Goal: Transaction & Acquisition: Book appointment/travel/reservation

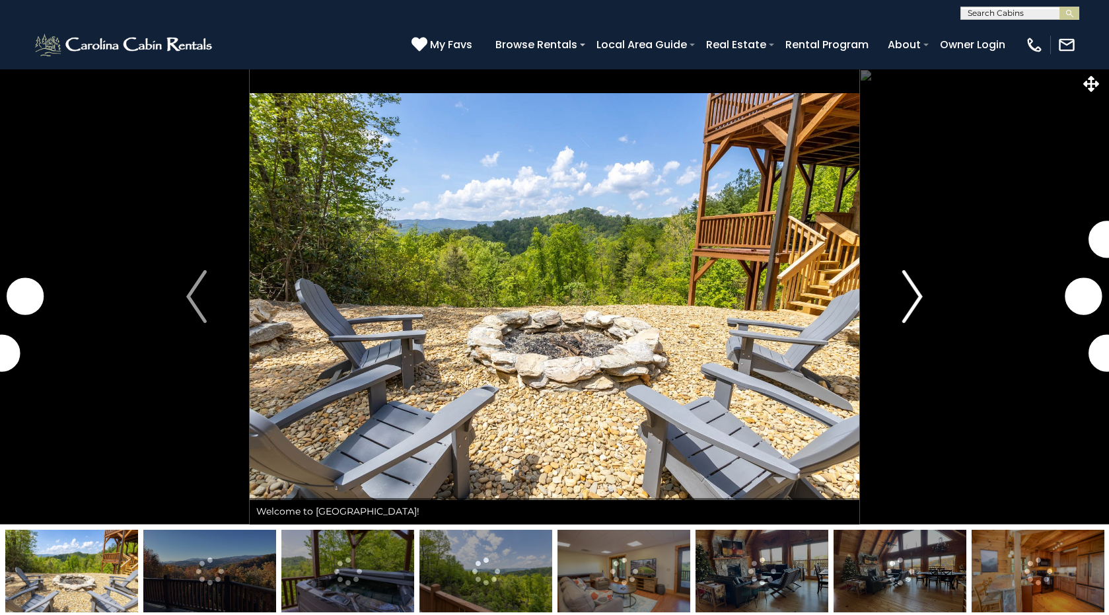
click at [914, 298] on img "Next" at bounding box center [913, 296] width 20 height 53
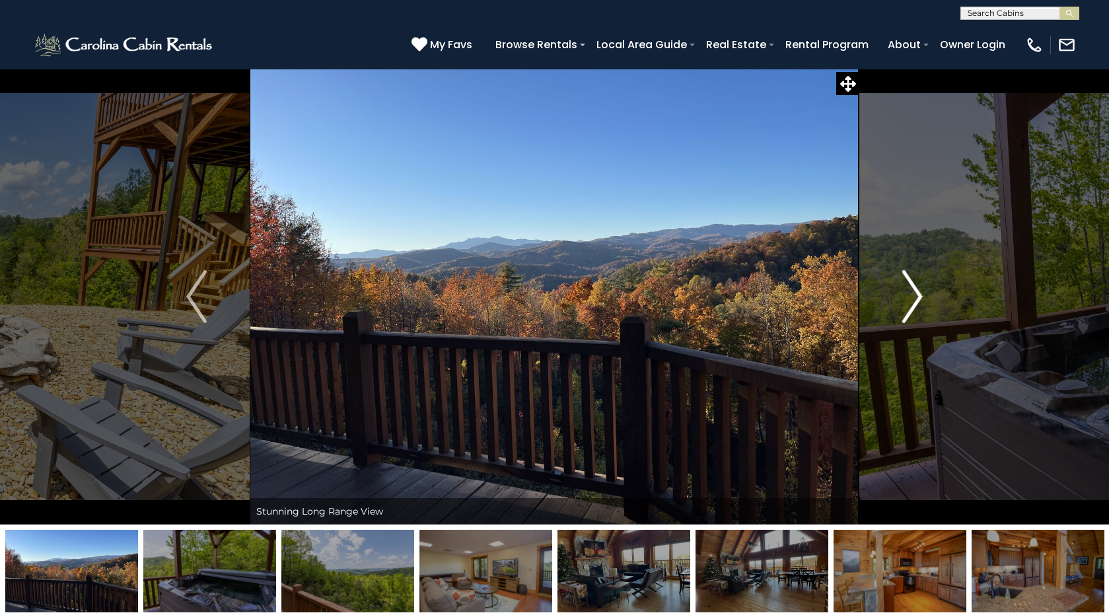
click at [914, 298] on img "Next" at bounding box center [913, 296] width 20 height 53
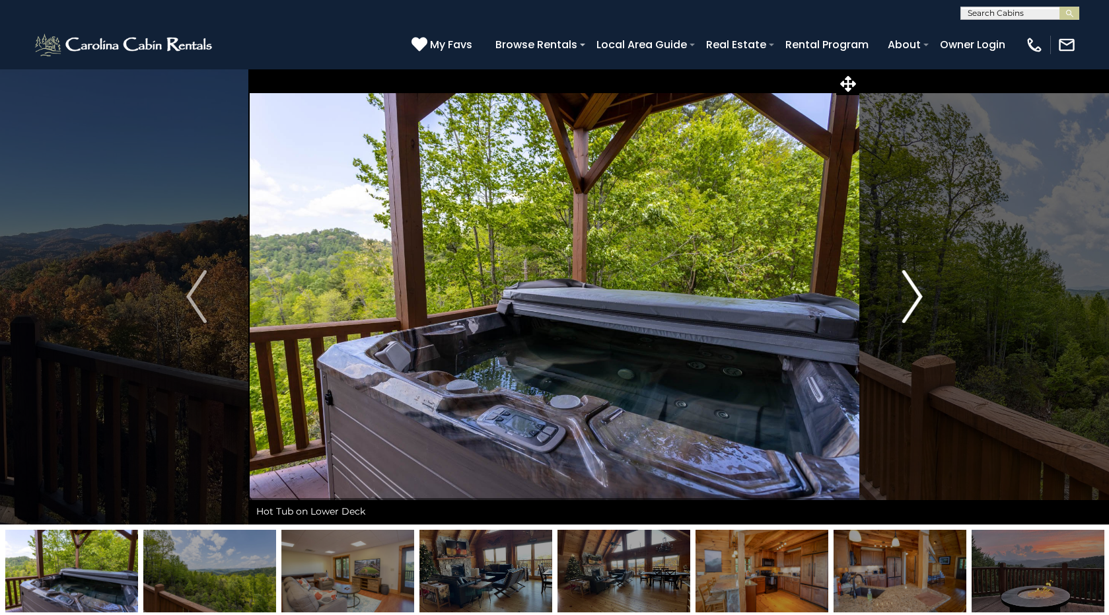
click at [914, 298] on img "Next" at bounding box center [913, 296] width 20 height 53
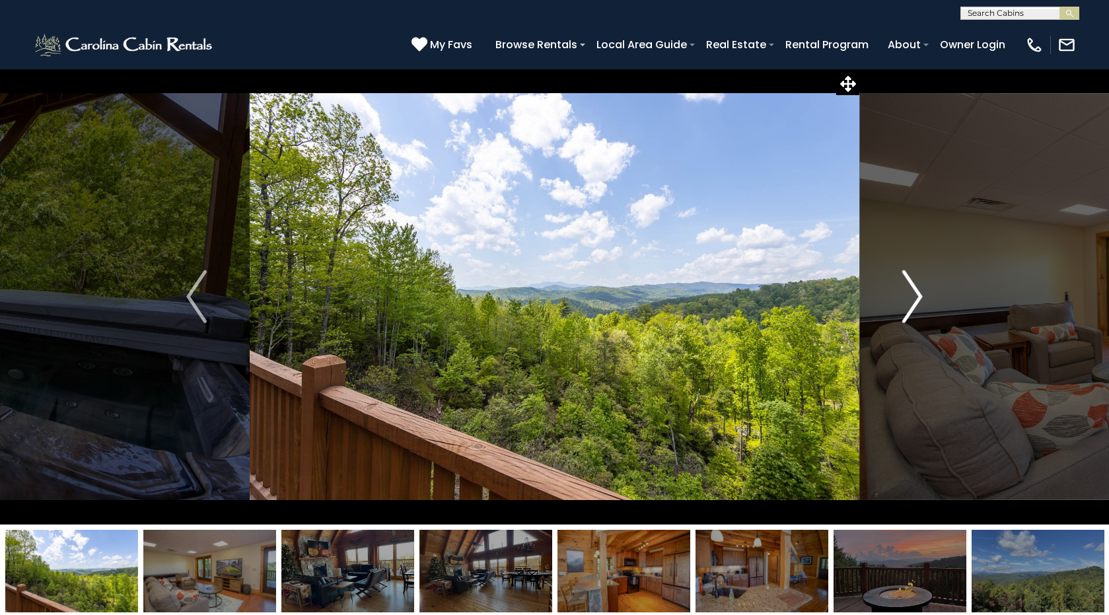
click at [914, 298] on img "Next" at bounding box center [913, 296] width 20 height 53
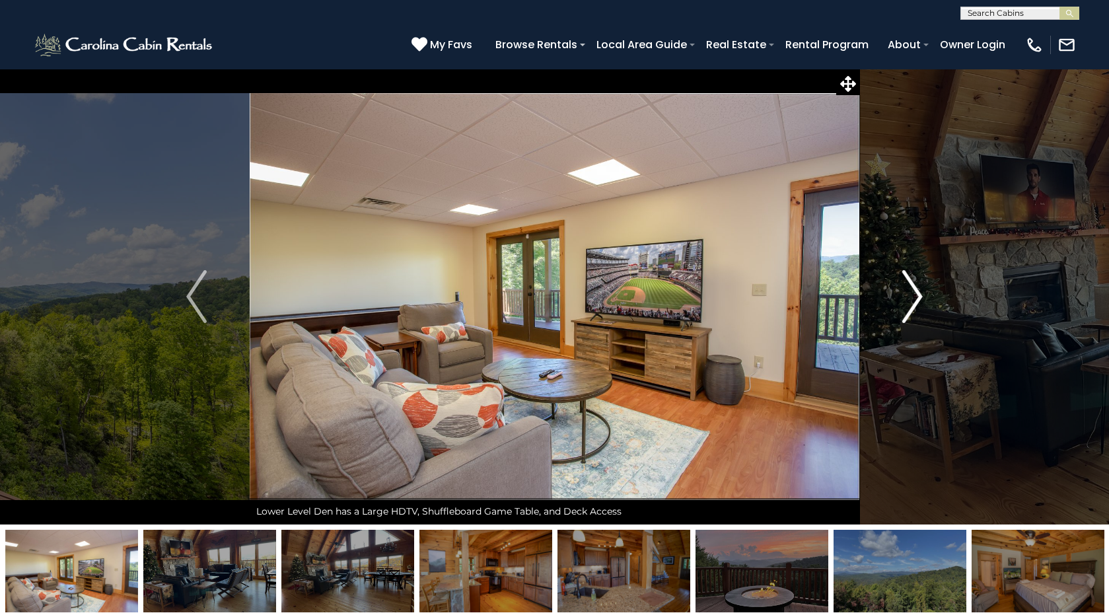
click at [914, 298] on img "Next" at bounding box center [913, 296] width 20 height 53
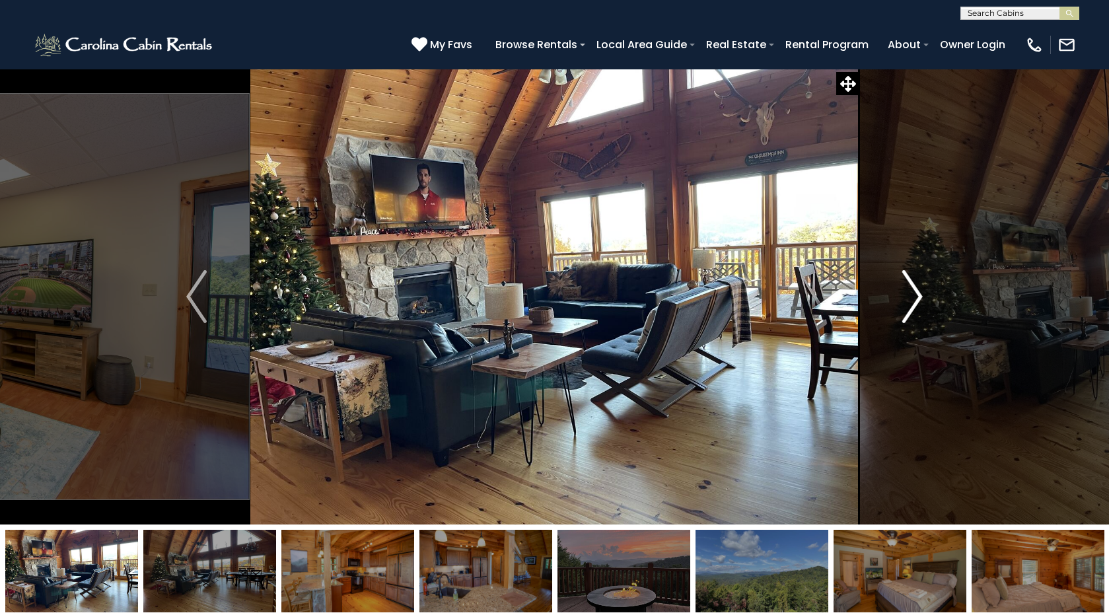
click at [914, 298] on img "Next" at bounding box center [913, 296] width 20 height 53
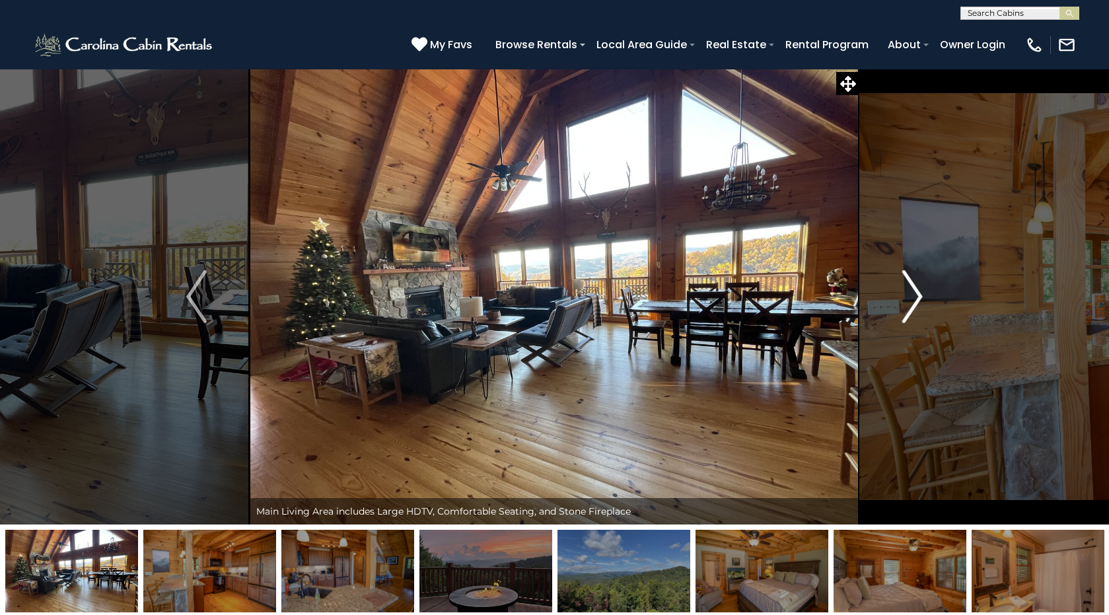
click at [914, 298] on img "Next" at bounding box center [913, 296] width 20 height 53
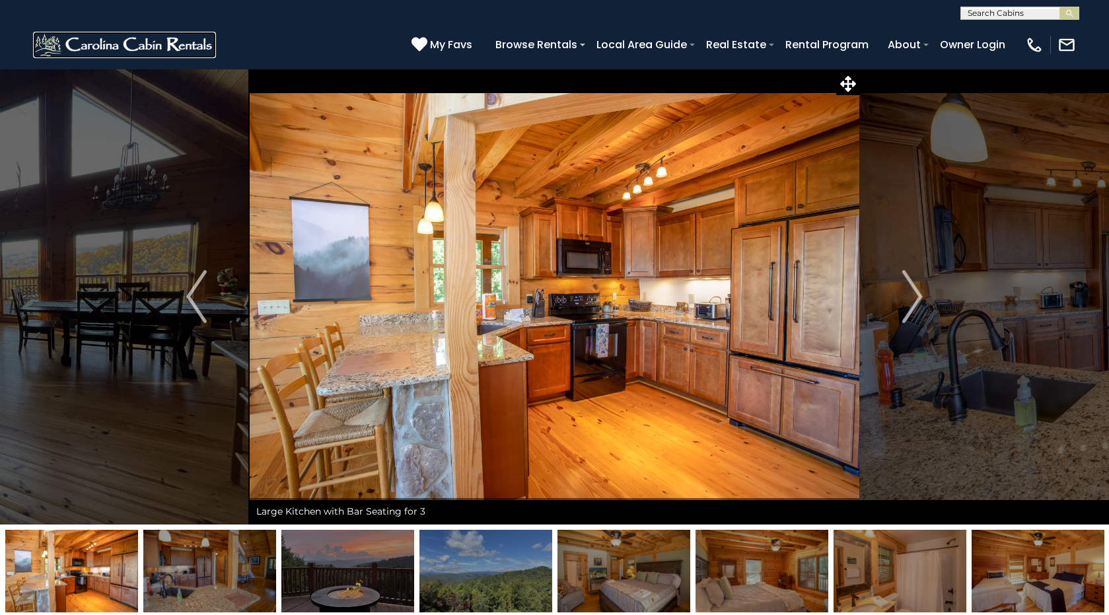
click at [114, 44] on img at bounding box center [124, 45] width 183 height 26
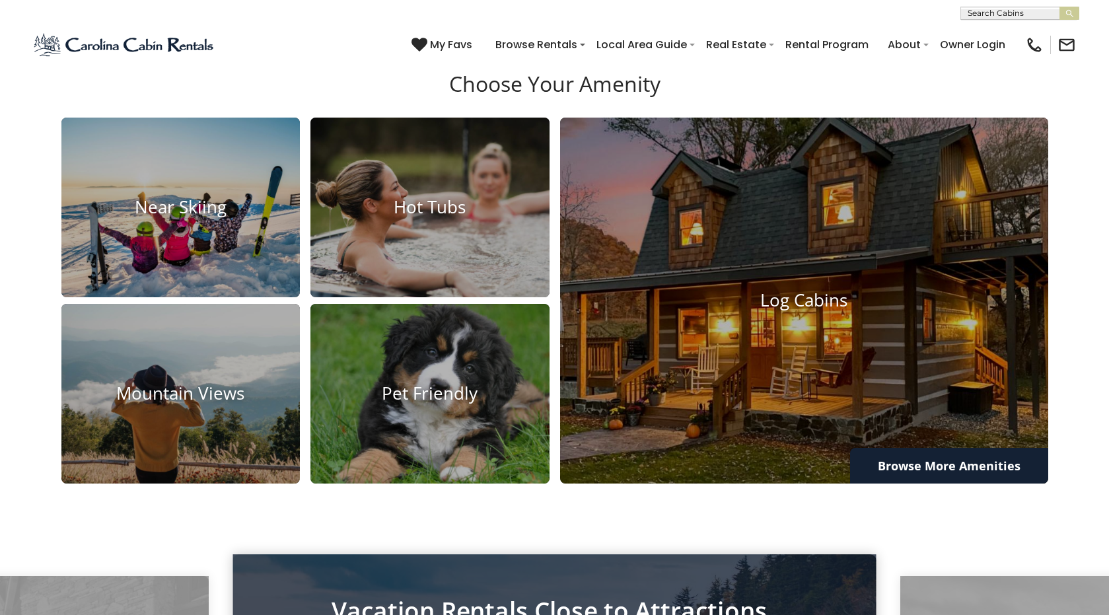
scroll to position [1050, 0]
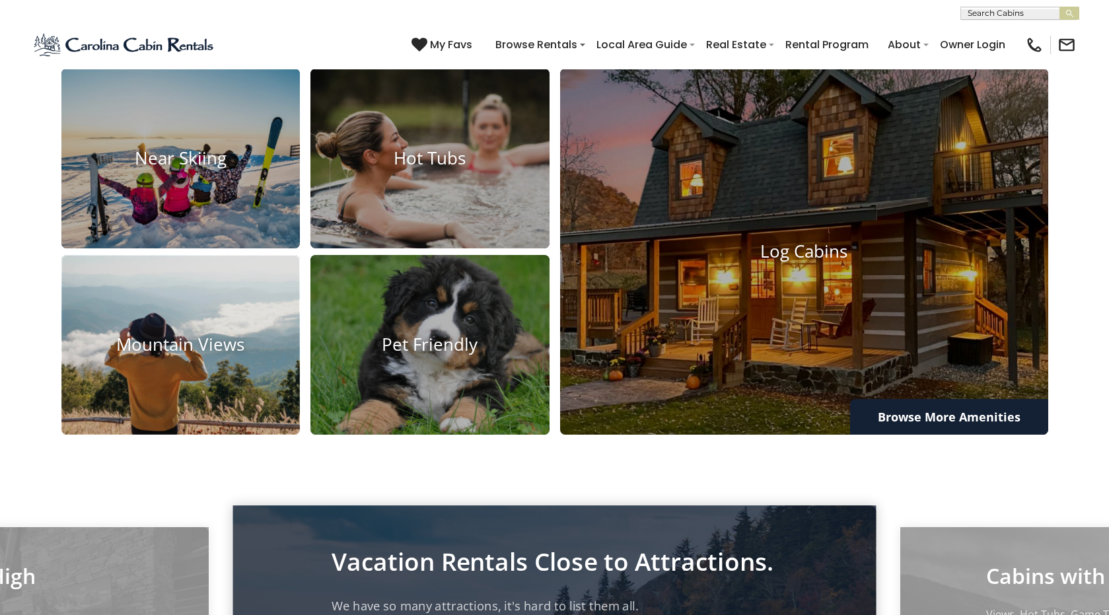
click at [169, 443] on img at bounding box center [180, 344] width 263 height 197
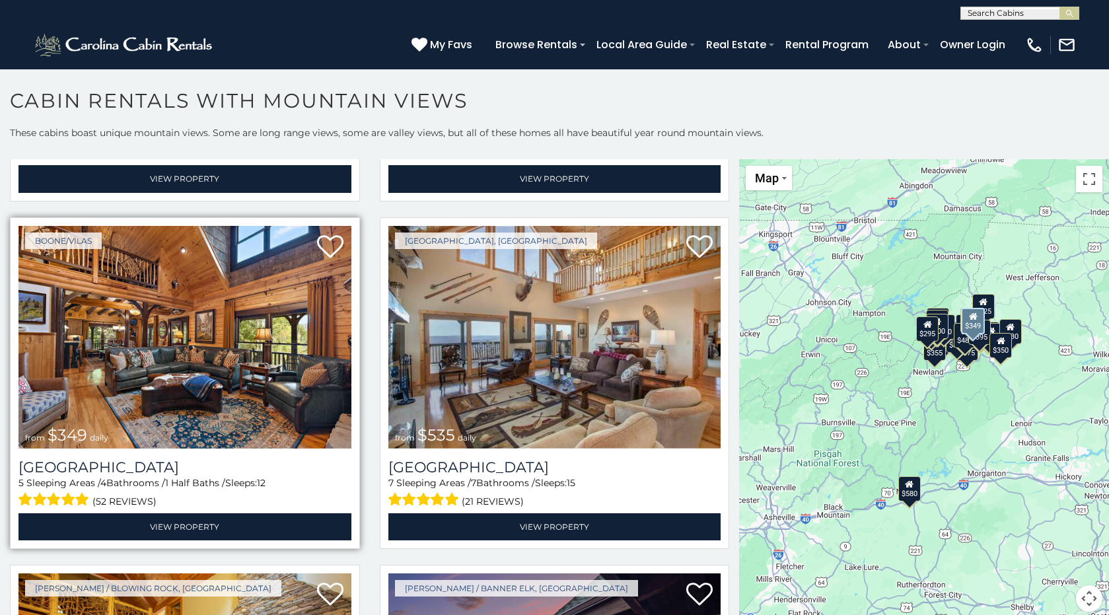
scroll to position [326, 0]
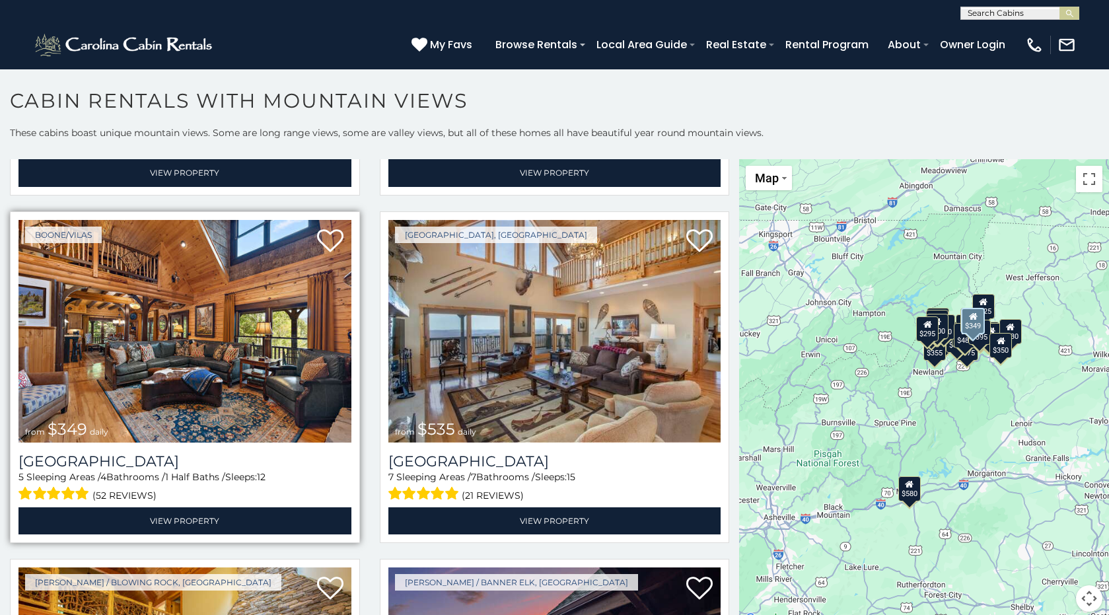
click at [257, 365] on img at bounding box center [184, 331] width 333 height 223
click at [236, 345] on img at bounding box center [184, 331] width 333 height 223
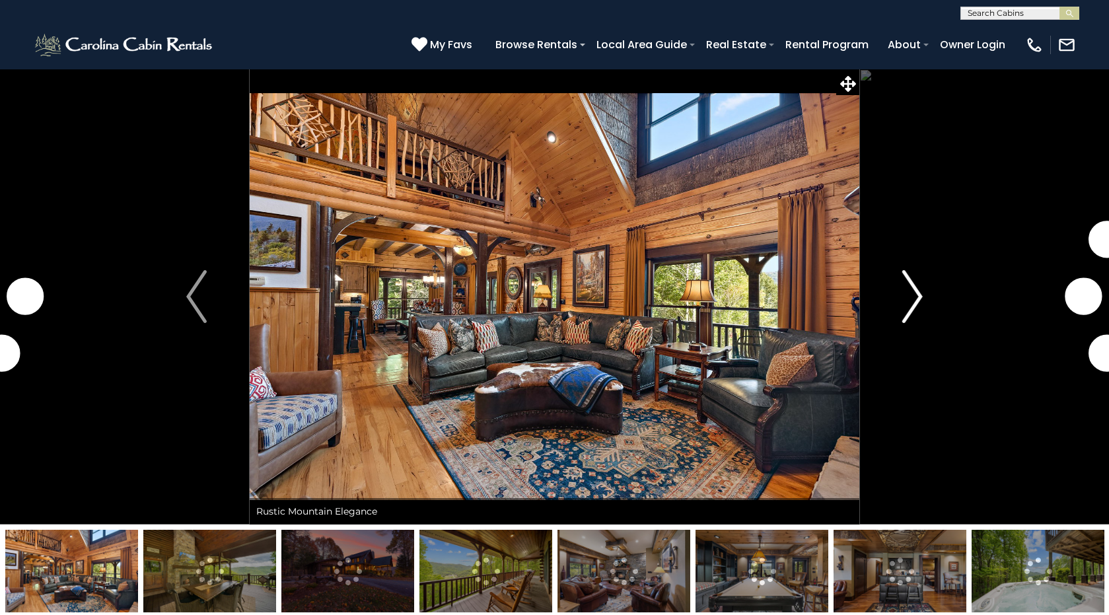
click at [915, 299] on img "Next" at bounding box center [913, 296] width 20 height 53
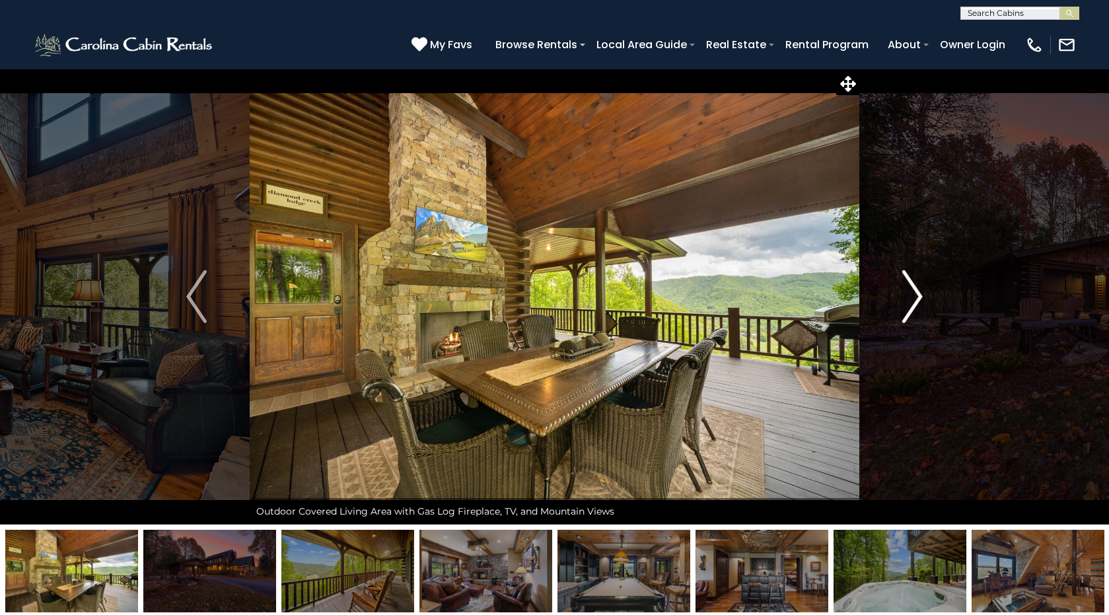
click at [915, 299] on img "Next" at bounding box center [913, 296] width 20 height 53
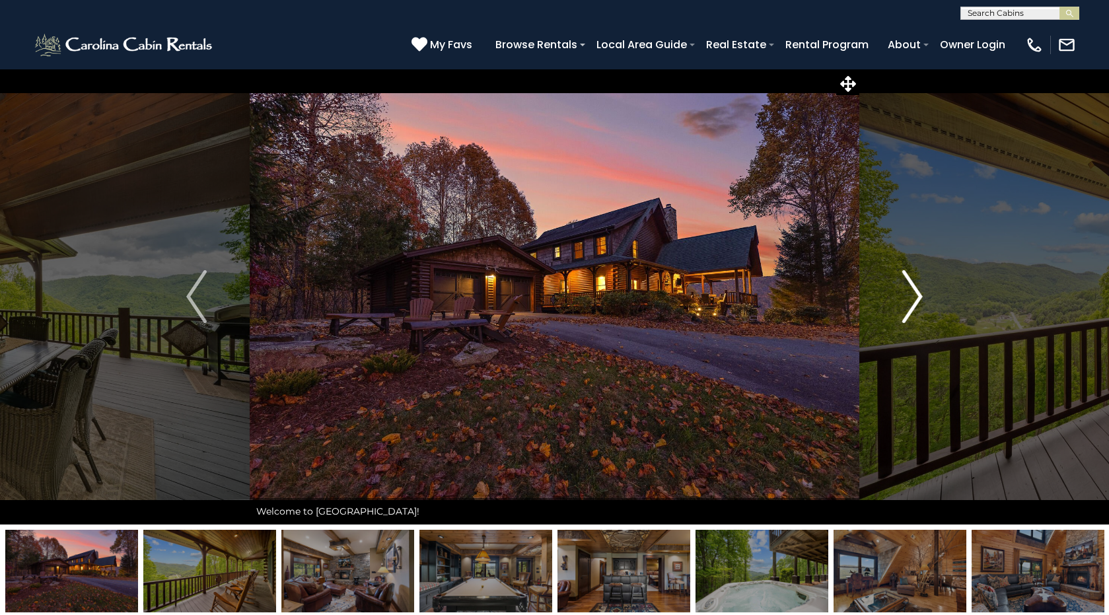
click at [915, 299] on img "Next" at bounding box center [913, 296] width 20 height 53
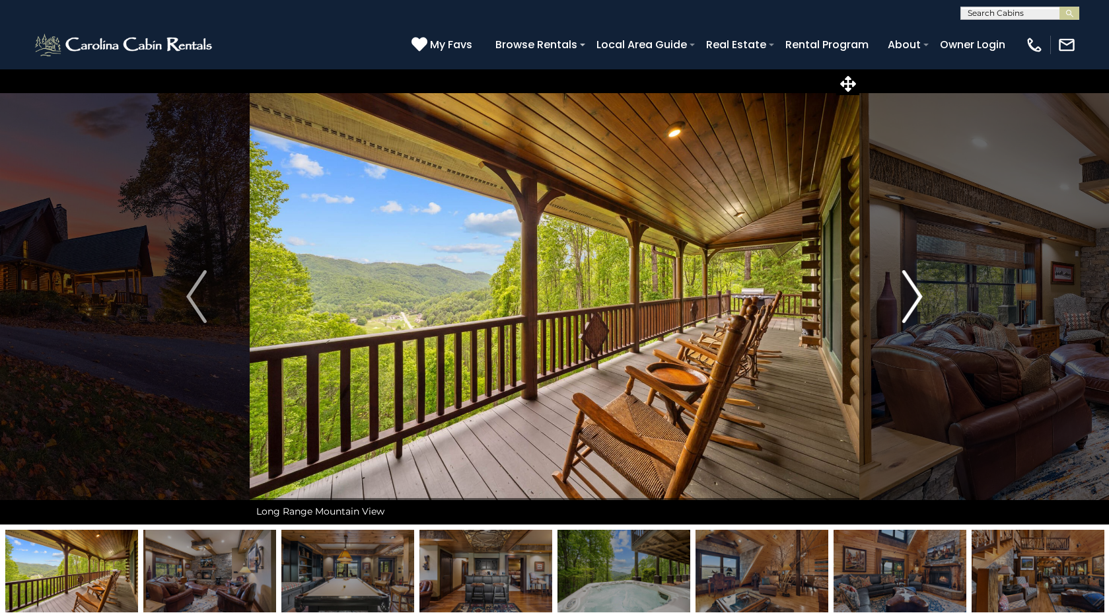
click at [915, 299] on img "Next" at bounding box center [913, 296] width 20 height 53
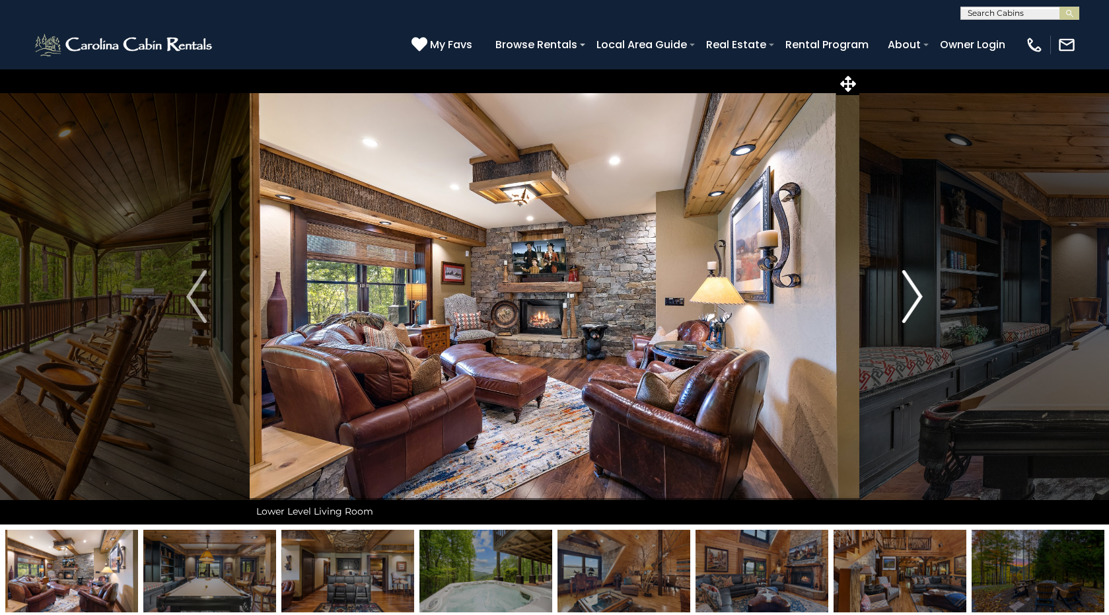
click at [915, 299] on img "Next" at bounding box center [913, 296] width 20 height 53
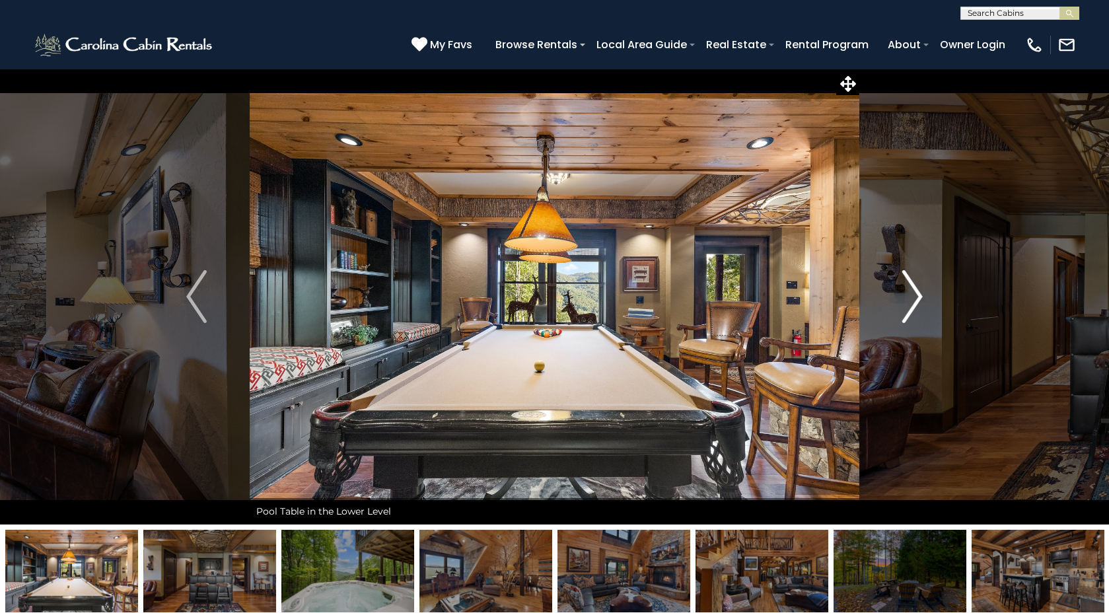
click at [915, 299] on img "Next" at bounding box center [913, 296] width 20 height 53
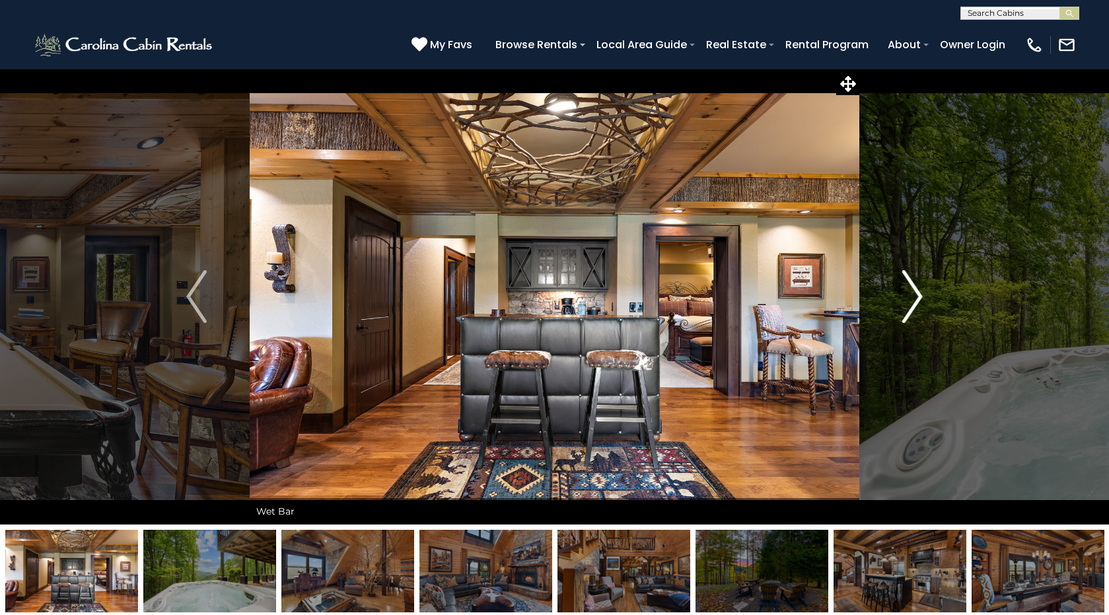
click at [915, 300] on img "Next" at bounding box center [913, 296] width 20 height 53
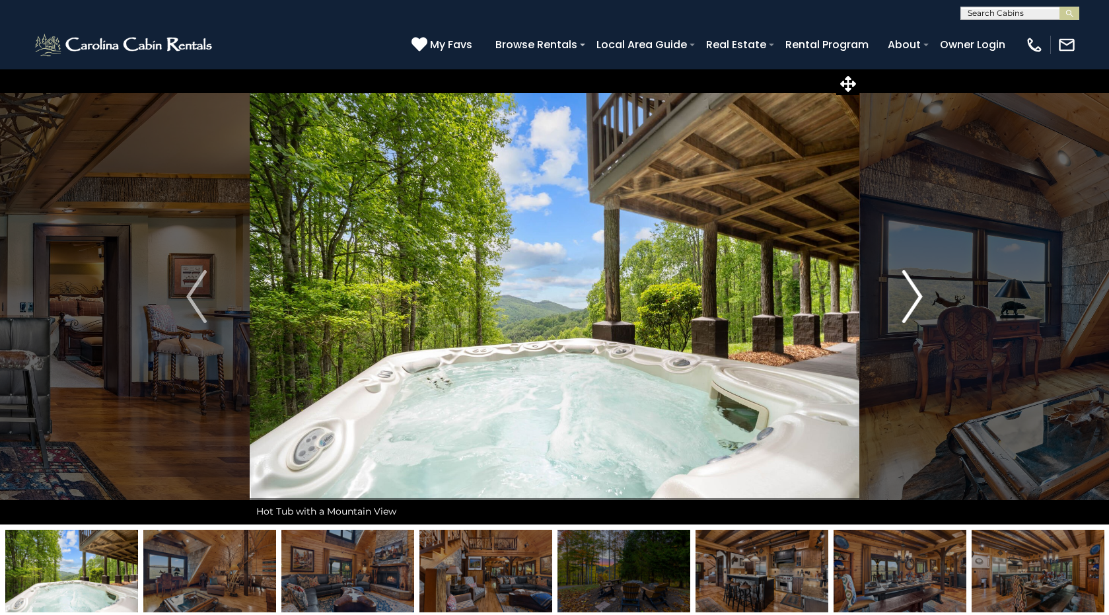
click at [915, 300] on img "Next" at bounding box center [913, 296] width 20 height 53
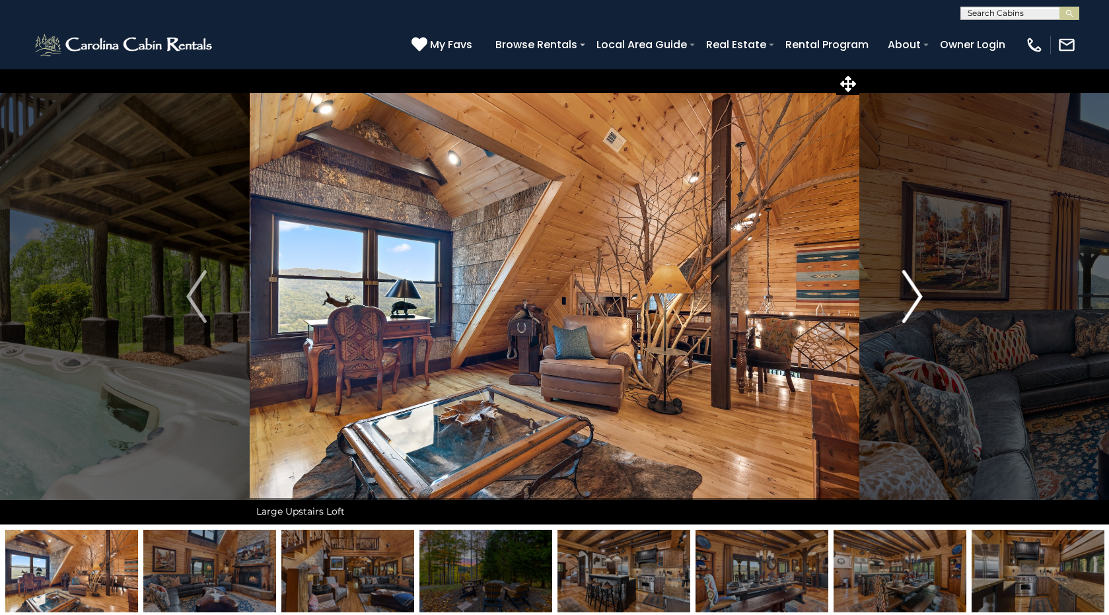
click at [915, 300] on img "Next" at bounding box center [913, 296] width 20 height 53
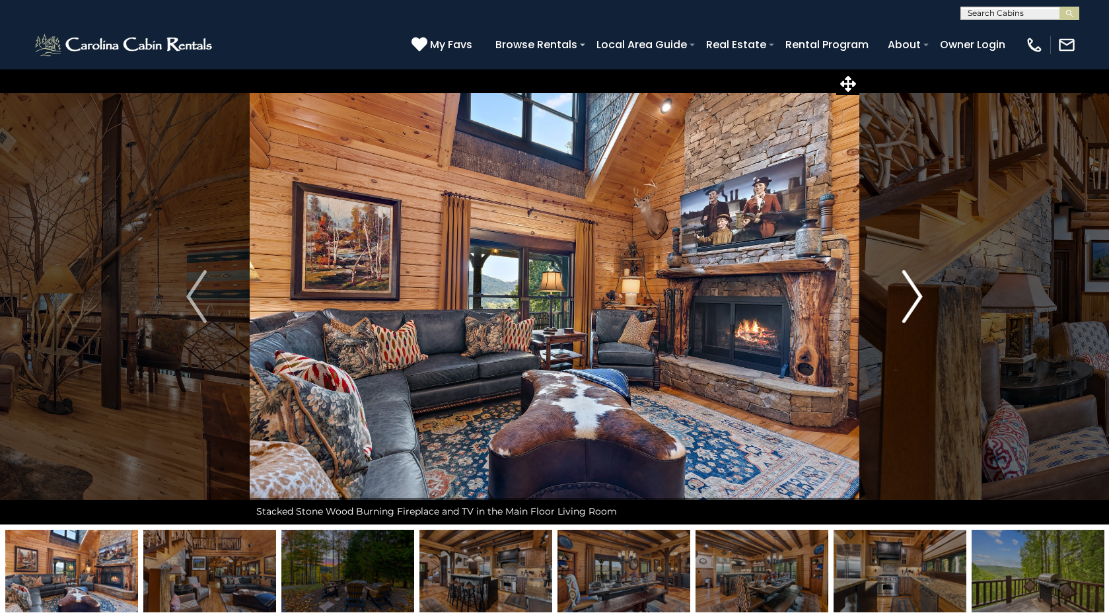
click at [915, 299] on img "Next" at bounding box center [913, 296] width 20 height 53
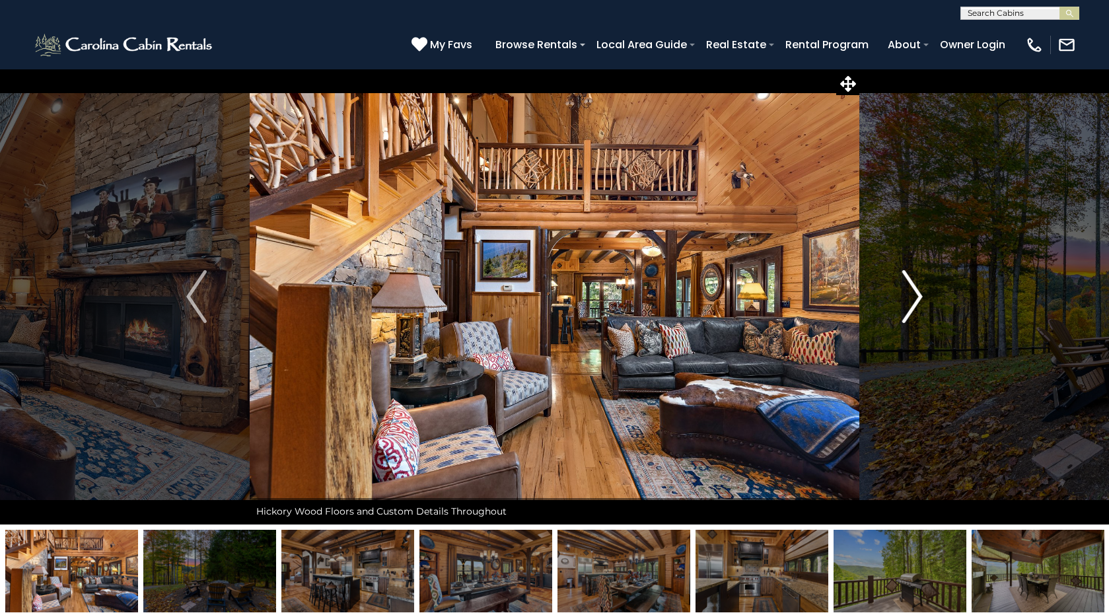
click at [915, 299] on img "Next" at bounding box center [913, 296] width 20 height 53
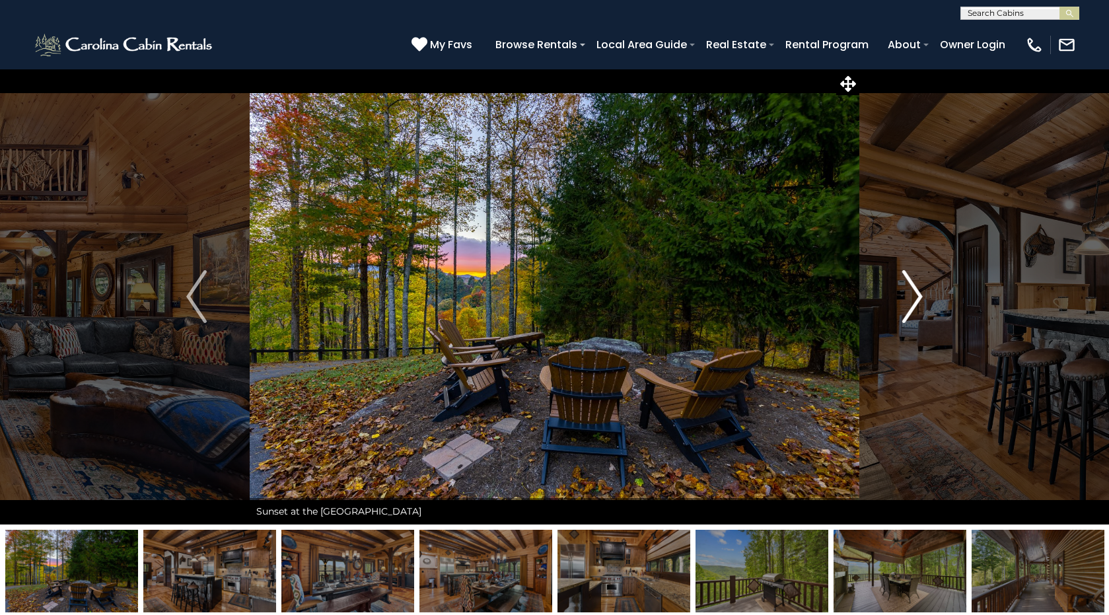
click at [915, 299] on img "Next" at bounding box center [913, 296] width 20 height 53
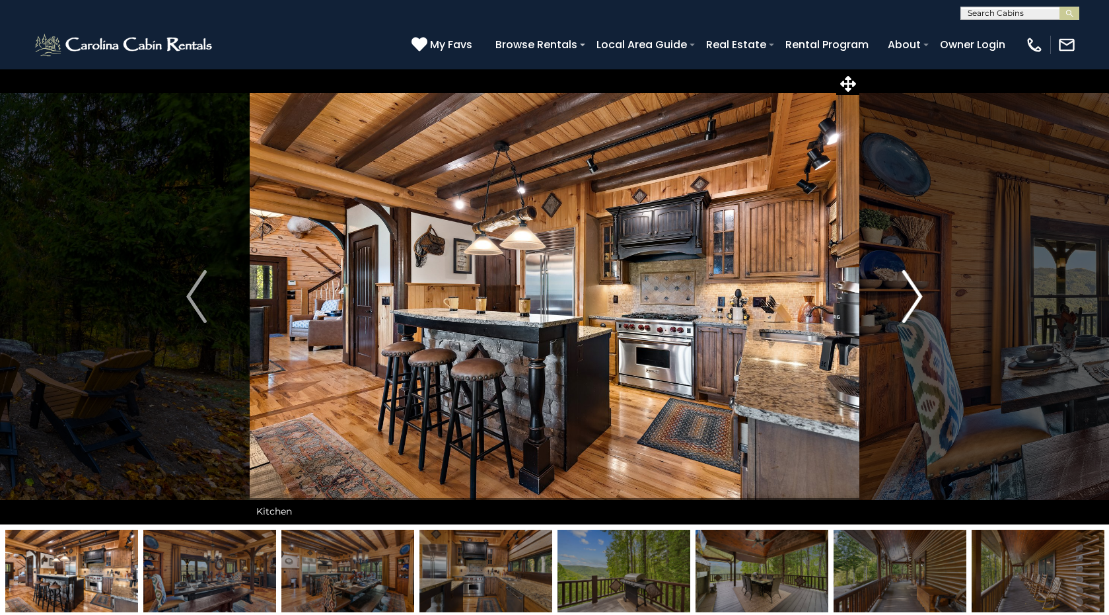
click at [915, 299] on img "Next" at bounding box center [913, 296] width 20 height 53
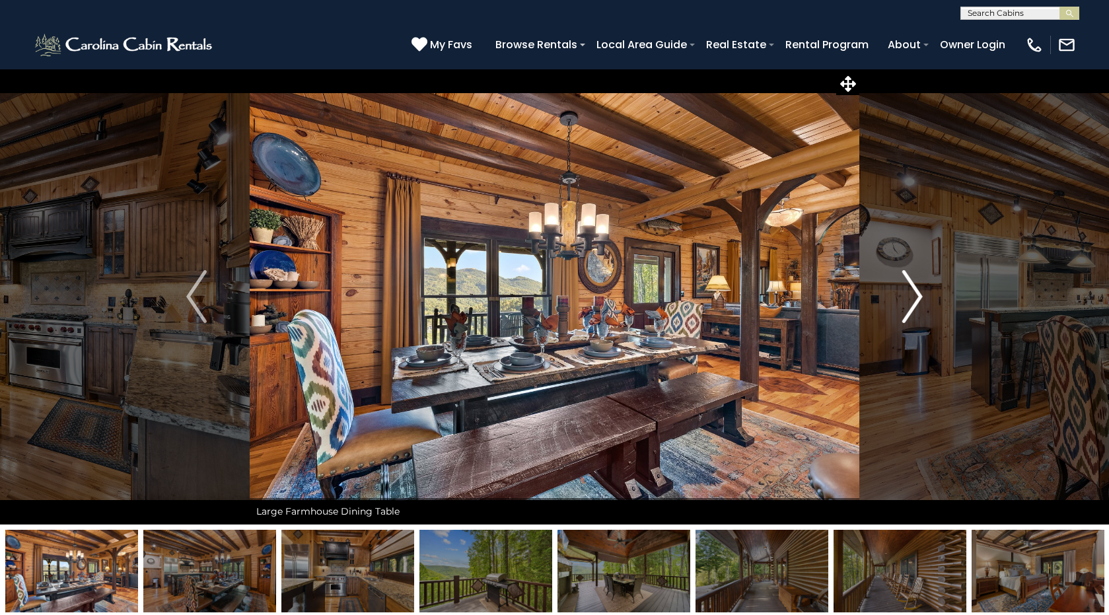
click at [915, 299] on img "Next" at bounding box center [913, 296] width 20 height 53
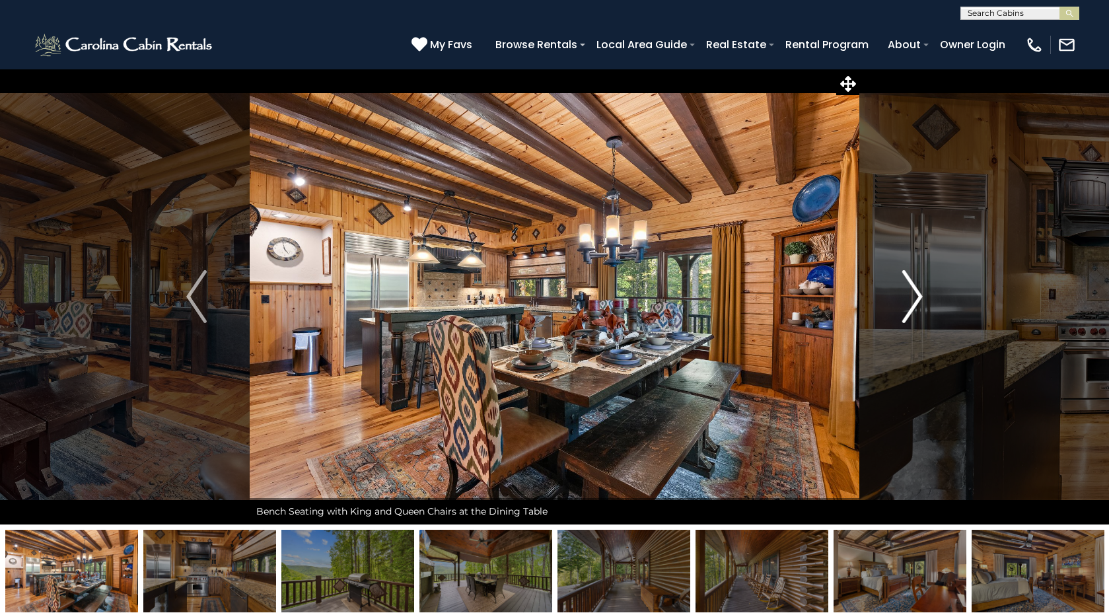
click at [915, 299] on img "Next" at bounding box center [913, 296] width 20 height 53
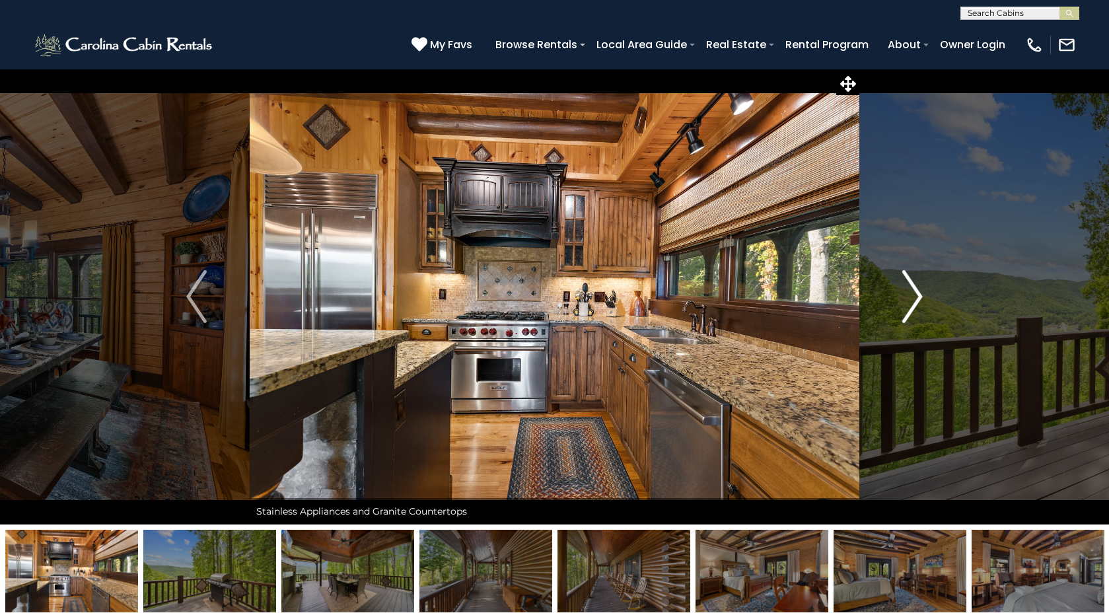
click at [915, 299] on img "Next" at bounding box center [913, 296] width 20 height 53
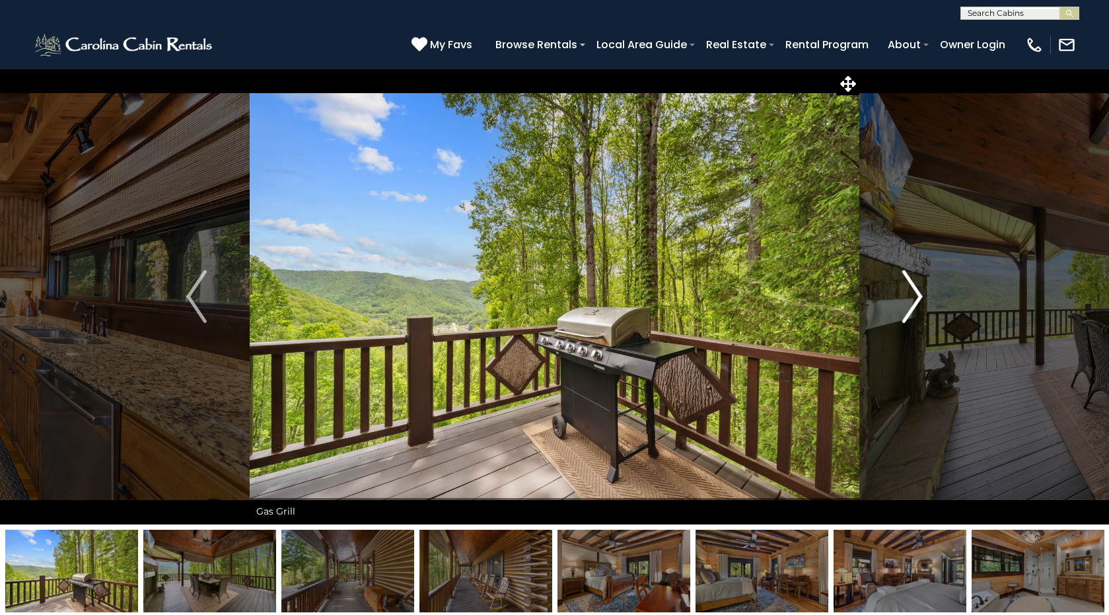
click at [915, 299] on img "Next" at bounding box center [913, 296] width 20 height 53
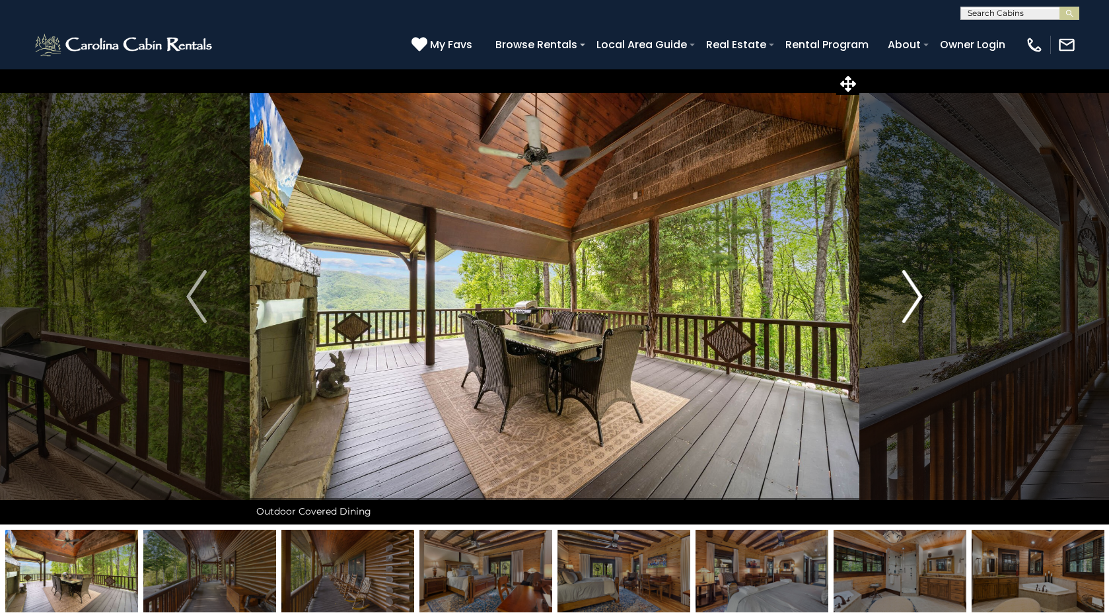
click at [915, 299] on img "Next" at bounding box center [913, 296] width 20 height 53
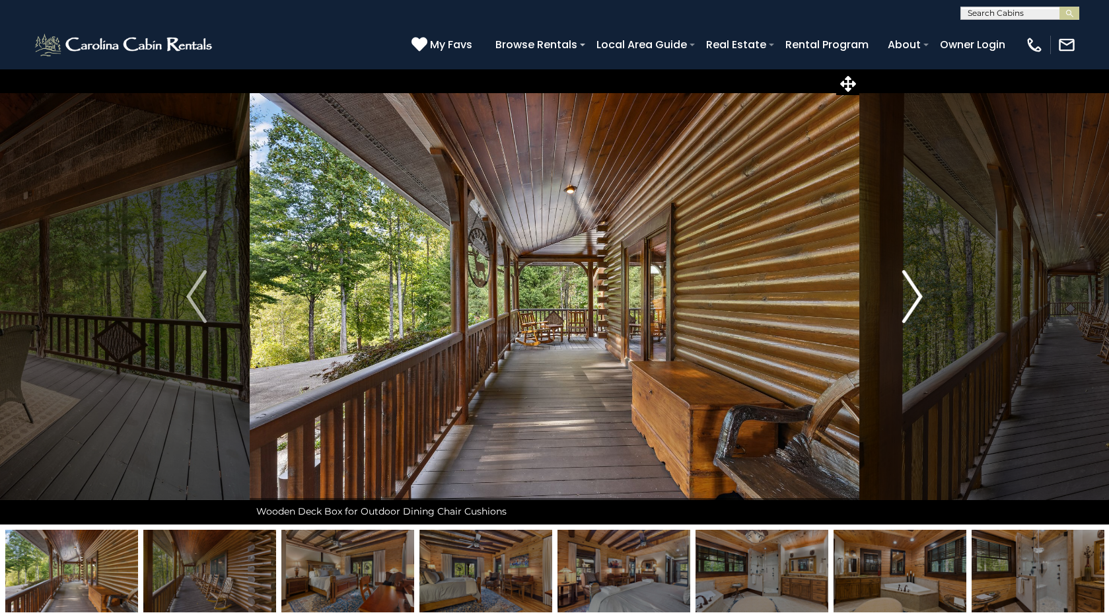
click at [915, 299] on img "Next" at bounding box center [913, 296] width 20 height 53
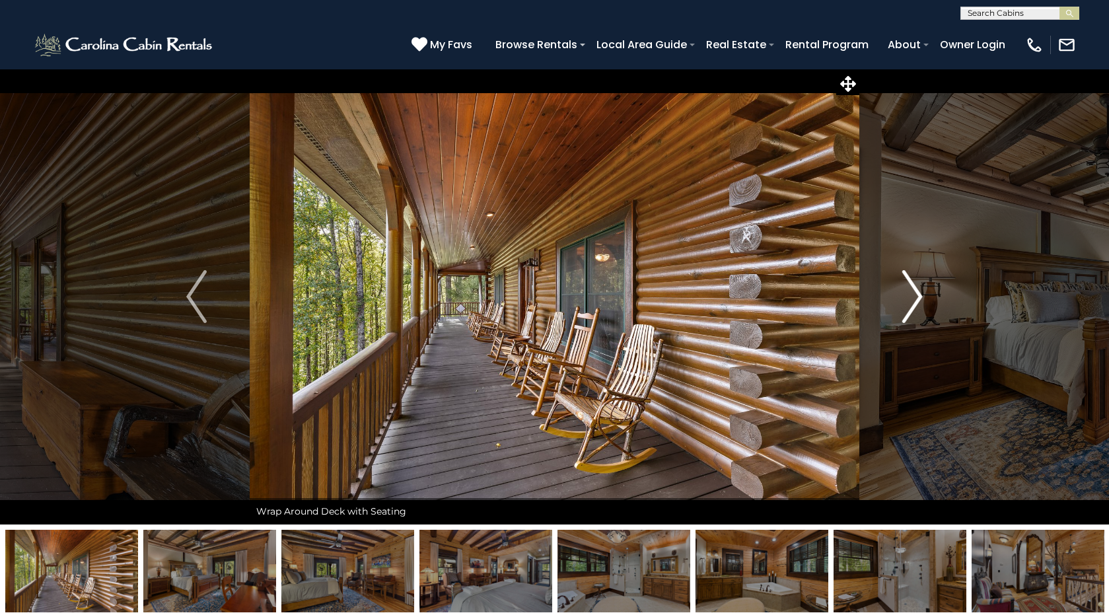
click at [915, 299] on img "Next" at bounding box center [913, 296] width 20 height 53
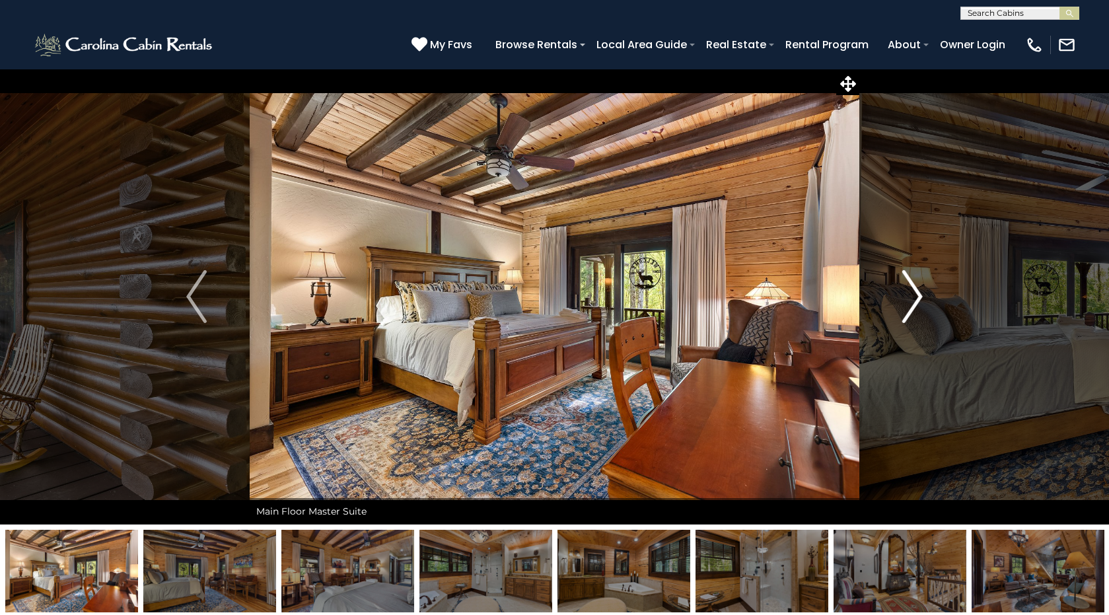
click at [915, 299] on img "Next" at bounding box center [913, 296] width 20 height 53
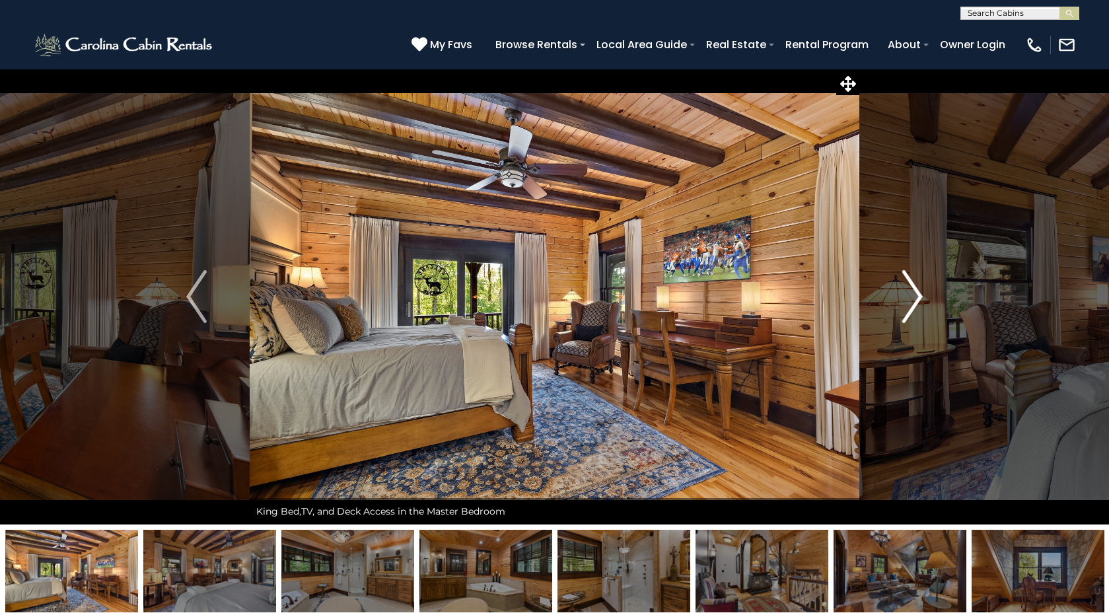
click at [915, 299] on img "Next" at bounding box center [913, 296] width 20 height 53
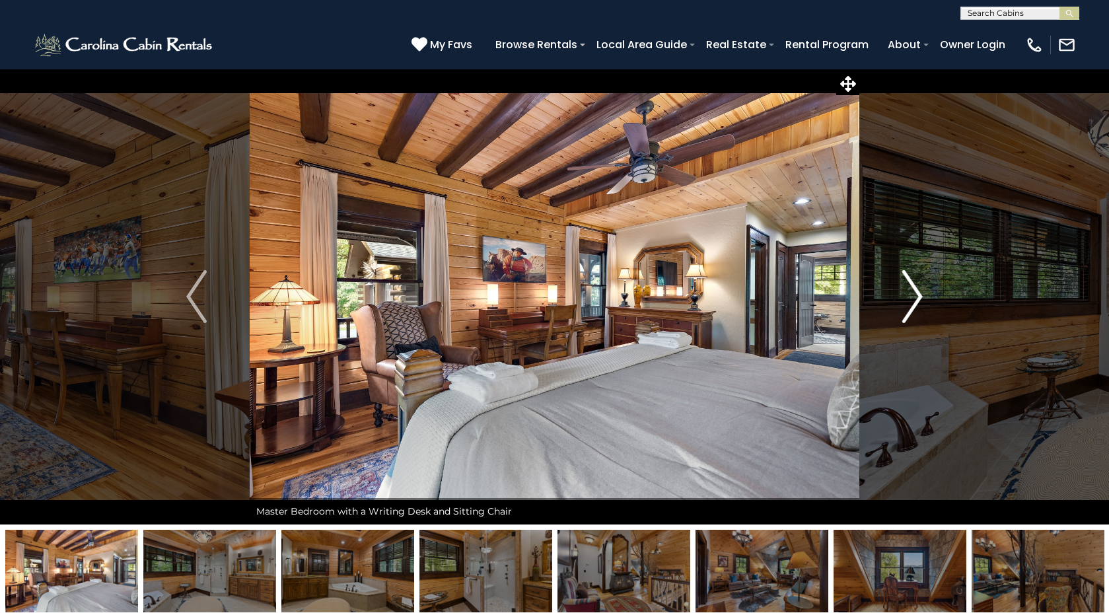
click at [915, 299] on img "Next" at bounding box center [913, 296] width 20 height 53
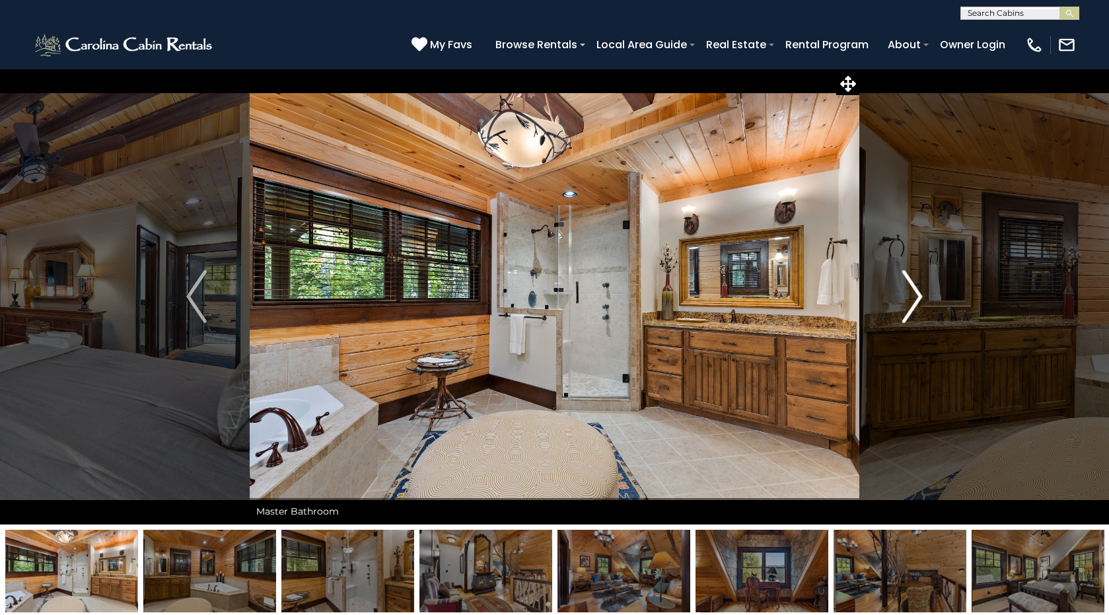
click at [915, 299] on img "Next" at bounding box center [913, 296] width 20 height 53
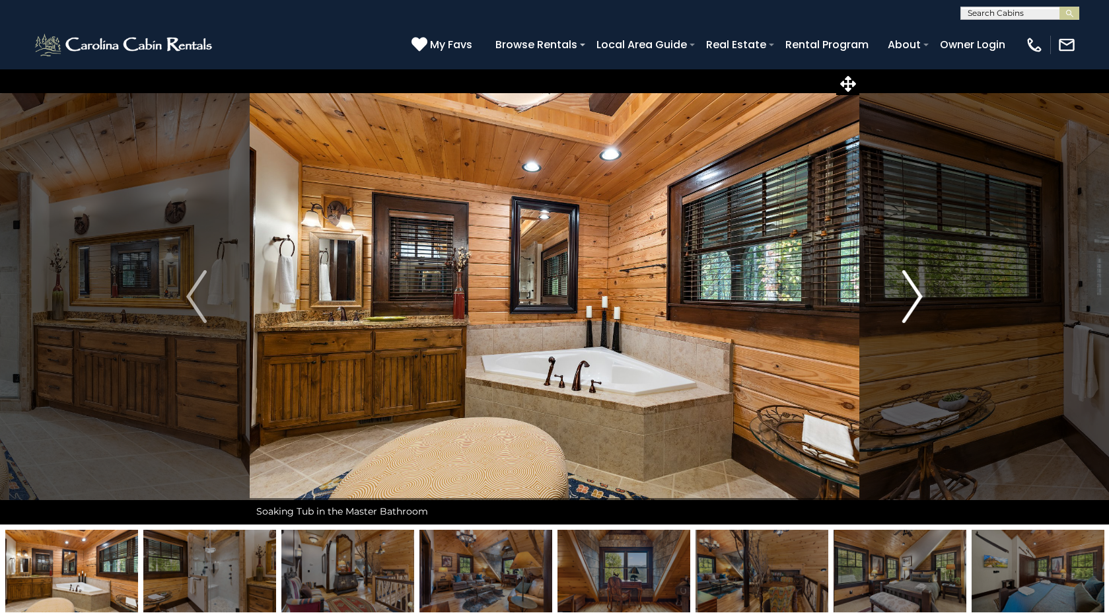
click at [915, 299] on img "Next" at bounding box center [913, 296] width 20 height 53
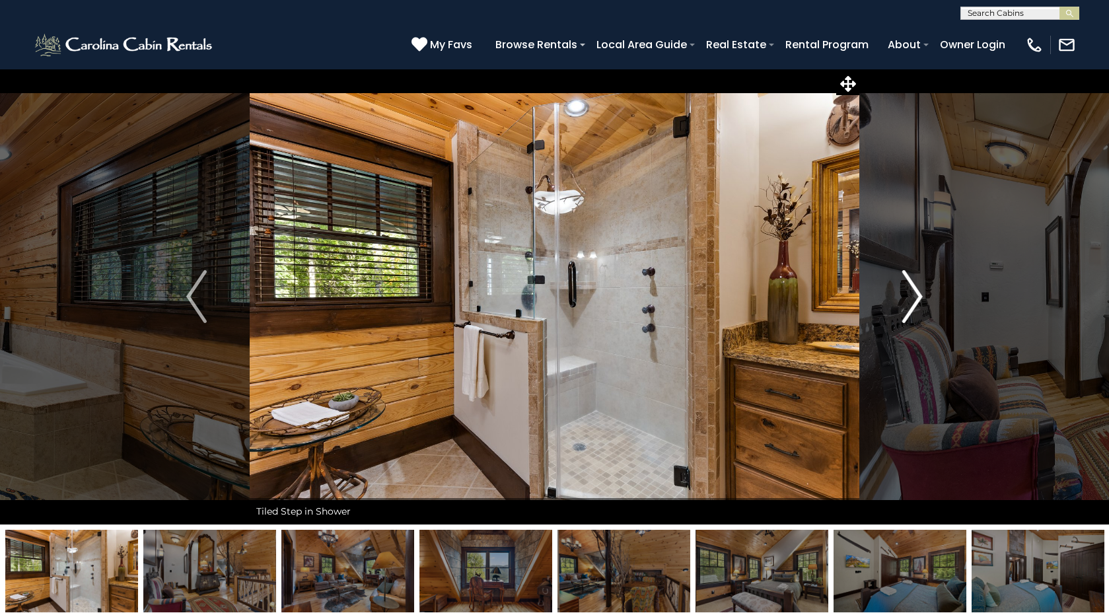
click at [915, 299] on img "Next" at bounding box center [913, 296] width 20 height 53
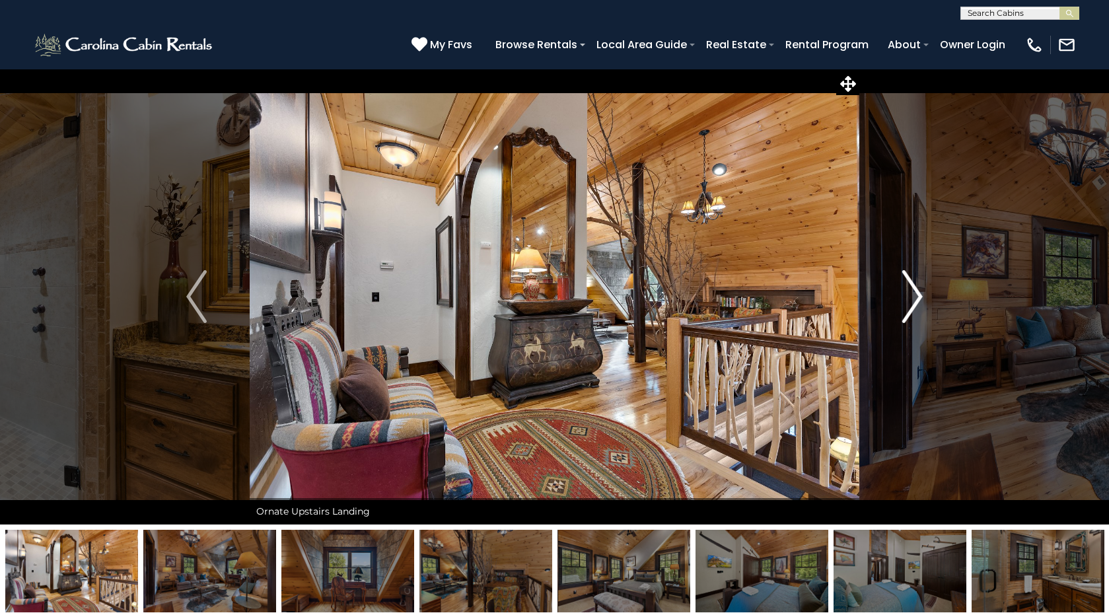
click at [915, 299] on img "Next" at bounding box center [913, 296] width 20 height 53
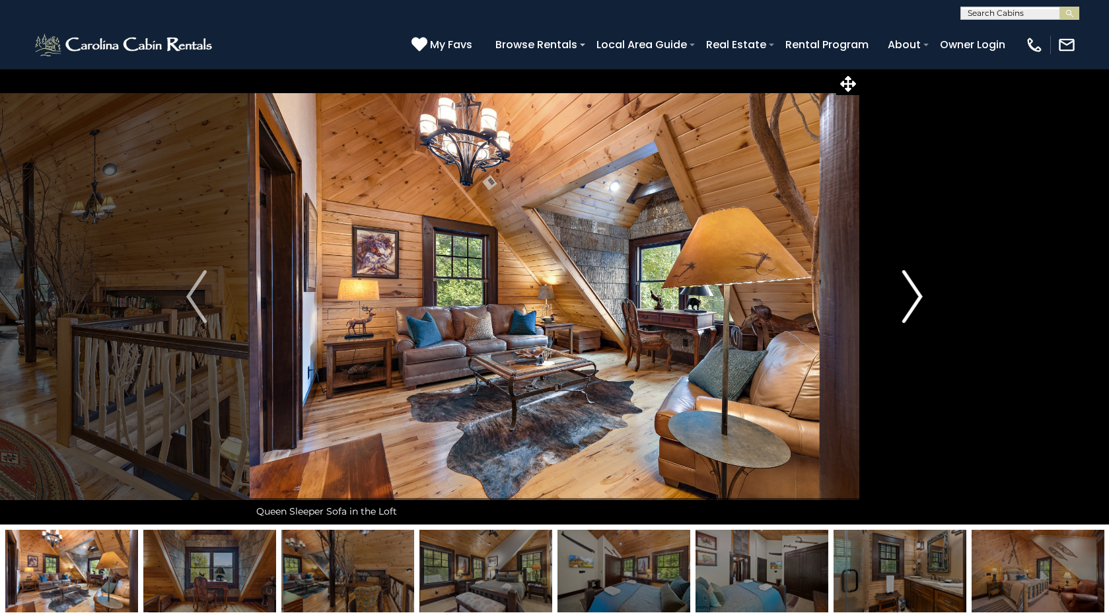
click at [915, 299] on img "Next" at bounding box center [913, 296] width 20 height 53
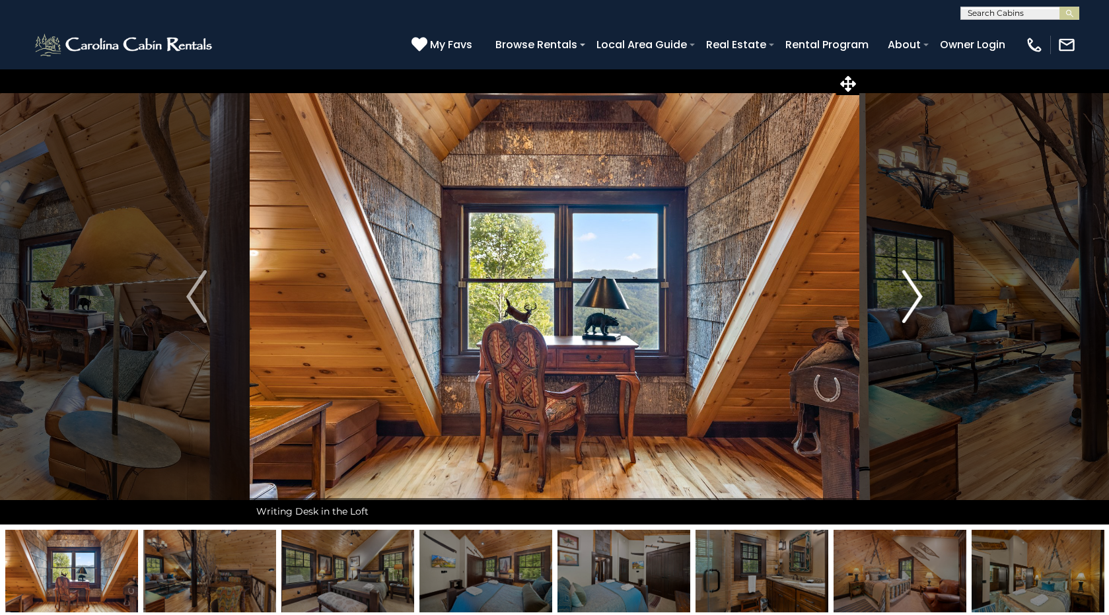
click at [915, 299] on img "Next" at bounding box center [913, 296] width 20 height 53
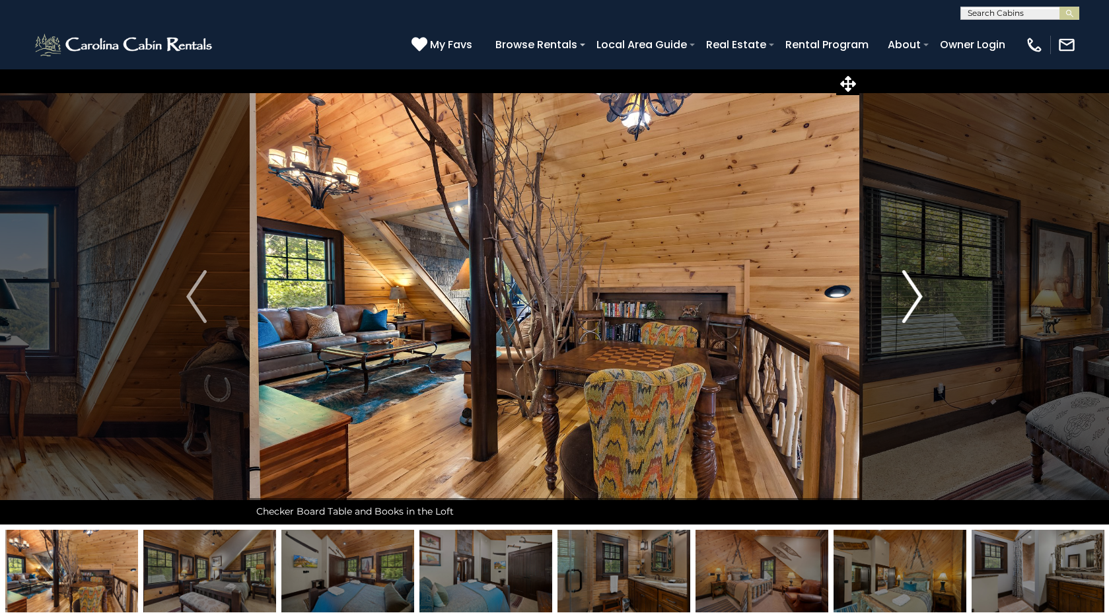
click at [915, 299] on img "Next" at bounding box center [913, 296] width 20 height 53
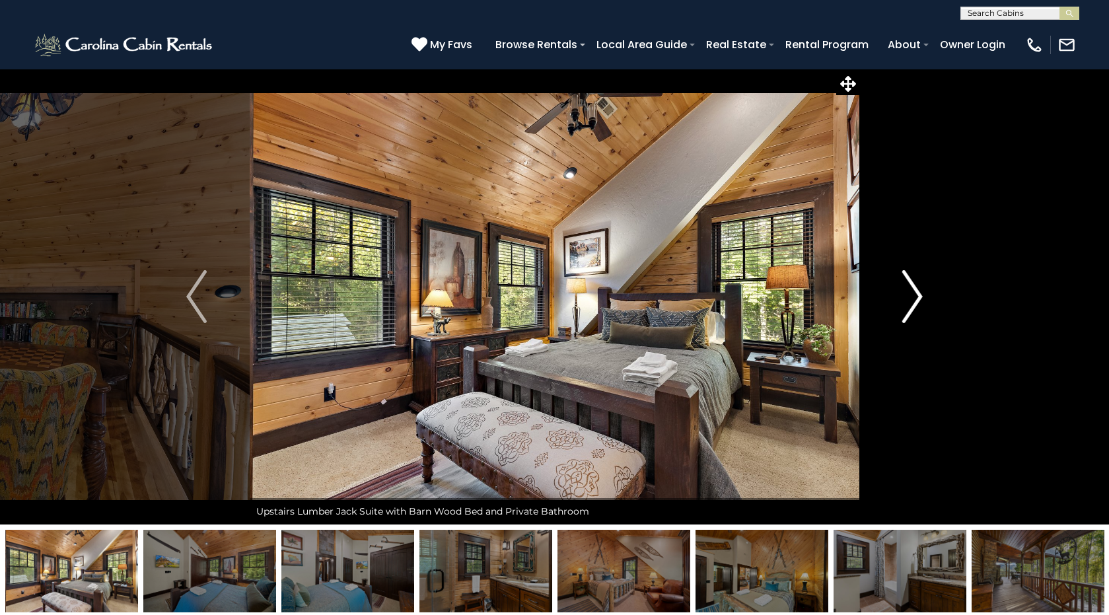
click at [915, 299] on img "Next" at bounding box center [913, 296] width 20 height 53
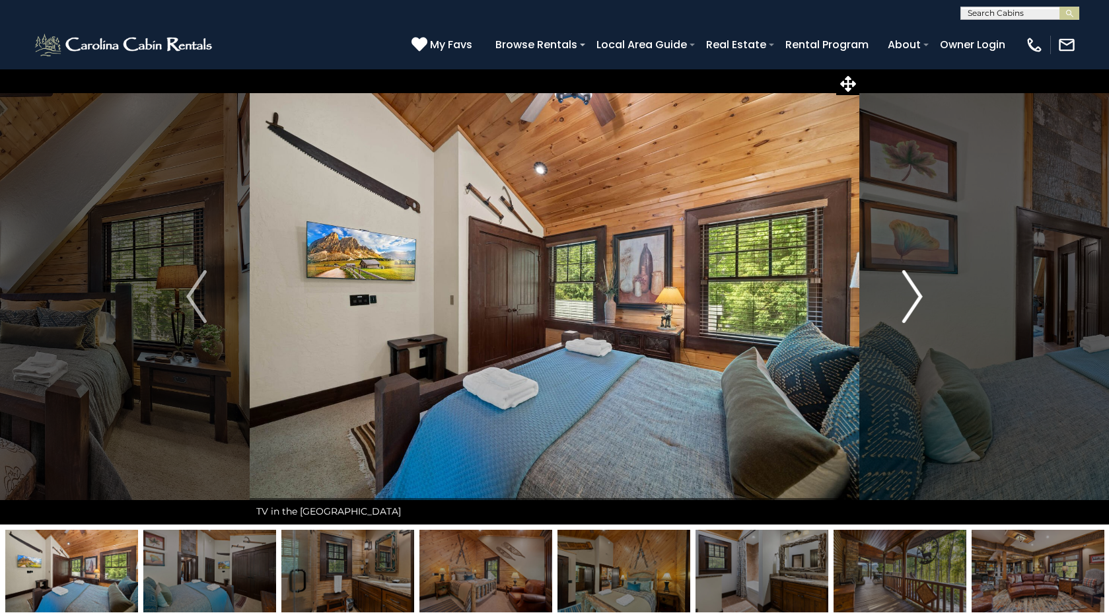
click at [915, 299] on img "Next" at bounding box center [913, 296] width 20 height 53
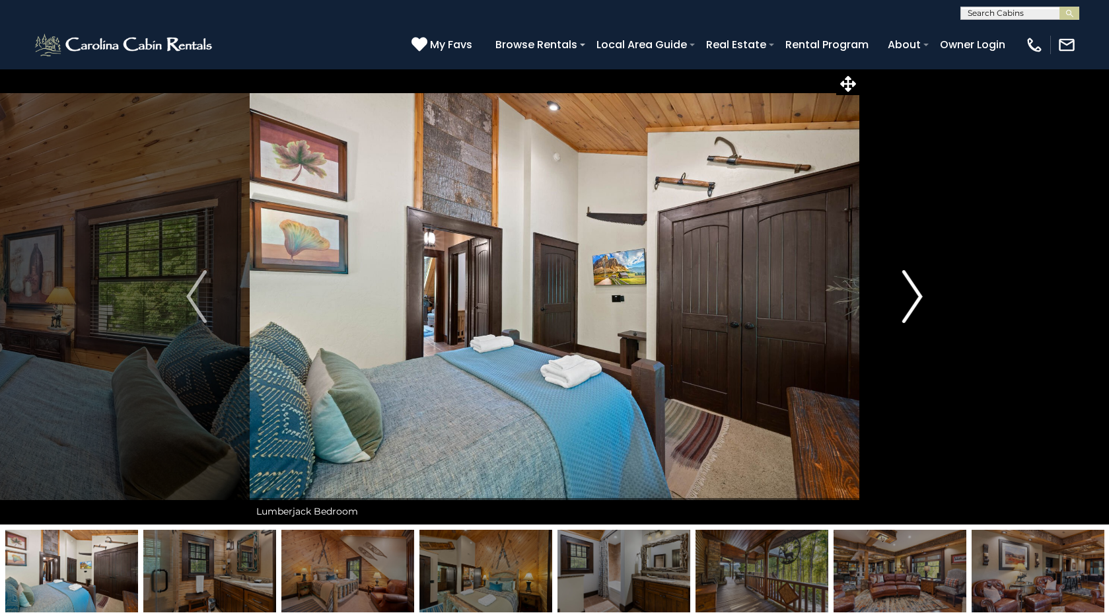
click at [915, 299] on img "Next" at bounding box center [913, 296] width 20 height 53
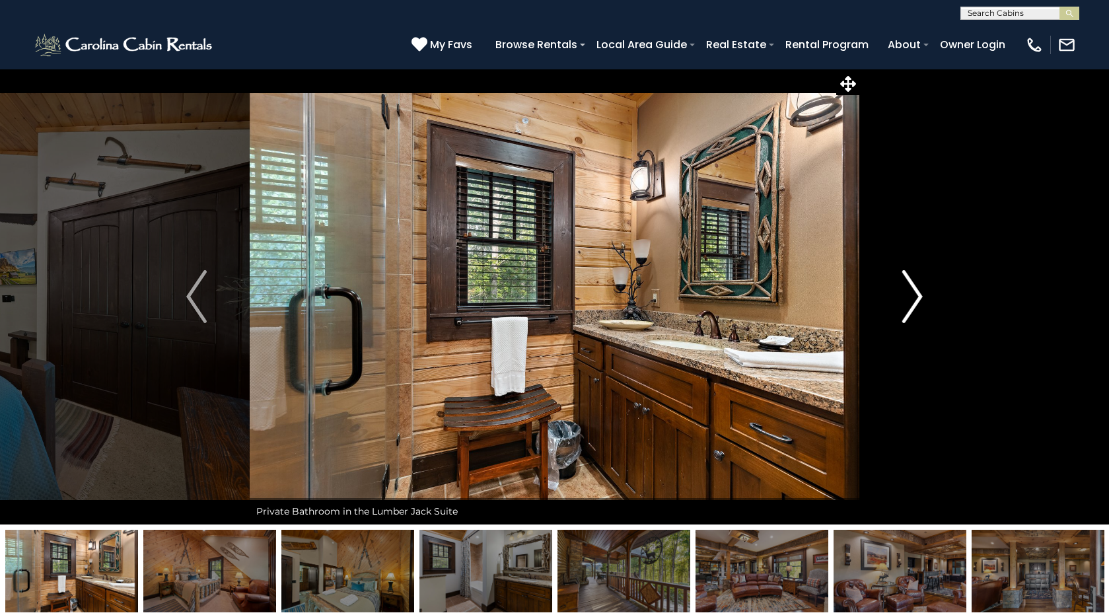
click at [915, 299] on img "Next" at bounding box center [913, 296] width 20 height 53
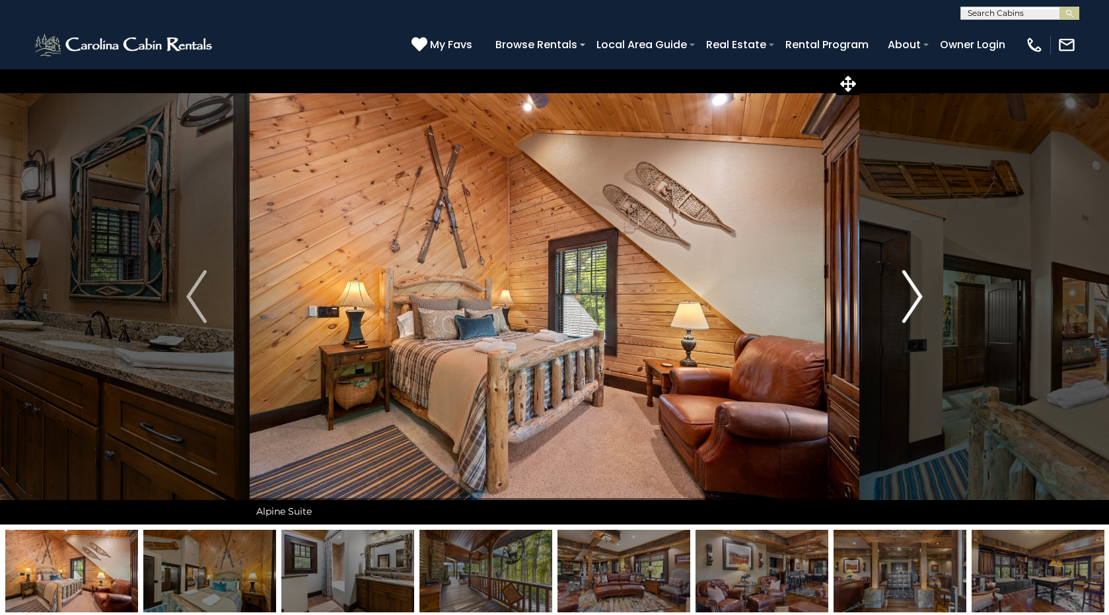
click at [915, 299] on img "Next" at bounding box center [913, 296] width 20 height 53
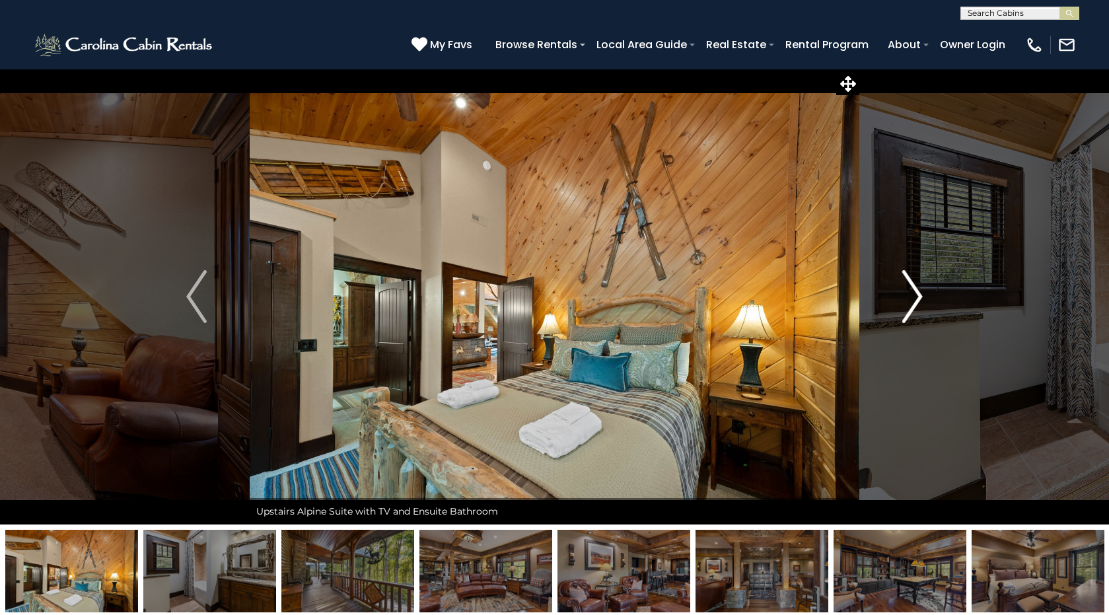
click at [915, 299] on img "Next" at bounding box center [913, 296] width 20 height 53
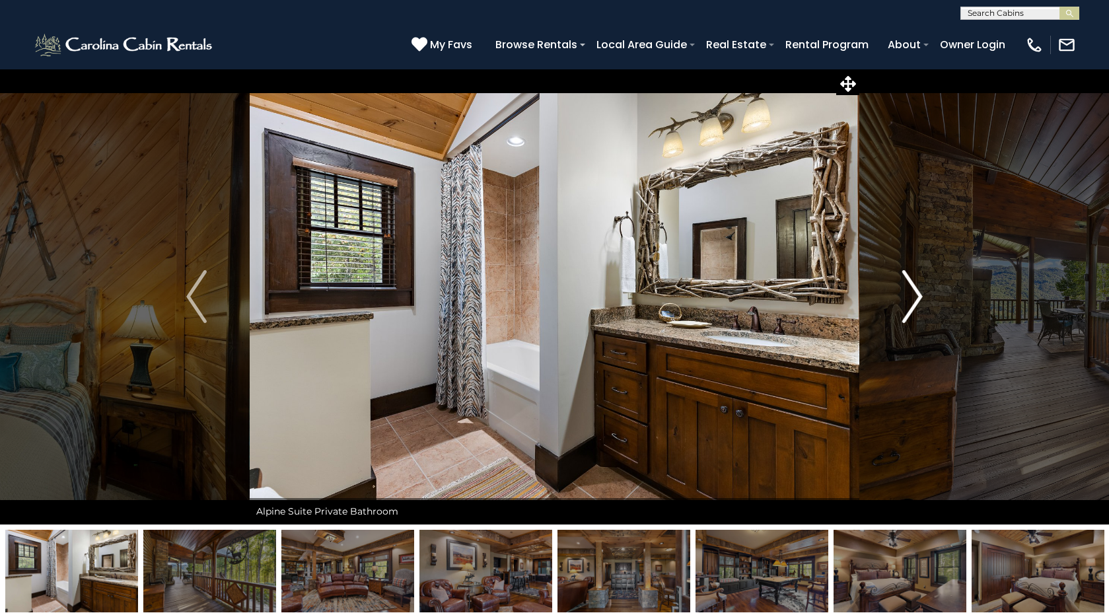
click at [915, 299] on img "Next" at bounding box center [913, 296] width 20 height 53
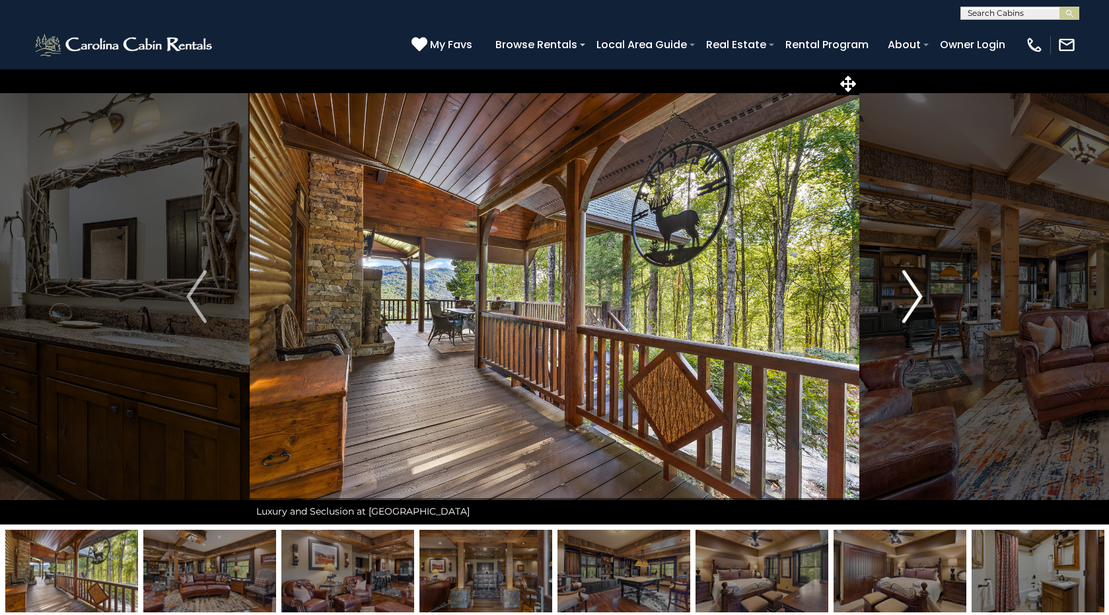
click at [915, 299] on img "Next" at bounding box center [913, 296] width 20 height 53
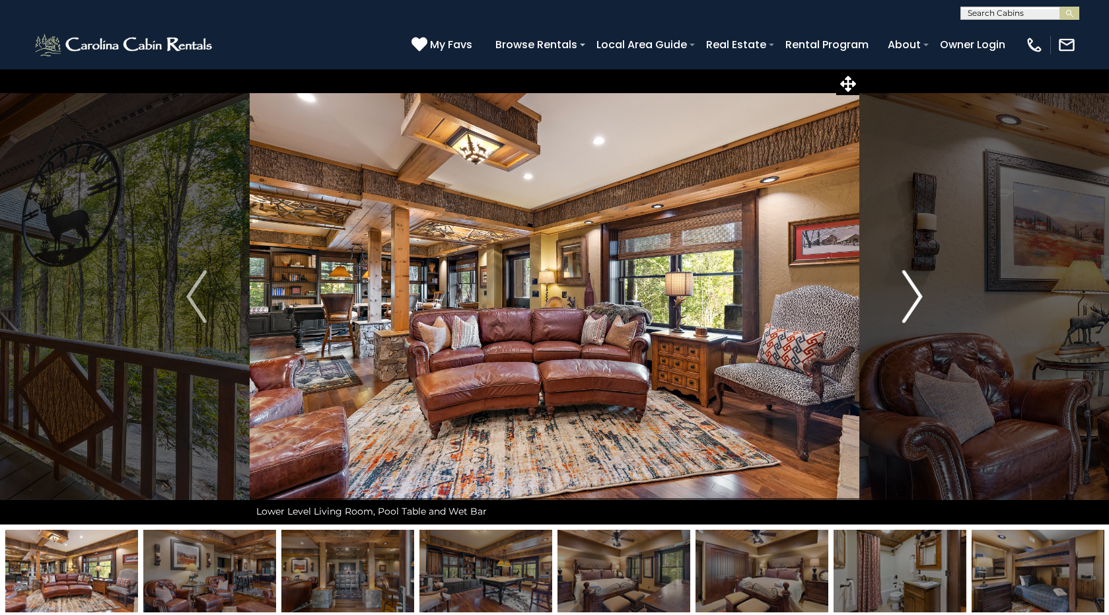
click at [915, 299] on img "Next" at bounding box center [913, 296] width 20 height 53
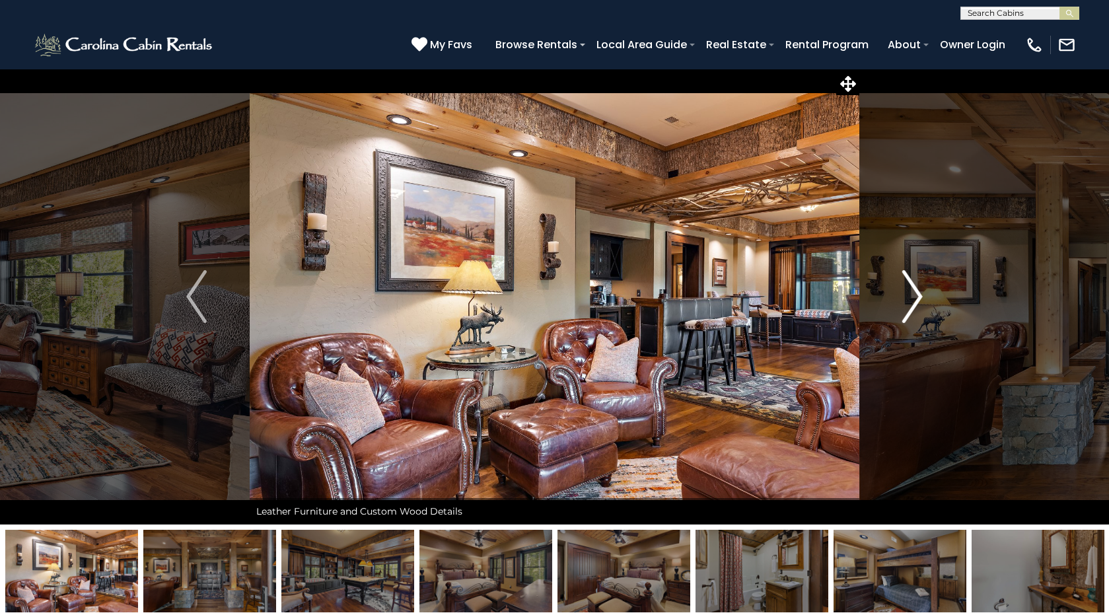
click at [915, 299] on img "Next" at bounding box center [913, 296] width 20 height 53
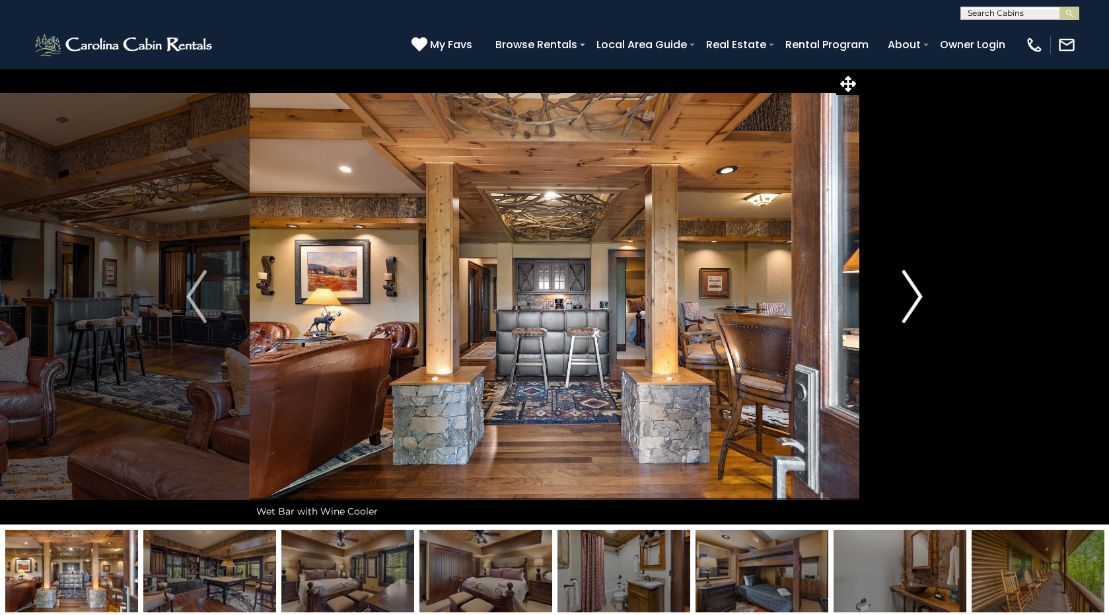
click at [915, 299] on img "Next" at bounding box center [913, 296] width 20 height 53
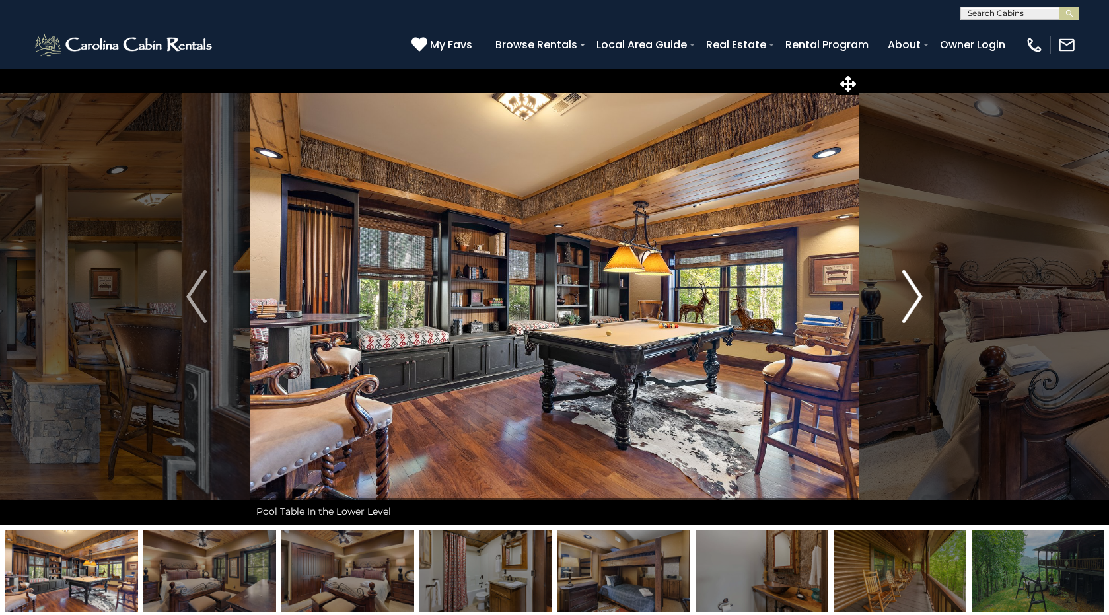
click at [915, 299] on img "Next" at bounding box center [913, 296] width 20 height 53
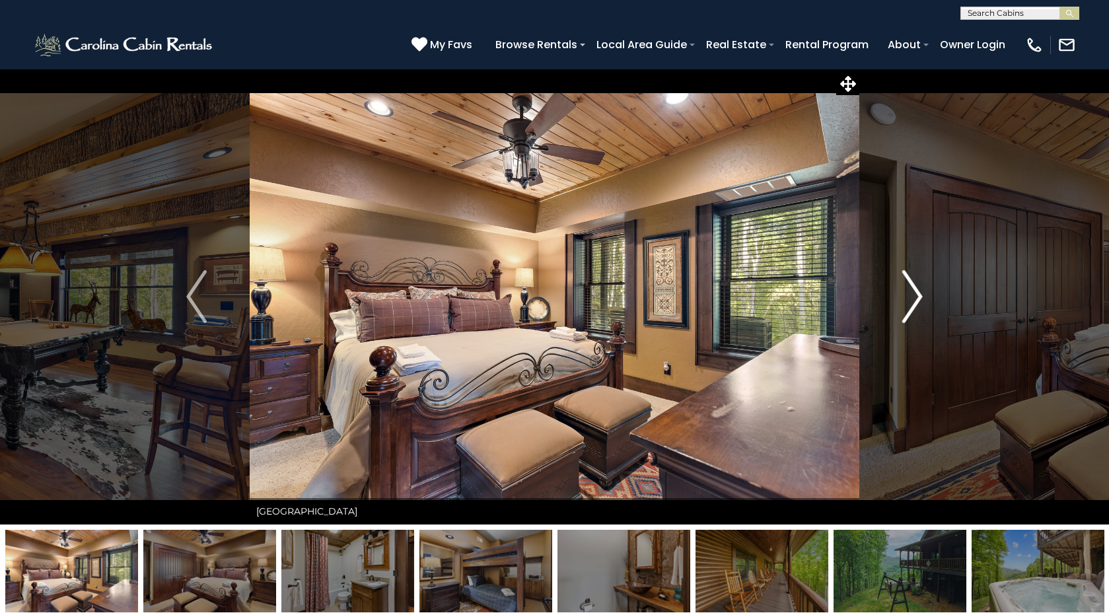
click at [915, 299] on img "Next" at bounding box center [913, 296] width 20 height 53
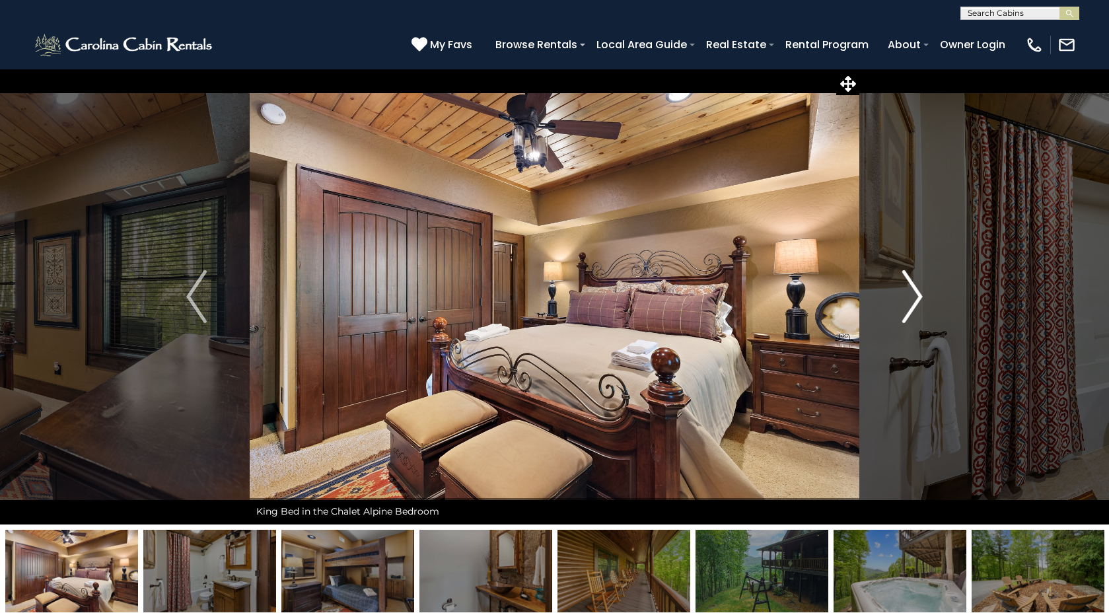
click at [915, 299] on img "Next" at bounding box center [913, 296] width 20 height 53
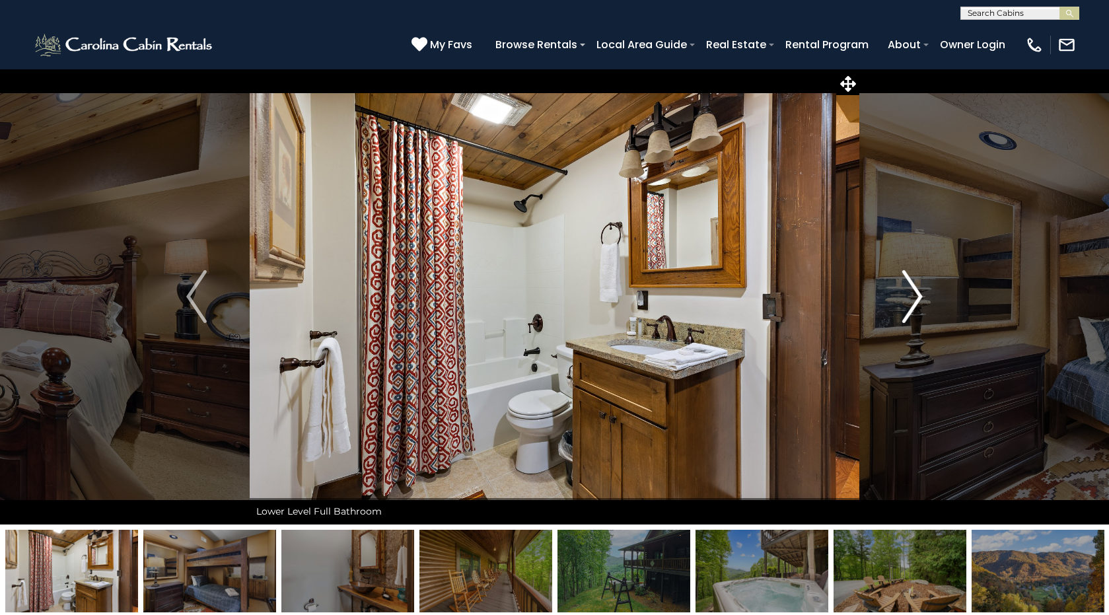
click at [916, 299] on img "Next" at bounding box center [913, 296] width 20 height 53
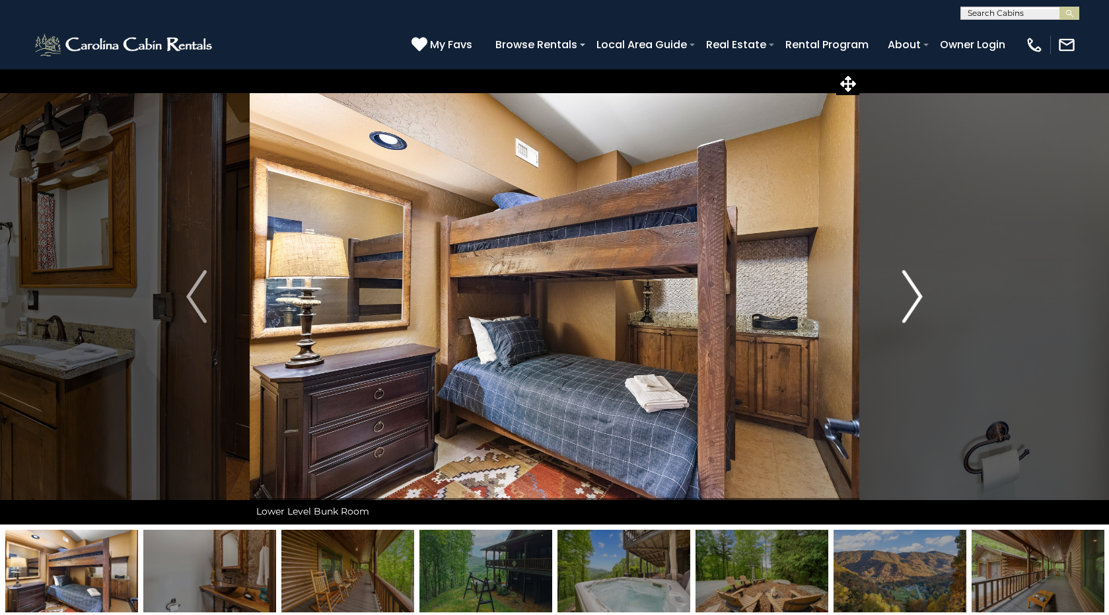
click at [916, 299] on img "Next" at bounding box center [913, 296] width 20 height 53
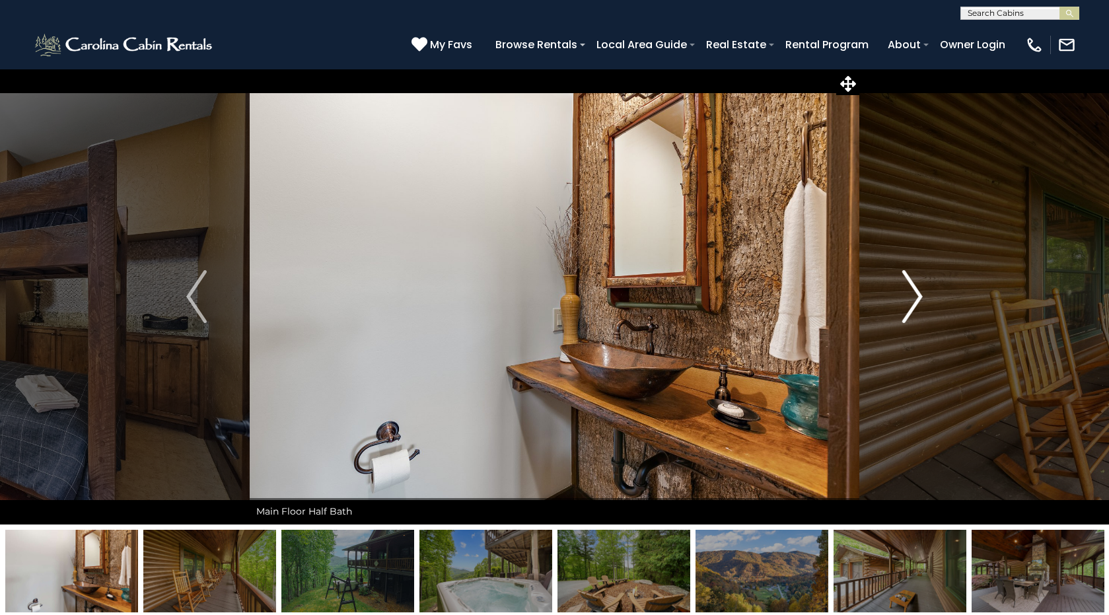
click at [916, 299] on img "Next" at bounding box center [913, 296] width 20 height 53
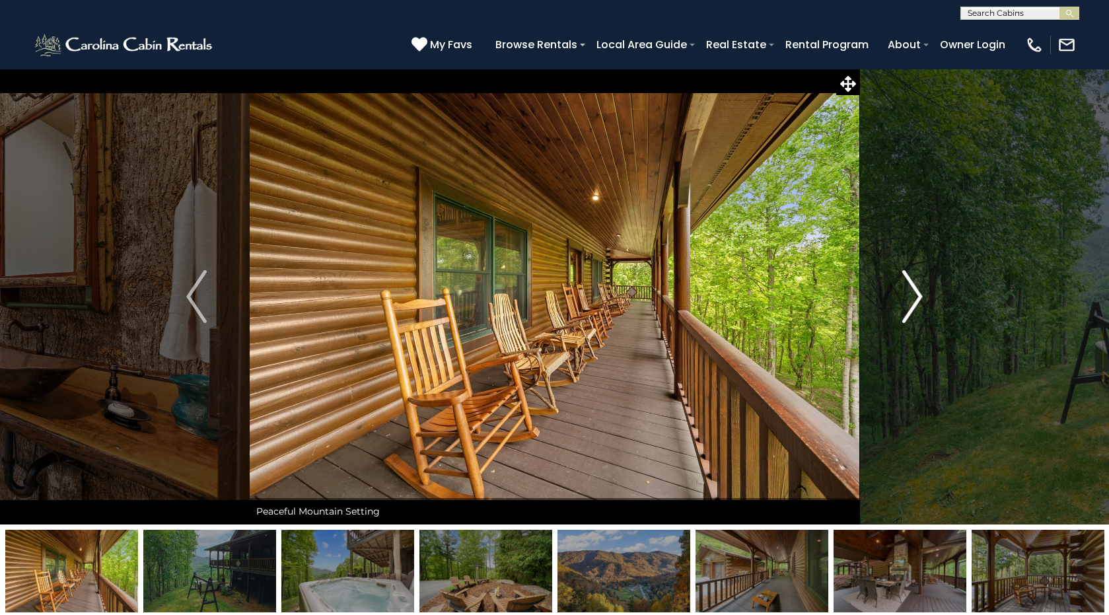
click at [916, 299] on img "Next" at bounding box center [913, 296] width 20 height 53
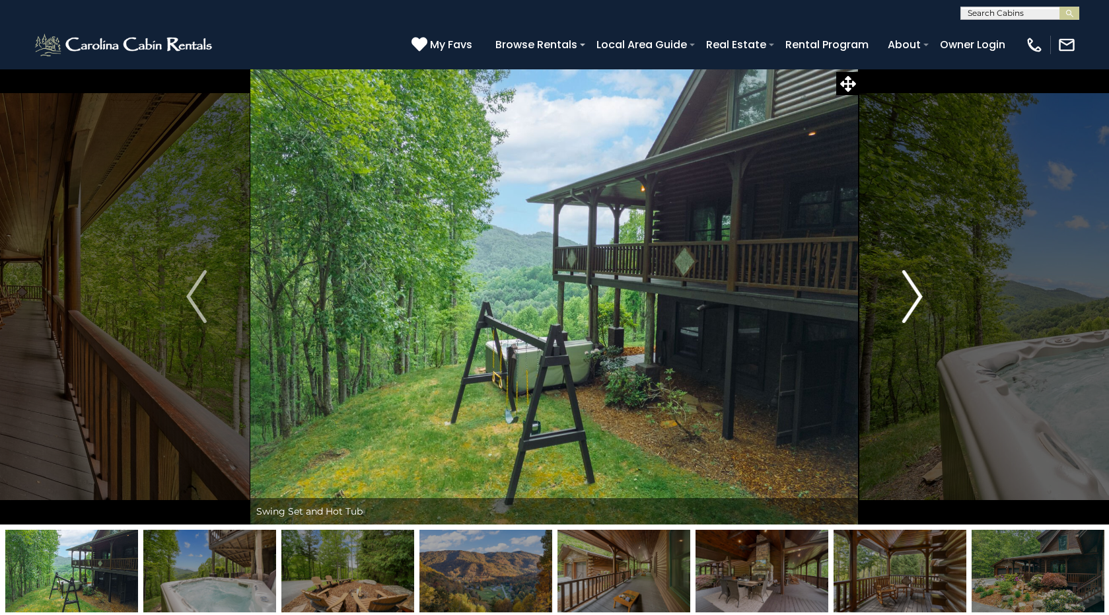
click at [916, 299] on img "Next" at bounding box center [913, 296] width 20 height 53
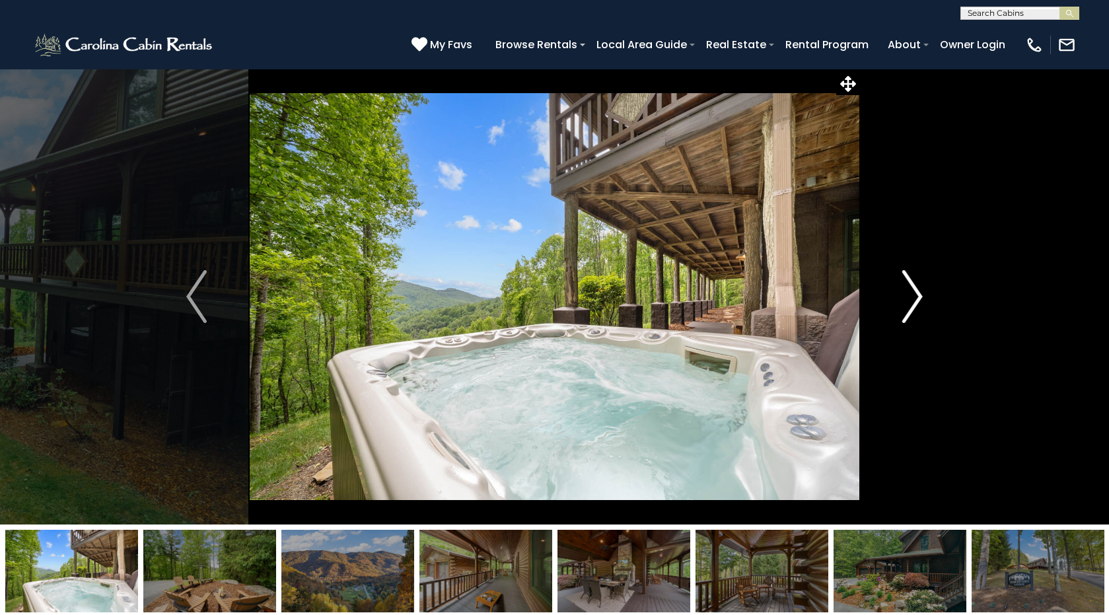
click at [916, 299] on img "Next" at bounding box center [913, 296] width 20 height 53
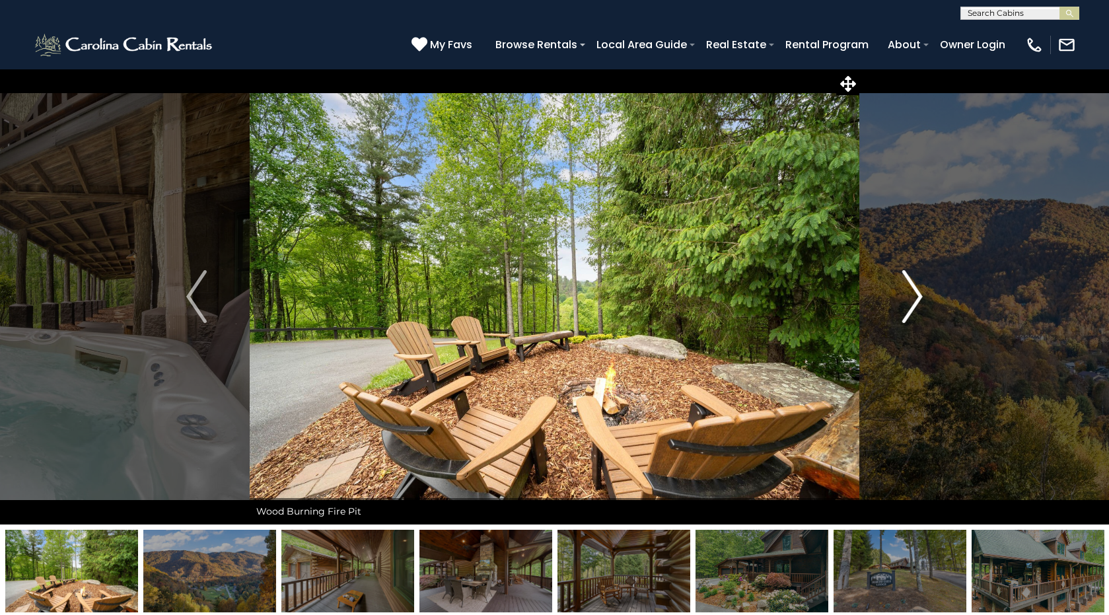
click at [917, 299] on img "Next" at bounding box center [913, 296] width 20 height 53
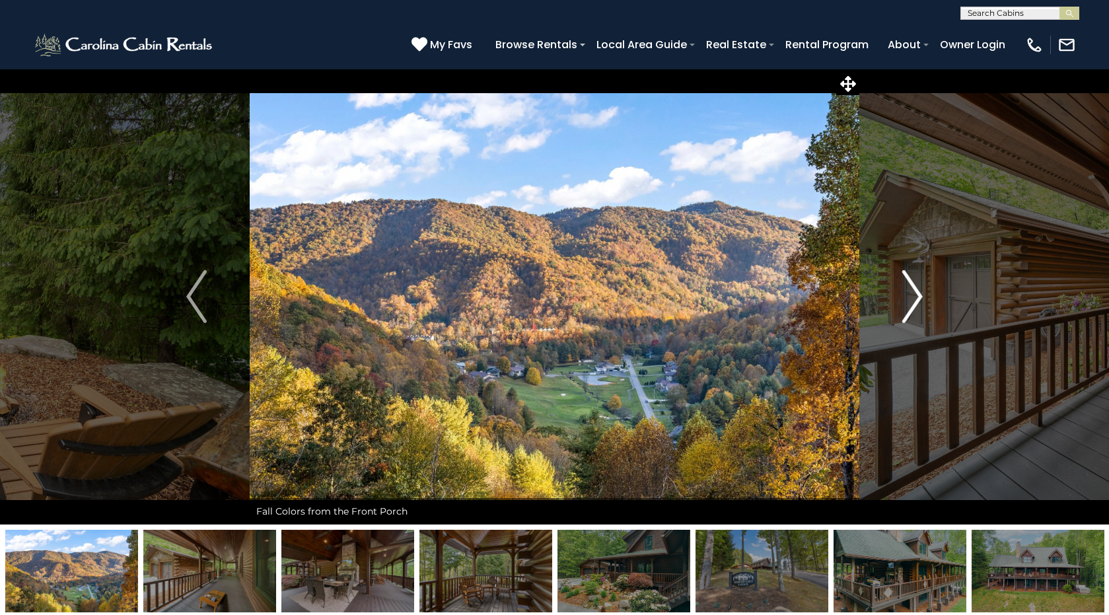
click at [917, 299] on img "Next" at bounding box center [913, 296] width 20 height 53
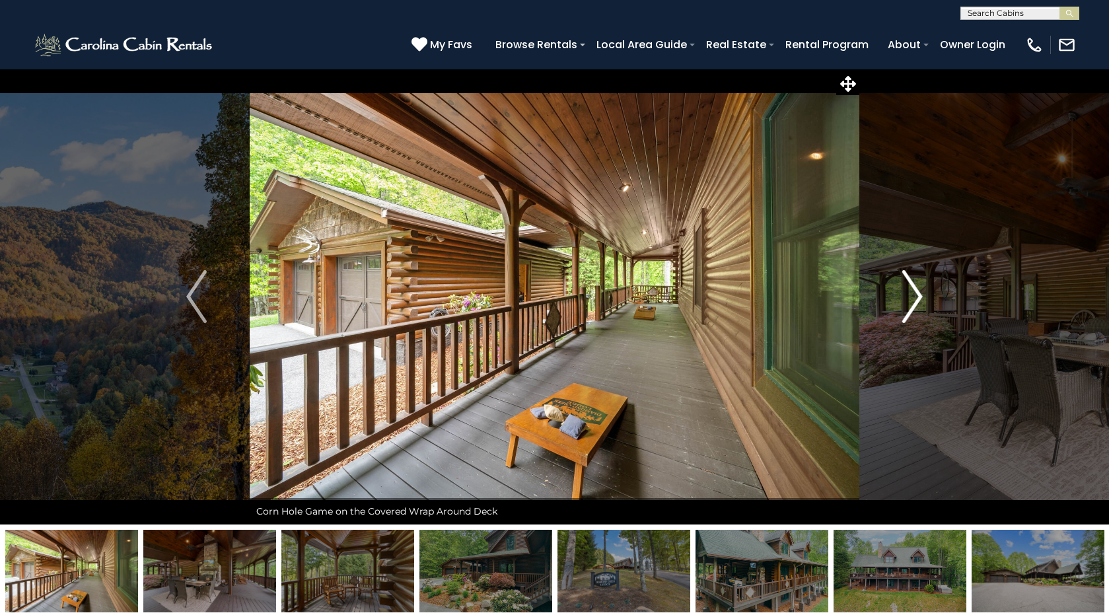
click at [917, 299] on img "Next" at bounding box center [913, 296] width 20 height 53
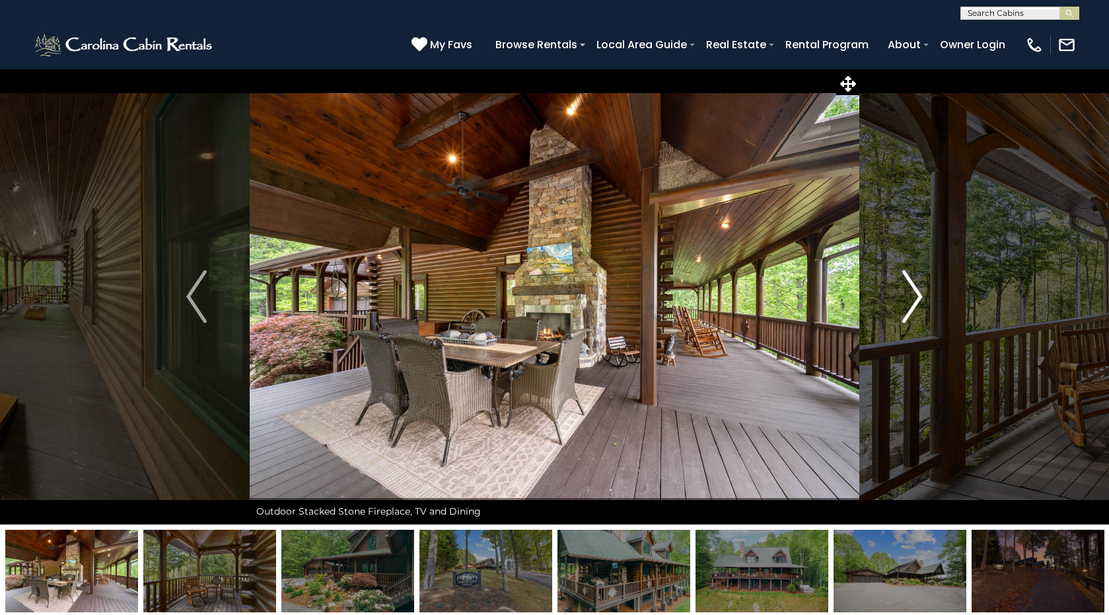
click at [917, 299] on img "Next" at bounding box center [913, 296] width 20 height 53
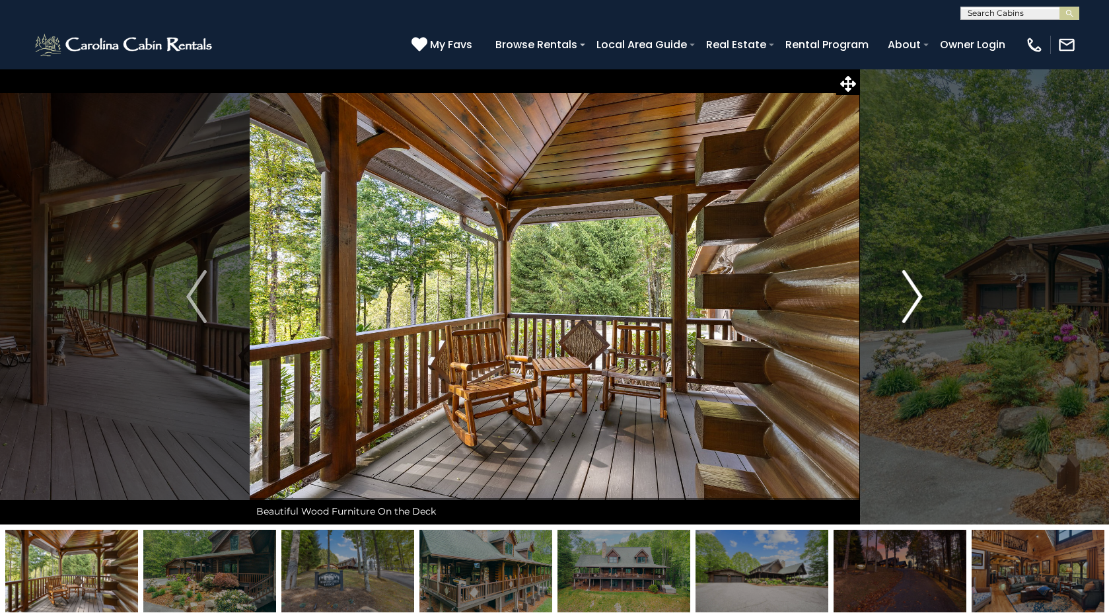
click at [917, 299] on img "Next" at bounding box center [913, 296] width 20 height 53
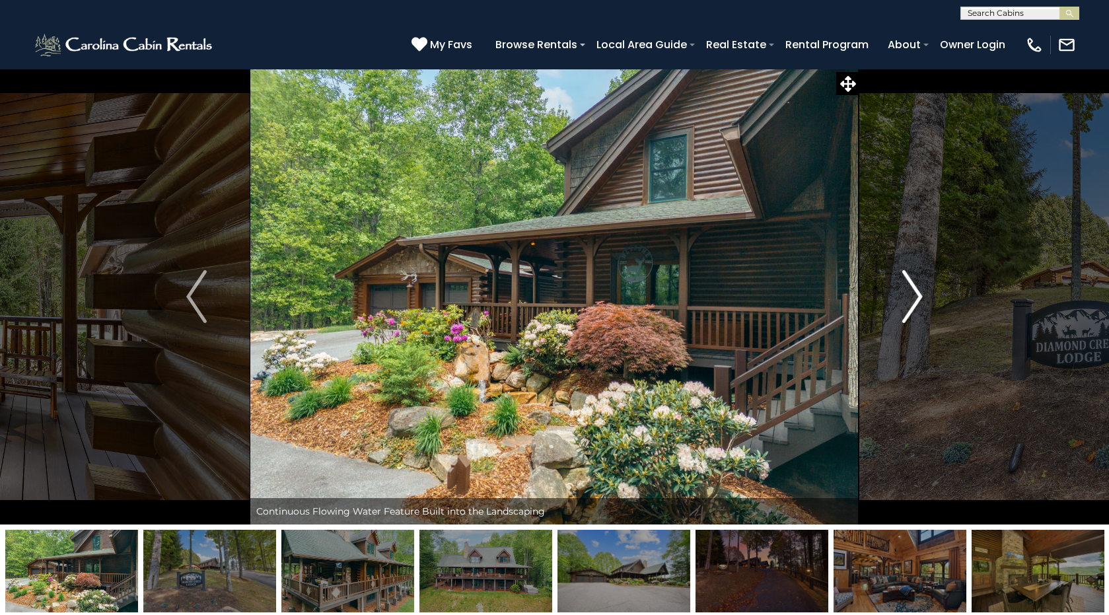
click at [917, 299] on img "Next" at bounding box center [913, 296] width 20 height 53
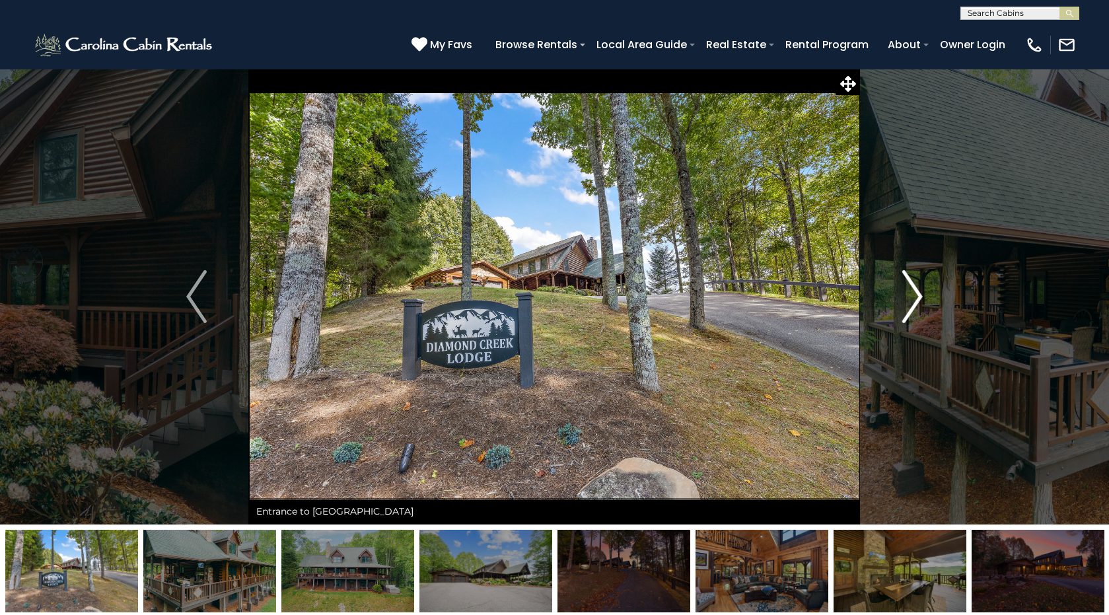
click at [917, 299] on img "Next" at bounding box center [913, 296] width 20 height 53
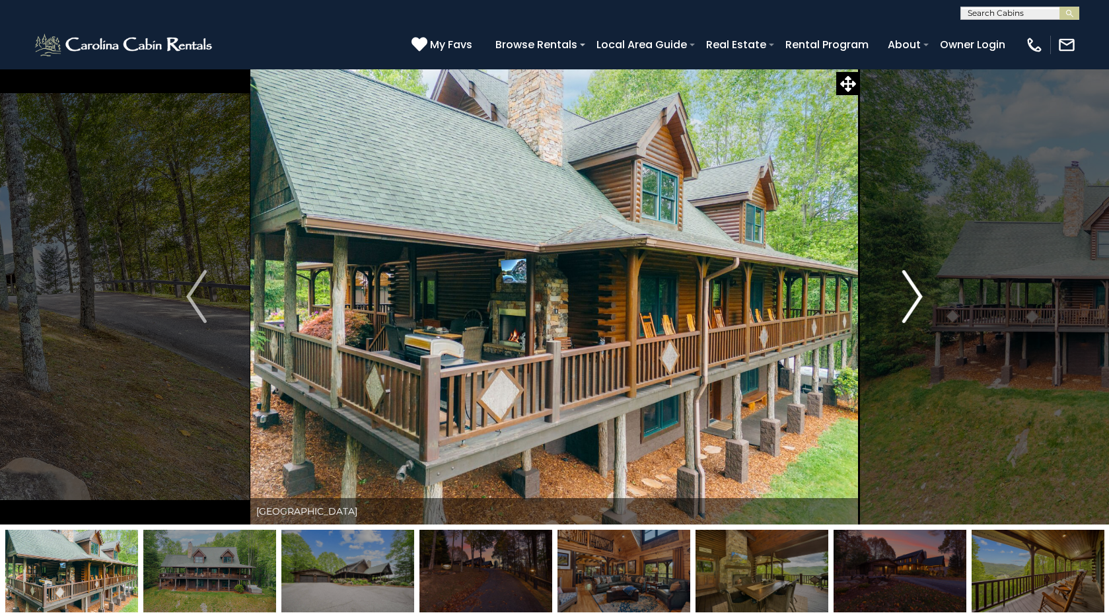
click at [917, 299] on img "Next" at bounding box center [913, 296] width 20 height 53
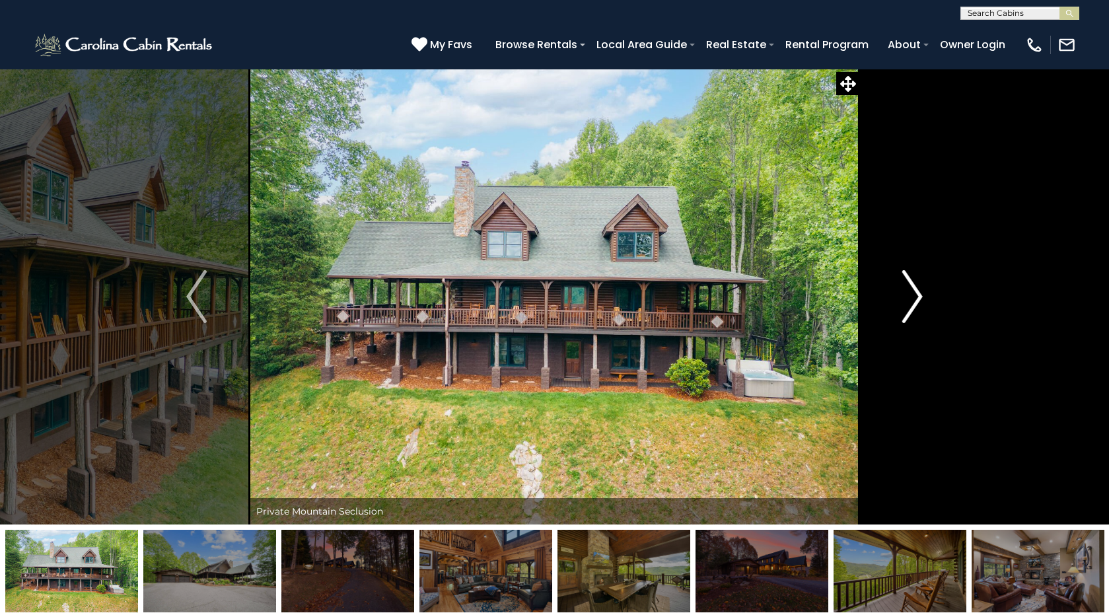
click at [917, 299] on img "Next" at bounding box center [913, 296] width 20 height 53
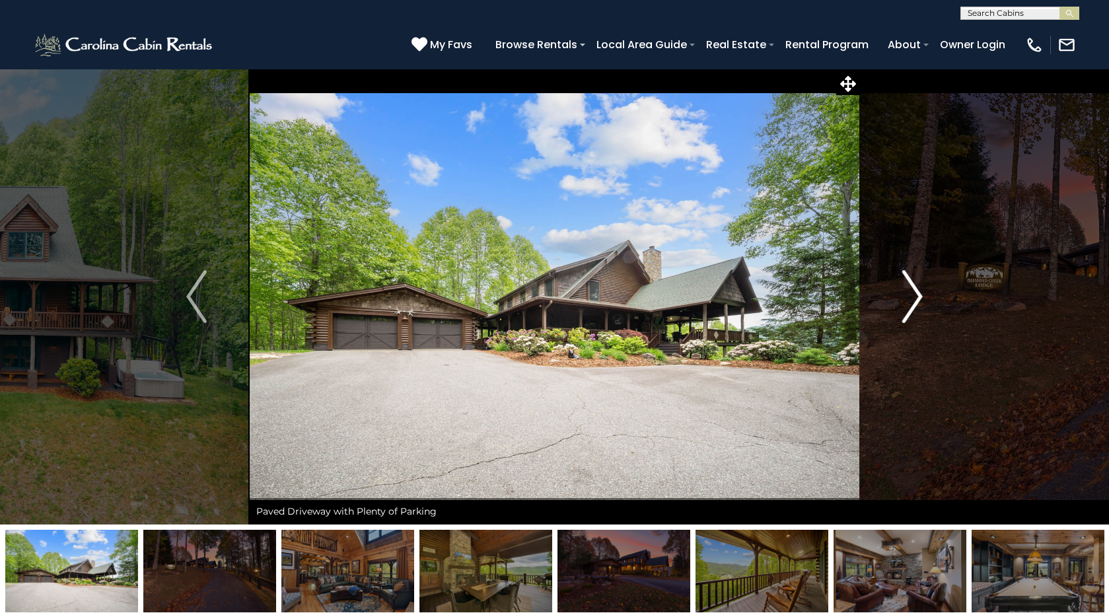
click at [917, 299] on img "Next" at bounding box center [913, 296] width 20 height 53
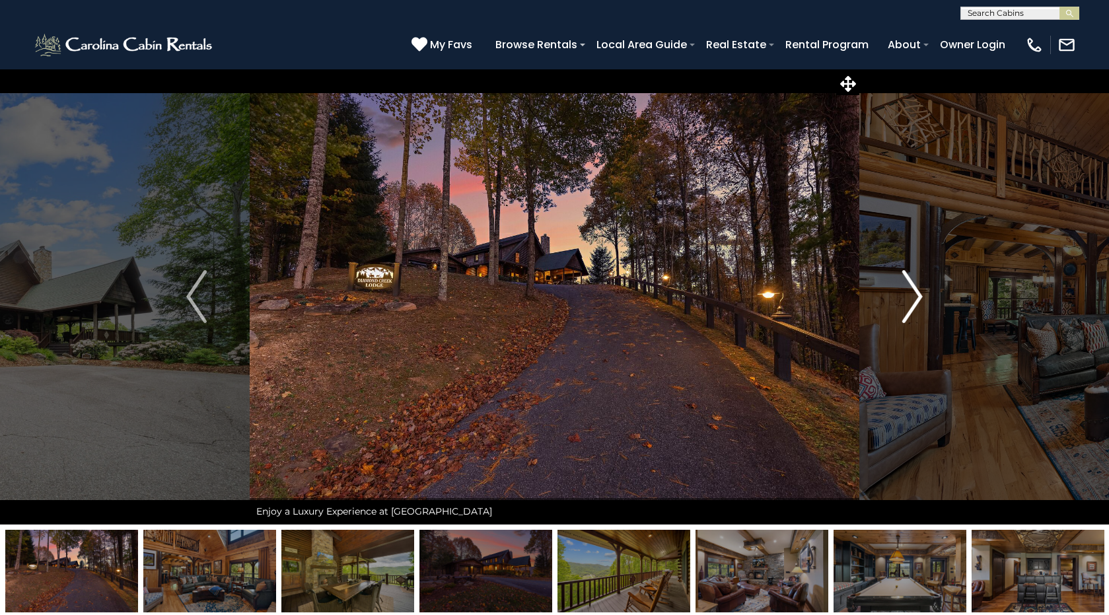
click at [917, 299] on img "Next" at bounding box center [913, 296] width 20 height 53
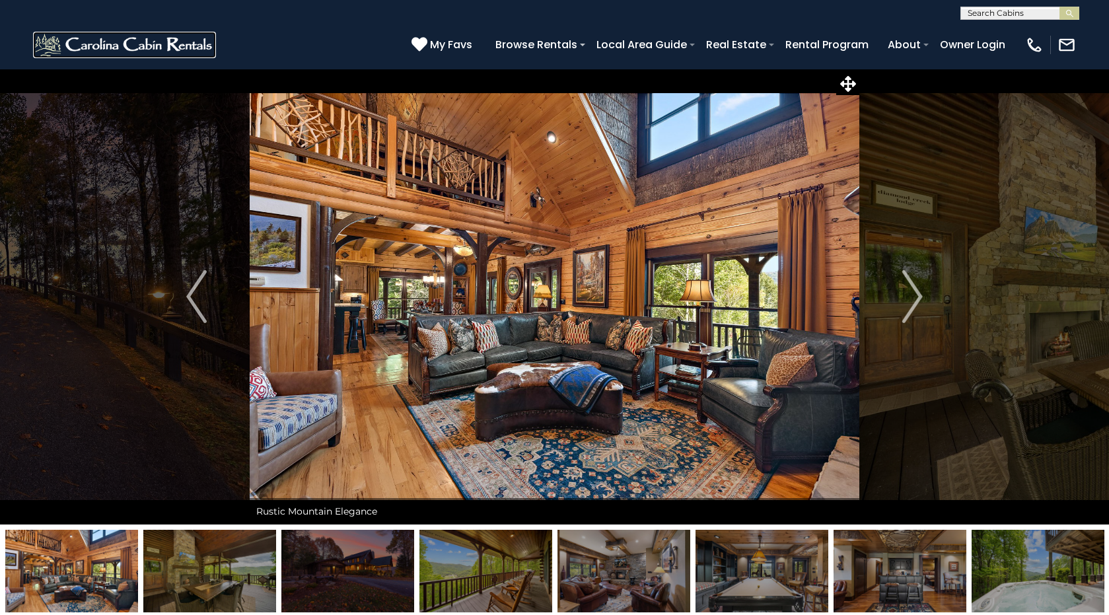
click at [135, 44] on img at bounding box center [124, 45] width 183 height 26
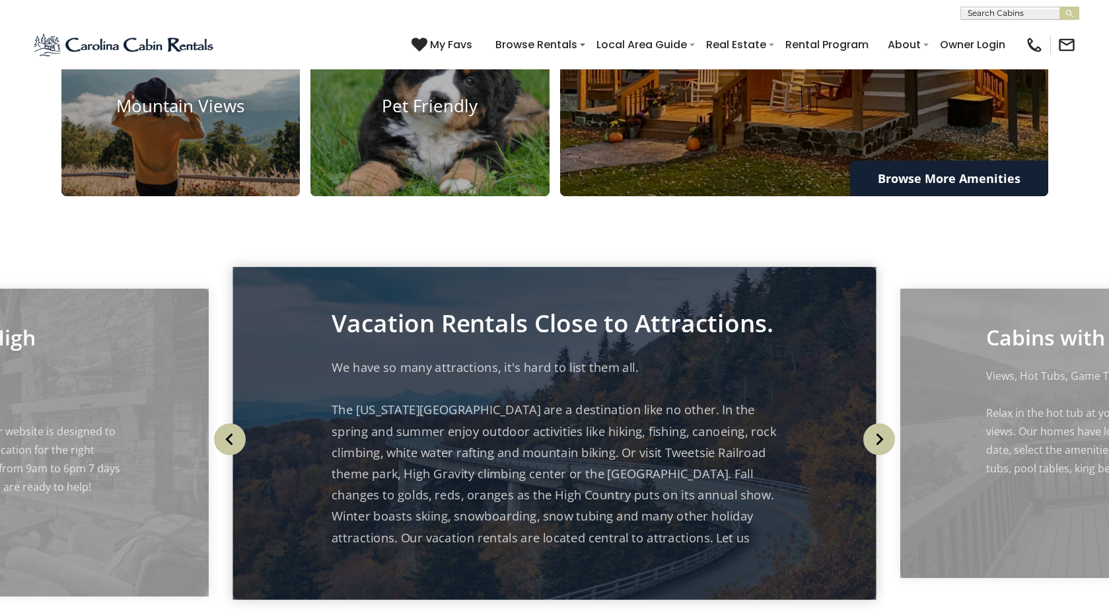
scroll to position [1295, 0]
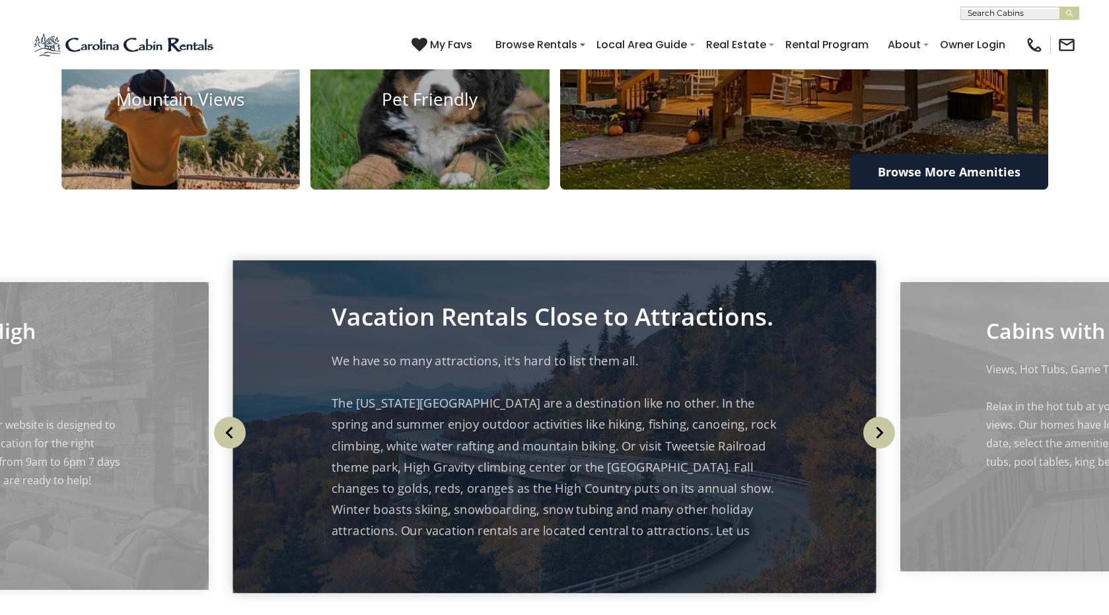
click at [196, 198] on img at bounding box center [180, 99] width 263 height 197
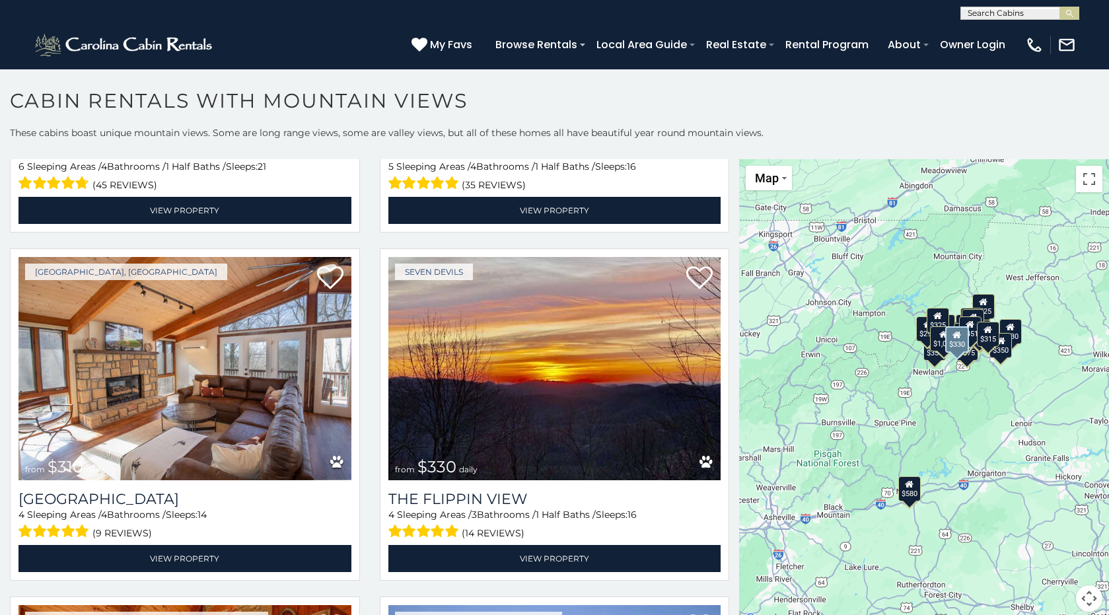
scroll to position [2028, 0]
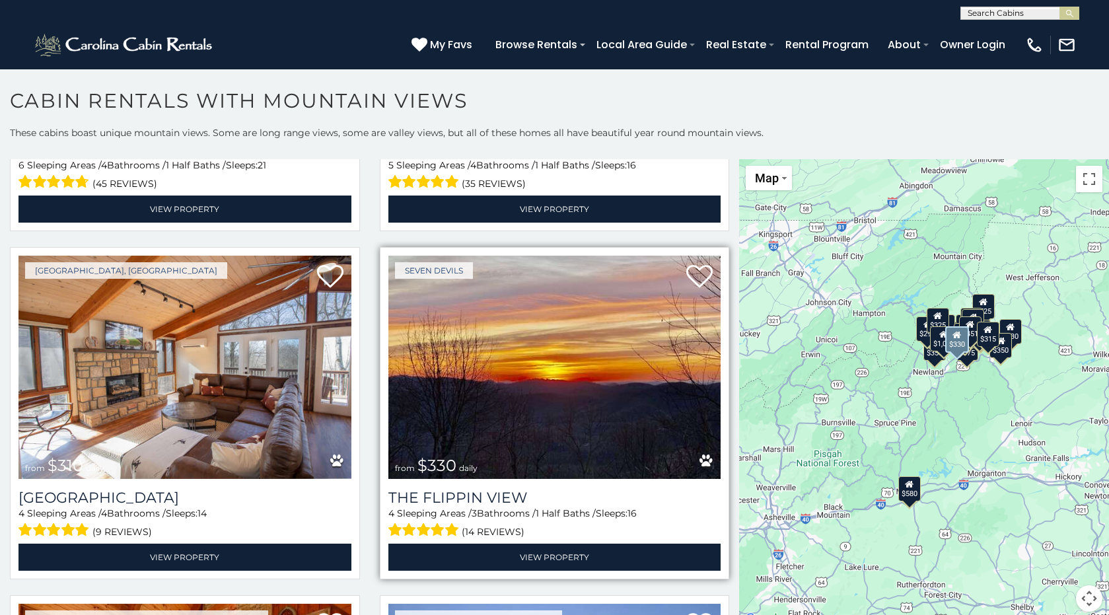
click at [522, 348] on img at bounding box center [554, 367] width 333 height 223
click at [568, 367] on img at bounding box center [554, 367] width 333 height 223
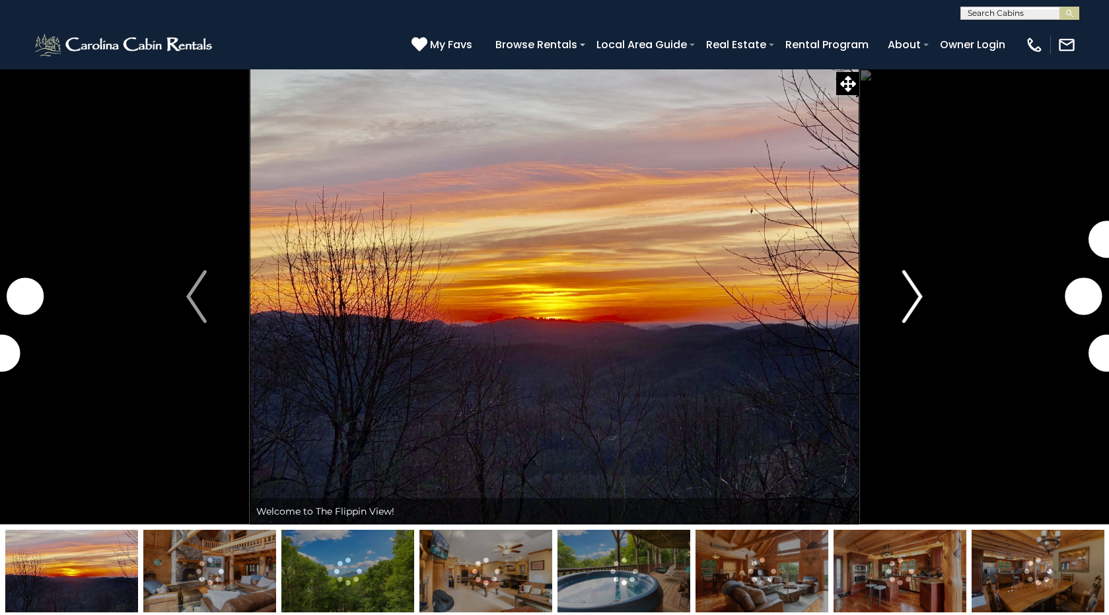
click at [918, 301] on img "Next" at bounding box center [913, 296] width 20 height 53
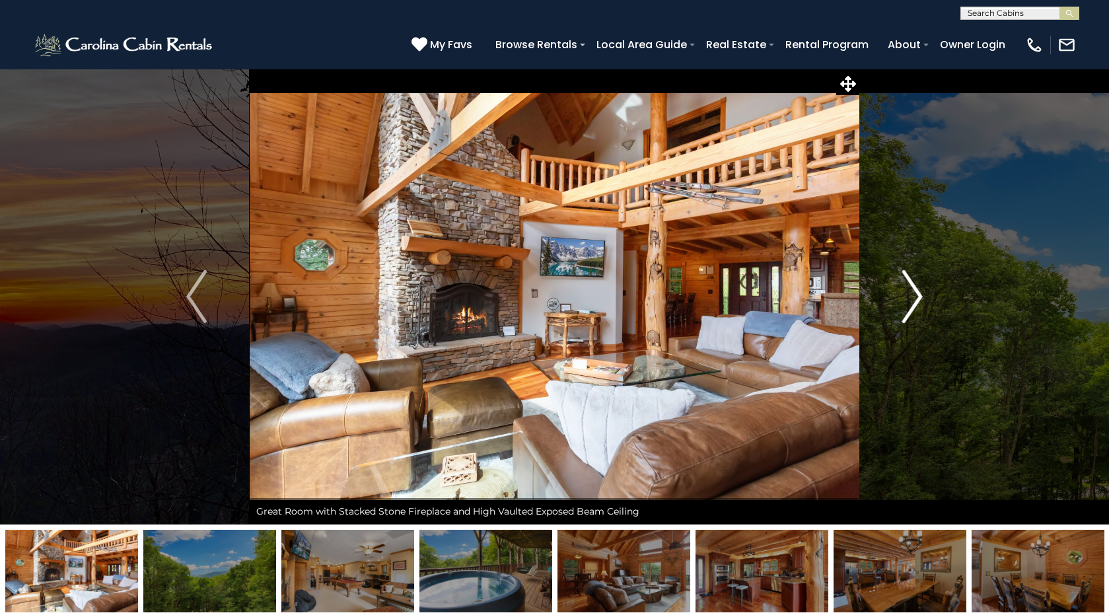
click at [918, 301] on img "Next" at bounding box center [913, 296] width 20 height 53
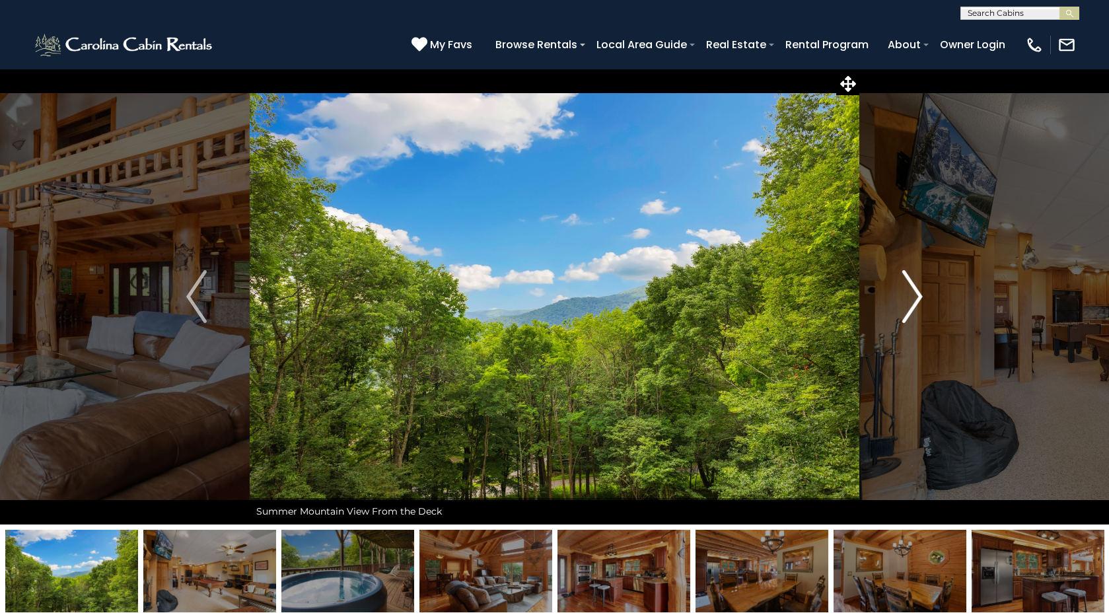
click at [918, 301] on img "Next" at bounding box center [913, 296] width 20 height 53
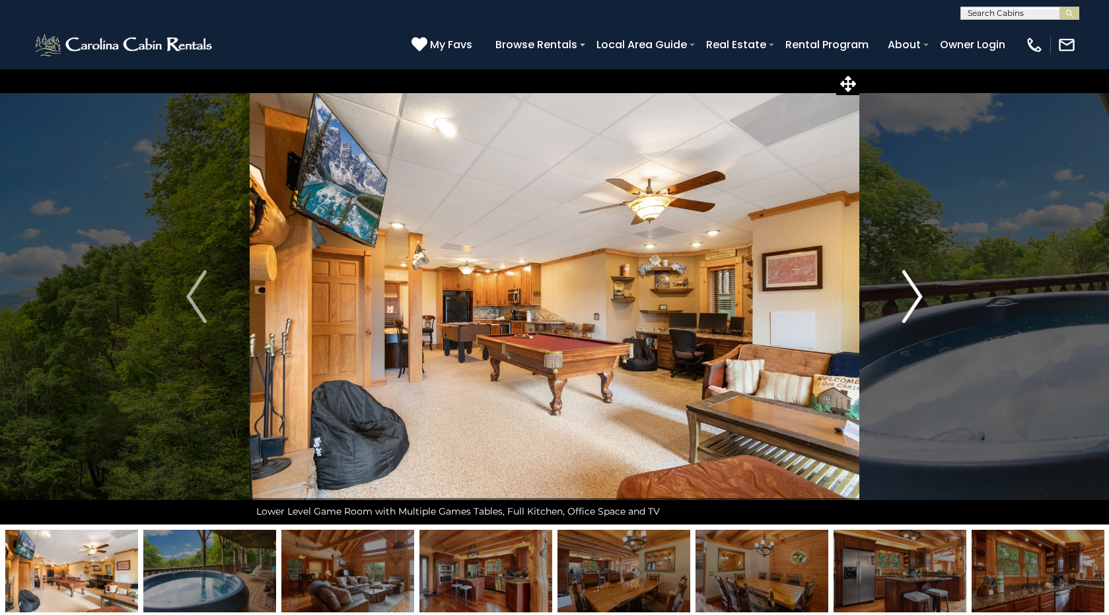
click at [918, 301] on img "Next" at bounding box center [913, 296] width 20 height 53
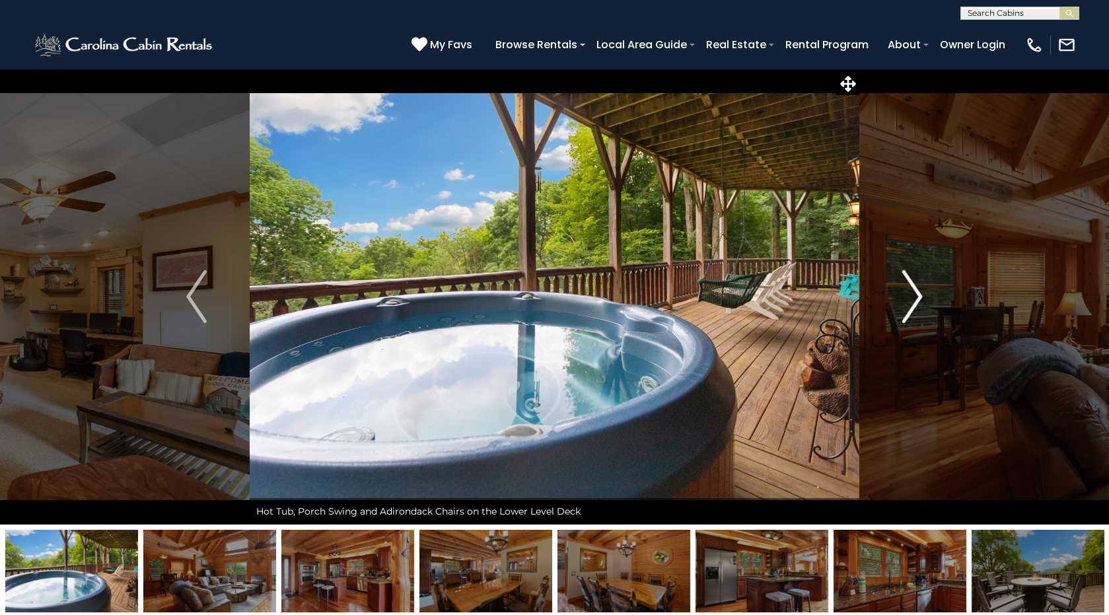
click at [918, 301] on img "Next" at bounding box center [913, 296] width 20 height 53
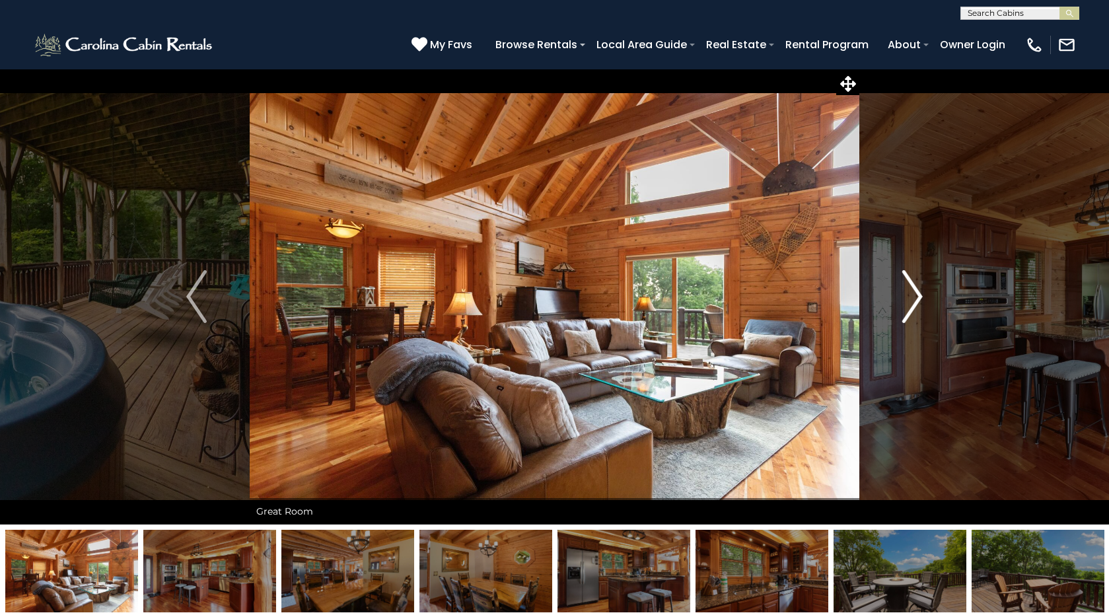
click at [918, 301] on img "Next" at bounding box center [913, 296] width 20 height 53
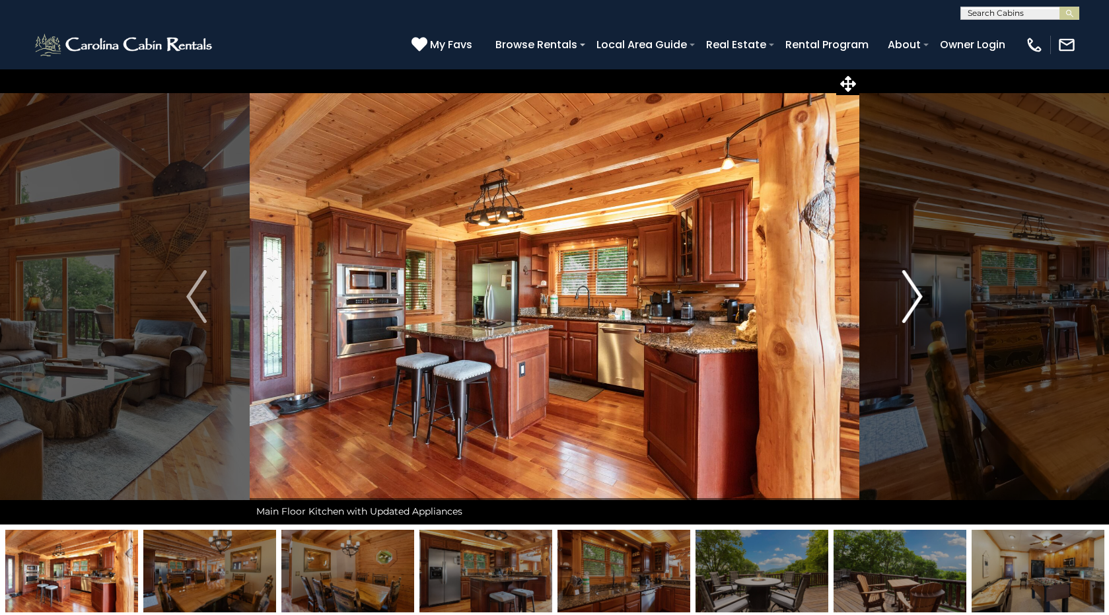
click at [918, 301] on img "Next" at bounding box center [913, 296] width 20 height 53
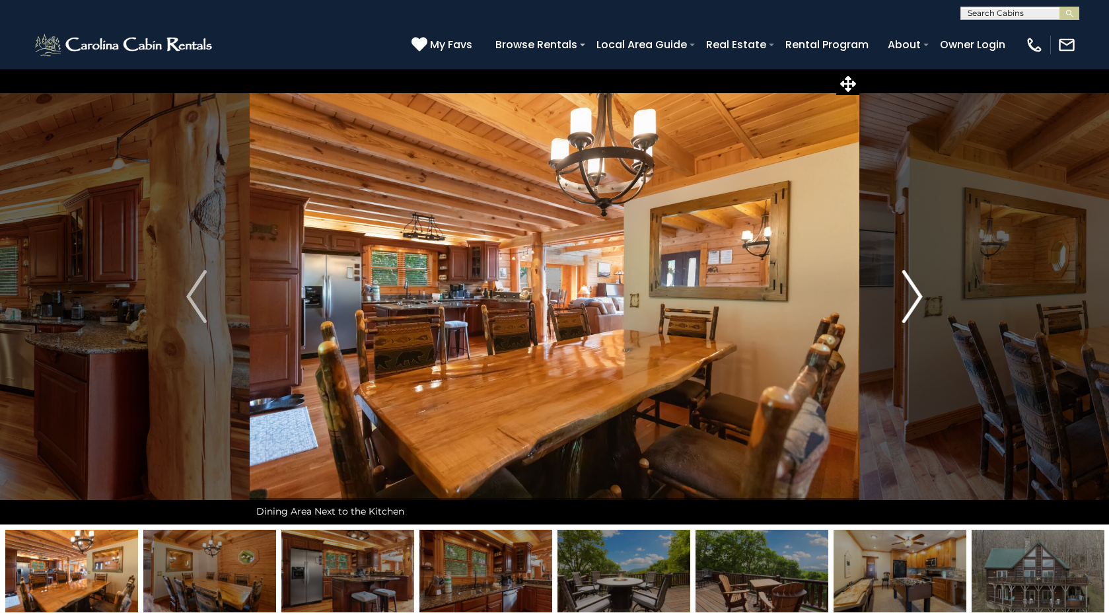
click at [918, 301] on img "Next" at bounding box center [913, 296] width 20 height 53
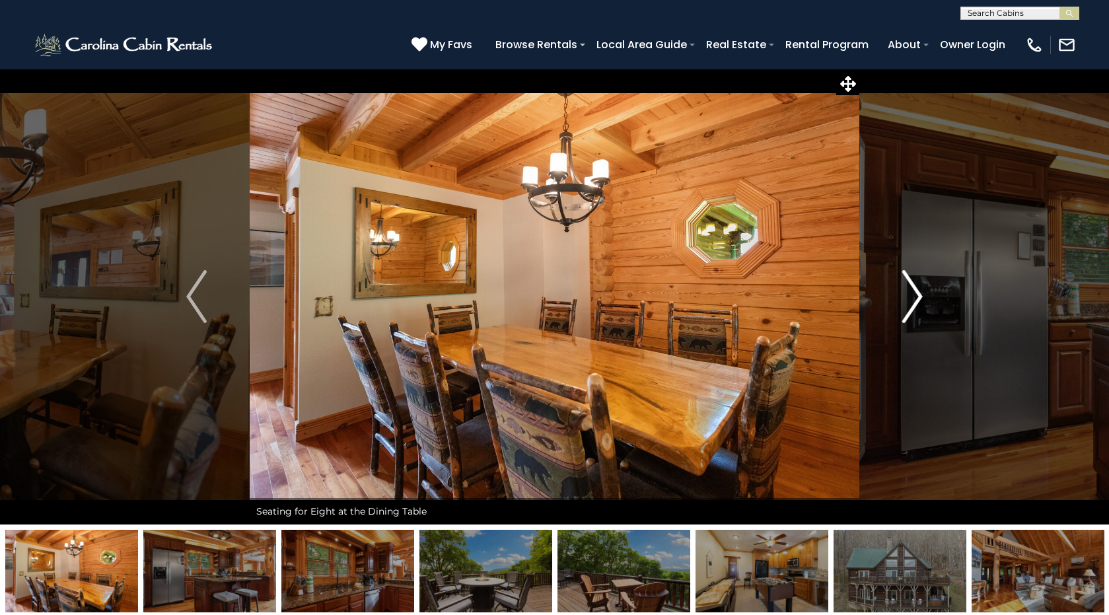
click at [918, 301] on img "Next" at bounding box center [913, 296] width 20 height 53
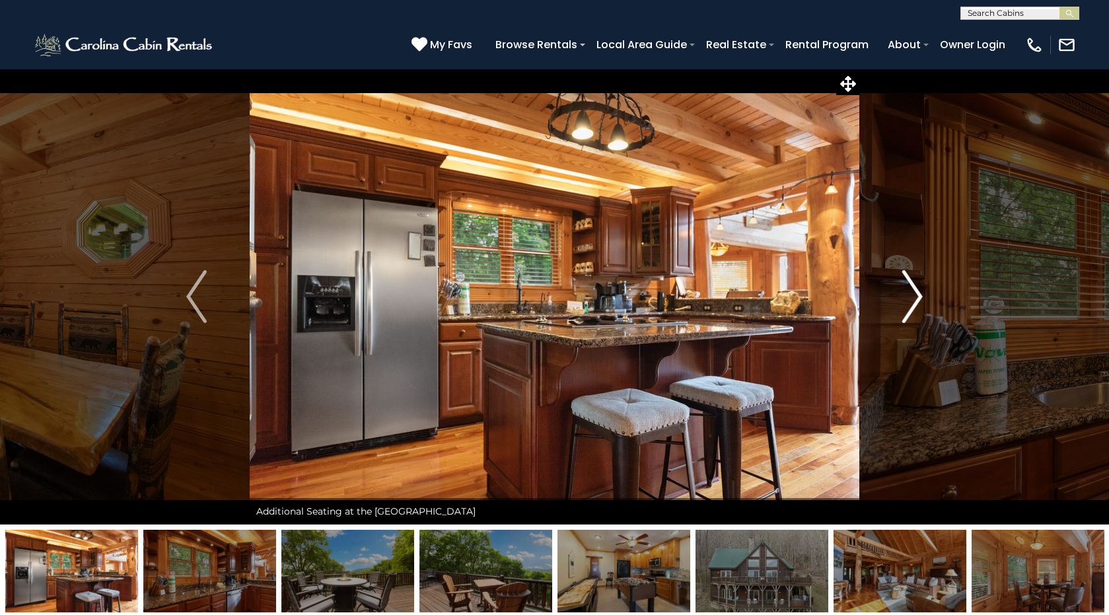
click at [918, 301] on img "Next" at bounding box center [913, 296] width 20 height 53
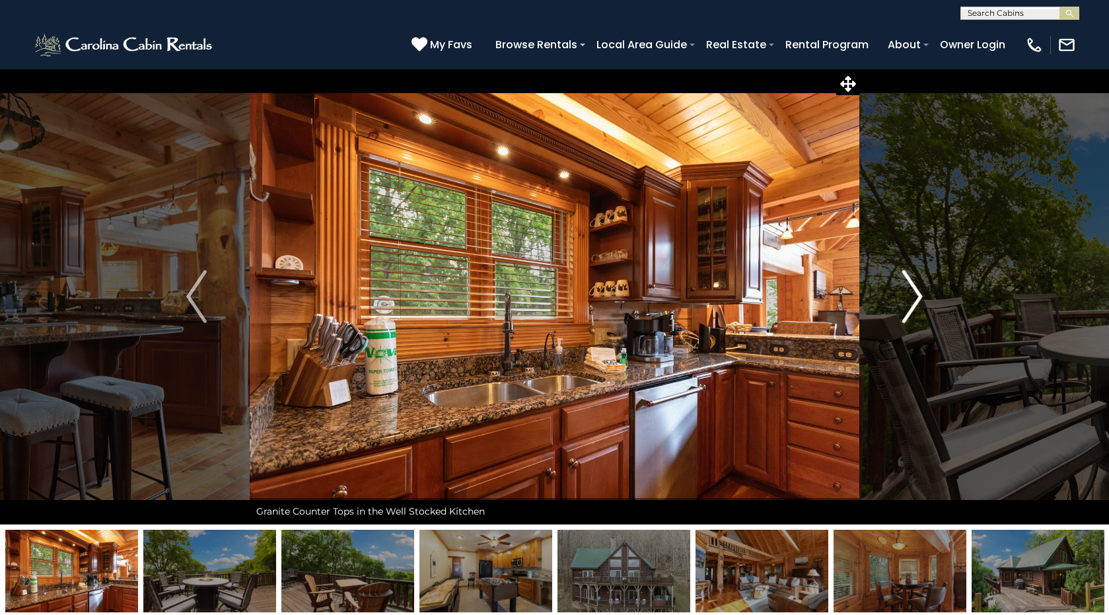
click at [918, 301] on img "Next" at bounding box center [913, 296] width 20 height 53
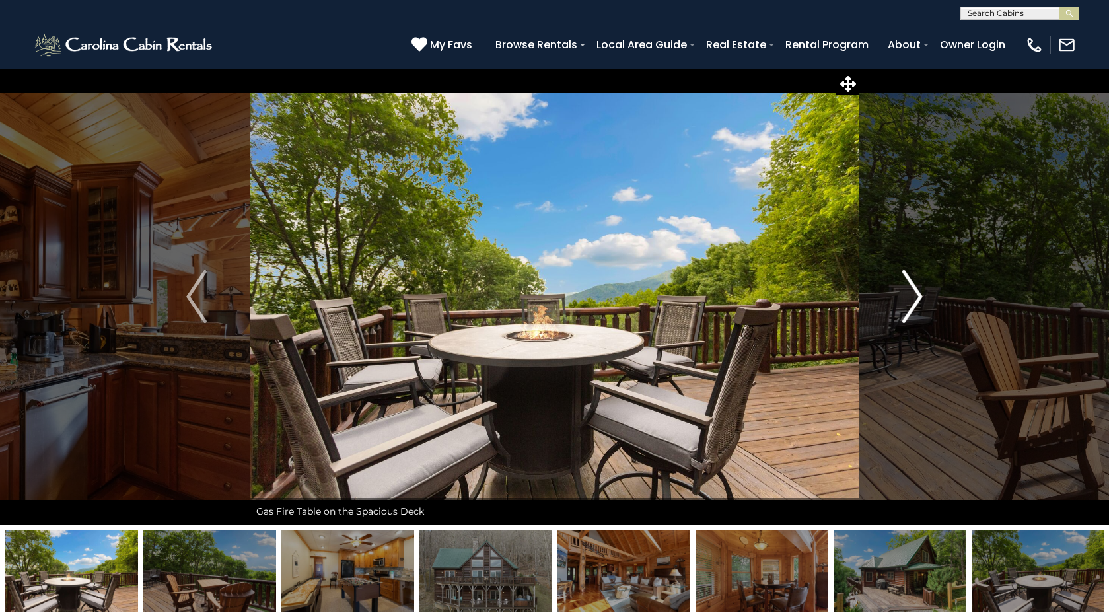
click at [918, 301] on img "Next" at bounding box center [913, 296] width 20 height 53
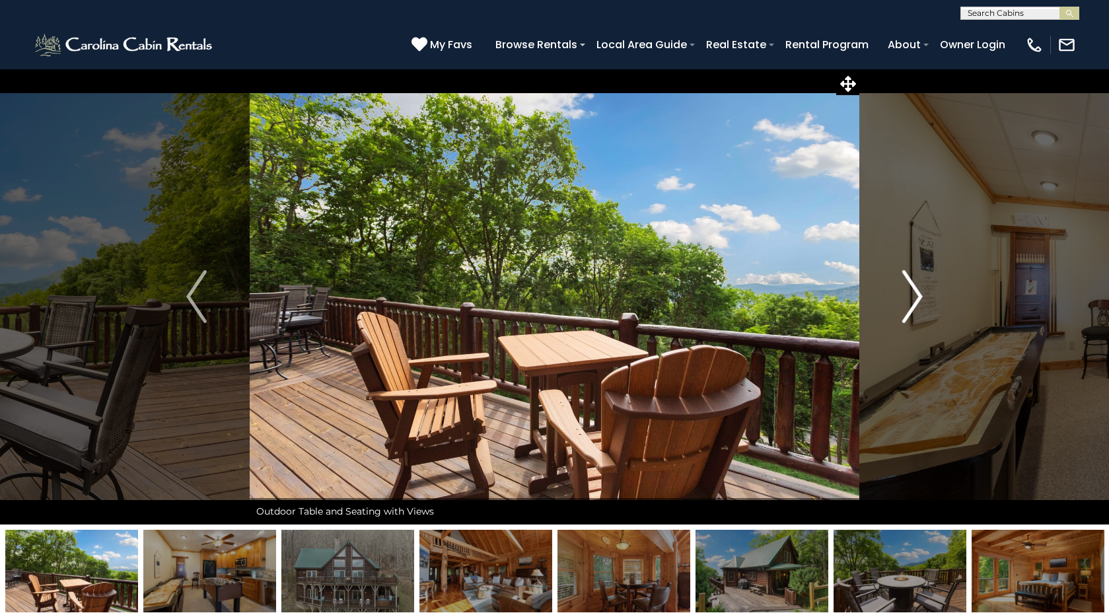
click at [918, 301] on img "Next" at bounding box center [913, 296] width 20 height 53
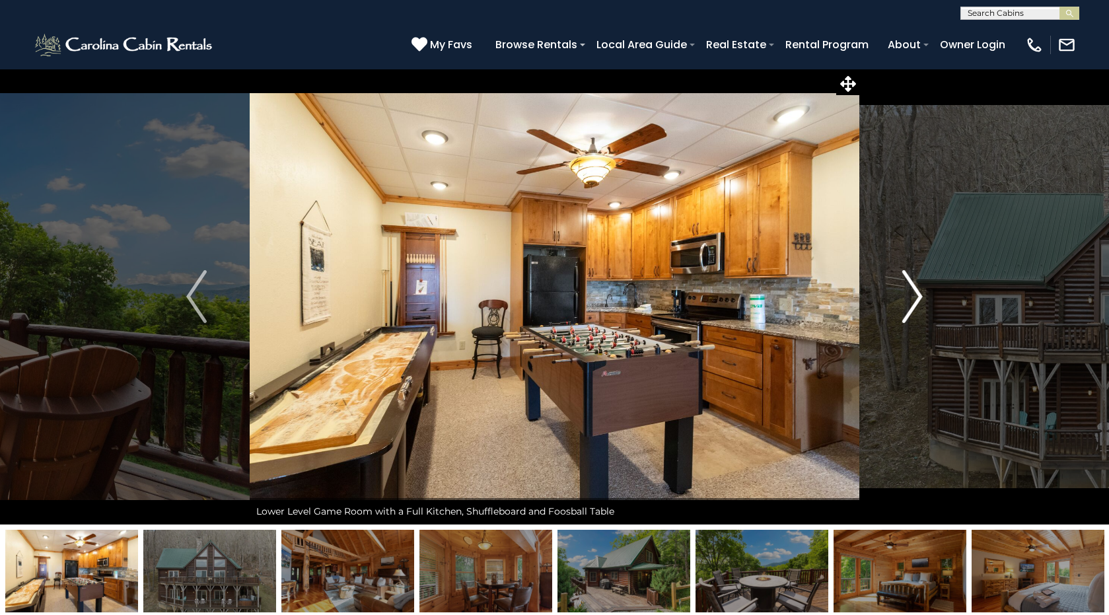
click at [918, 301] on img "Next" at bounding box center [913, 296] width 20 height 53
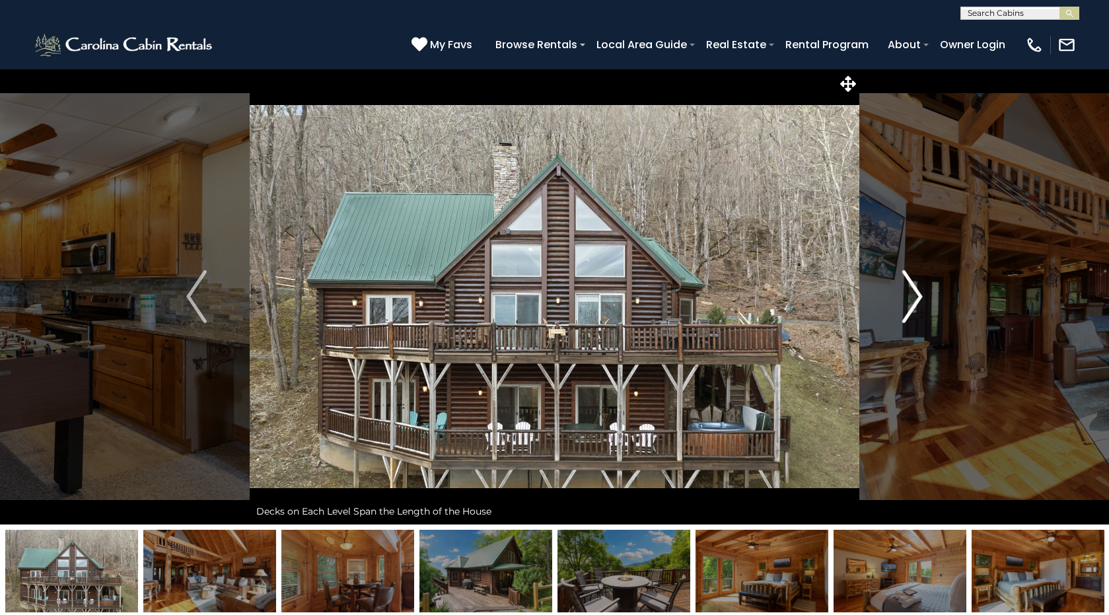
click at [918, 301] on img "Next" at bounding box center [913, 296] width 20 height 53
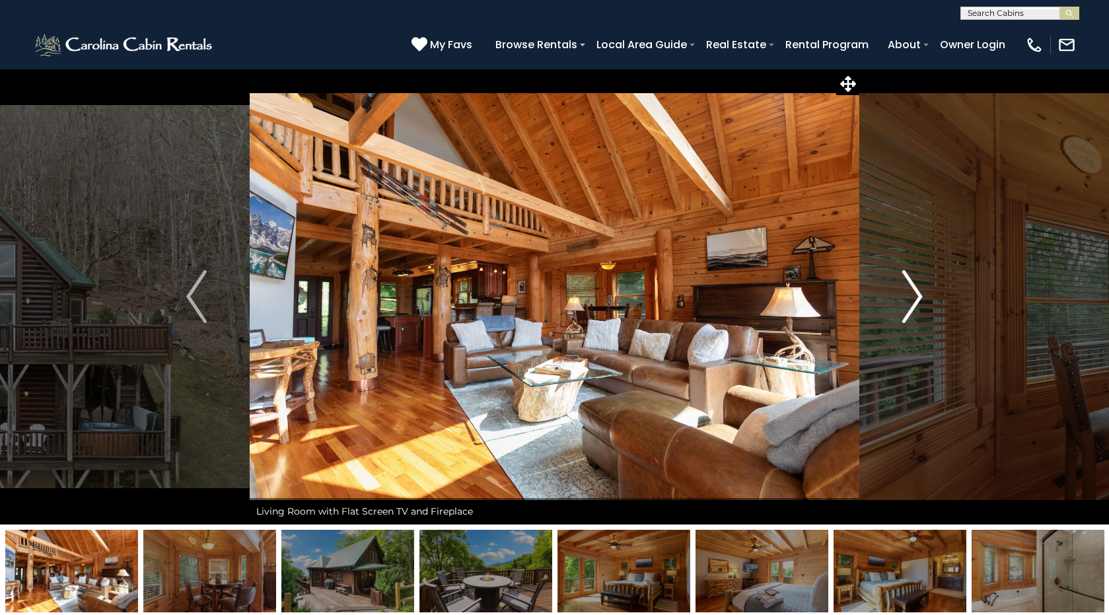
click at [918, 301] on img "Next" at bounding box center [913, 296] width 20 height 53
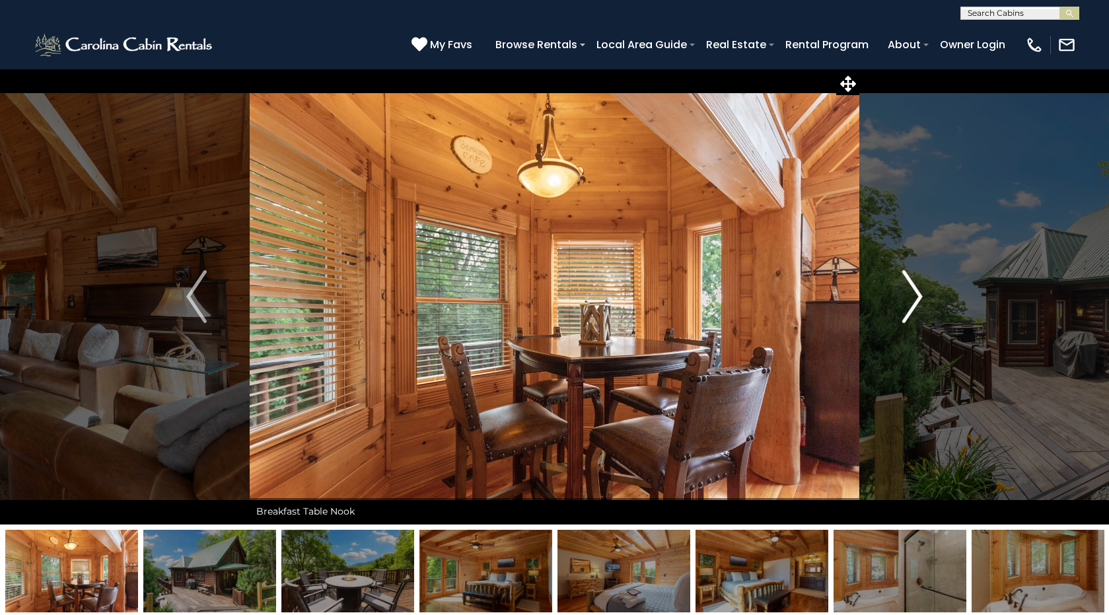
click at [918, 301] on img "Next" at bounding box center [913, 296] width 20 height 53
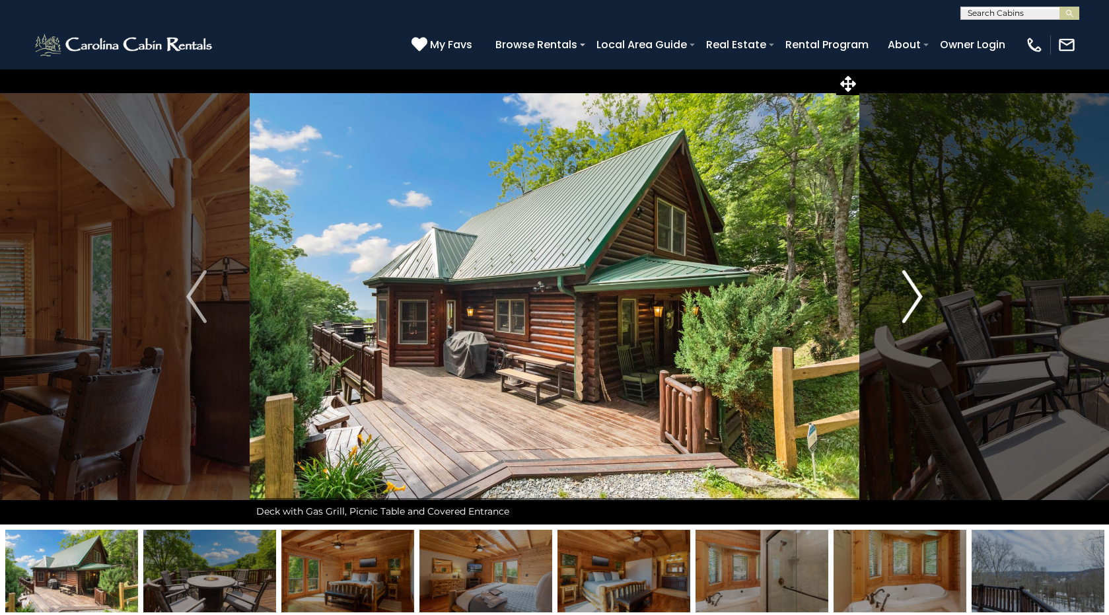
click at [918, 301] on img "Next" at bounding box center [913, 296] width 20 height 53
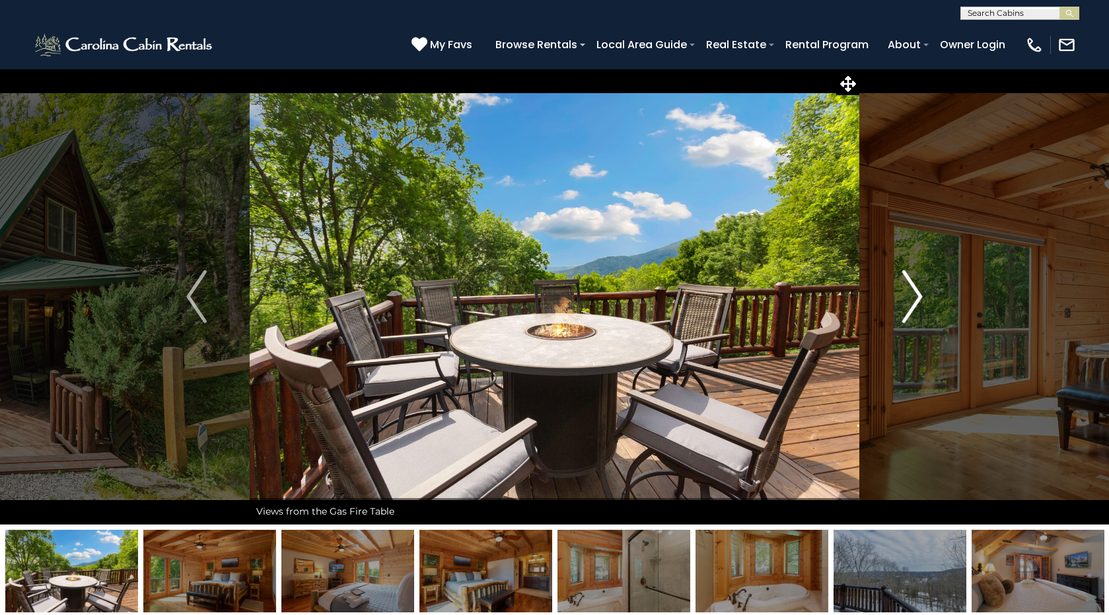
click at [918, 301] on img "Next" at bounding box center [913, 296] width 20 height 53
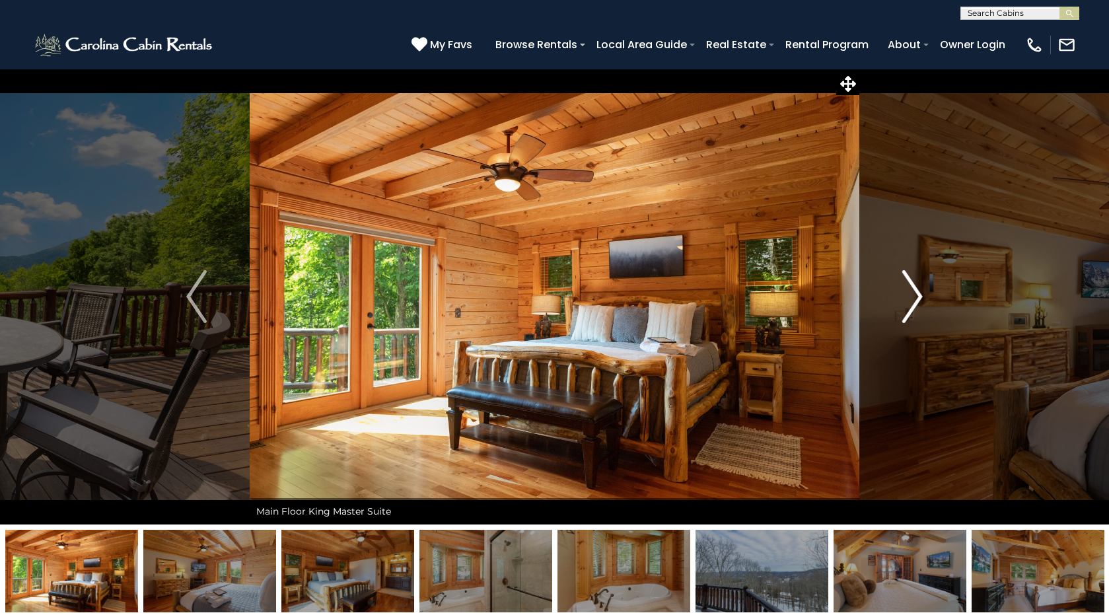
click at [918, 301] on img "Next" at bounding box center [913, 296] width 20 height 53
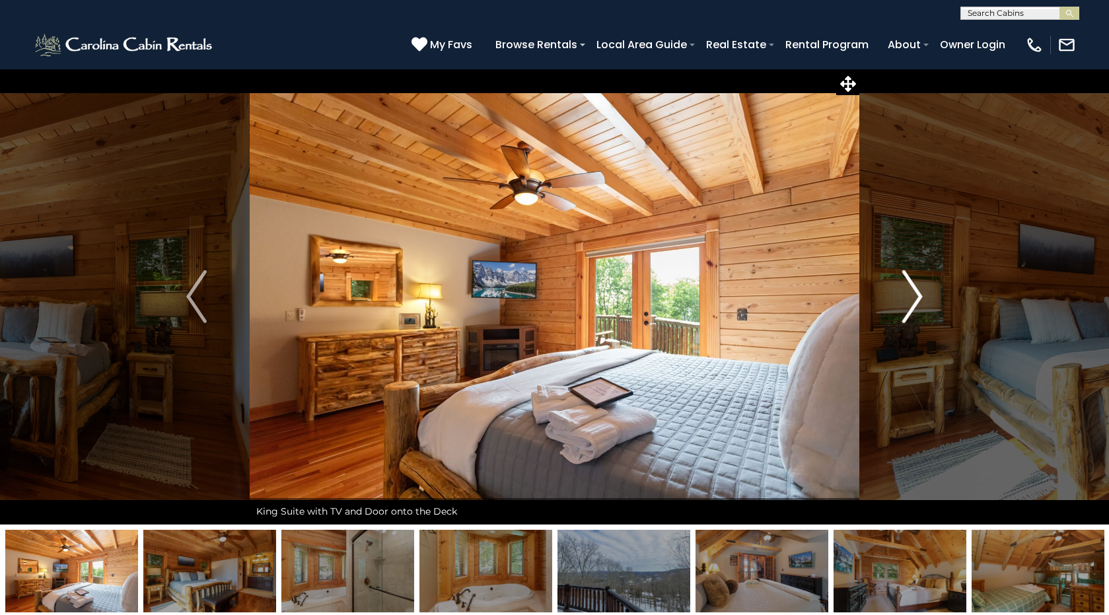
click at [918, 301] on img "Next" at bounding box center [913, 296] width 20 height 53
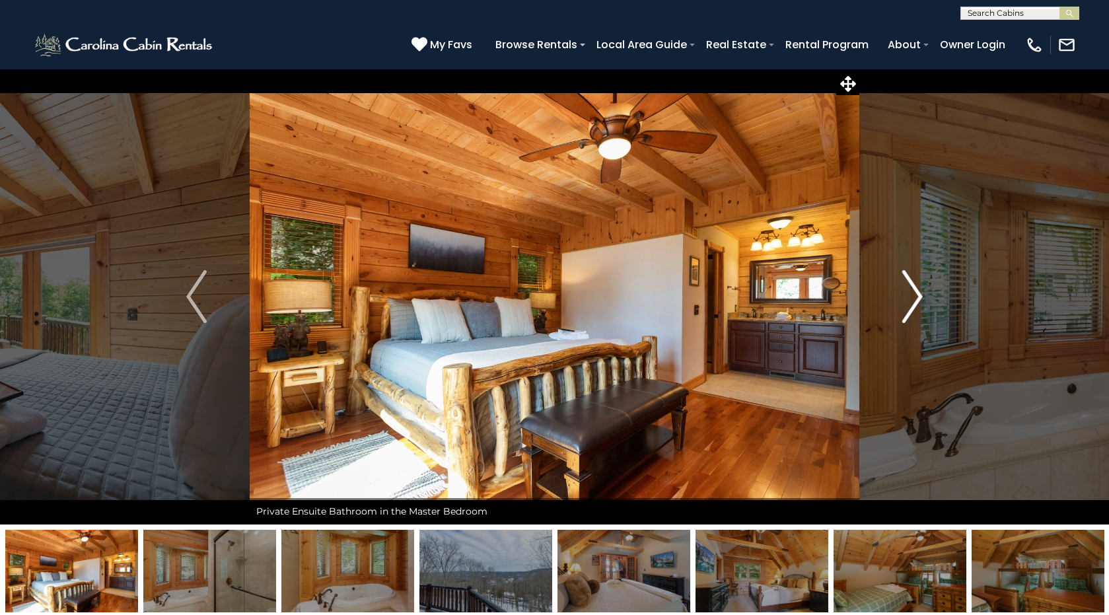
click at [918, 301] on img "Next" at bounding box center [913, 296] width 20 height 53
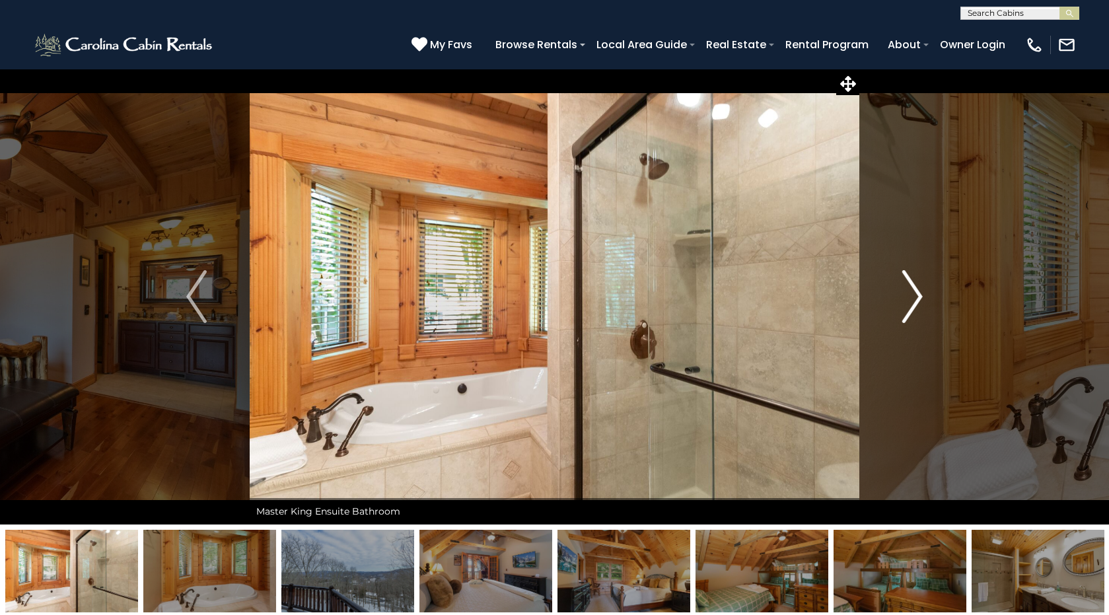
click at [918, 301] on img "Next" at bounding box center [913, 296] width 20 height 53
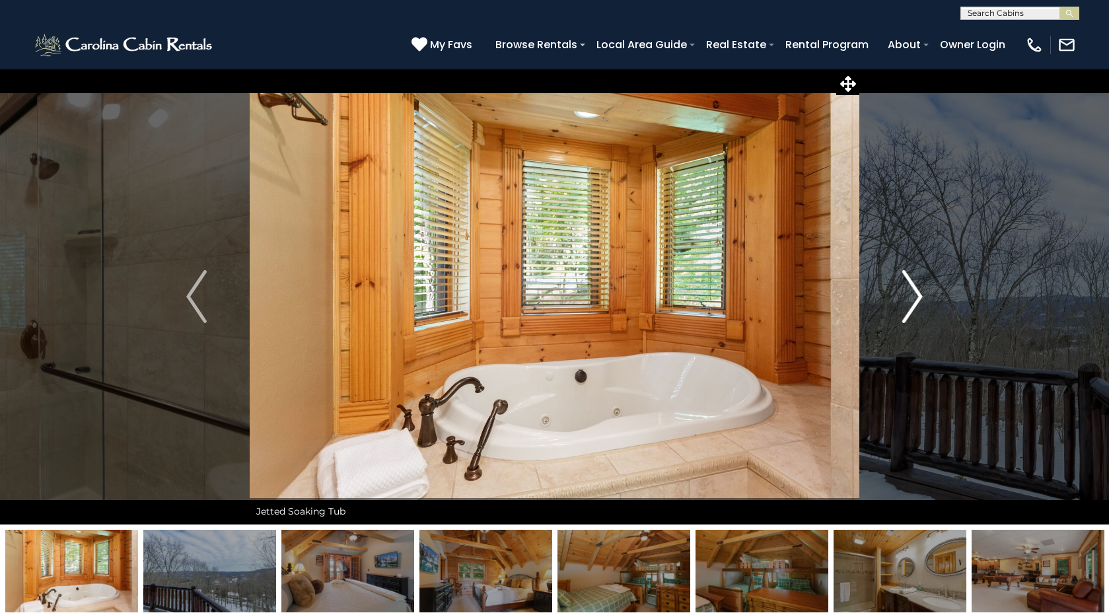
click at [918, 301] on img "Next" at bounding box center [913, 296] width 20 height 53
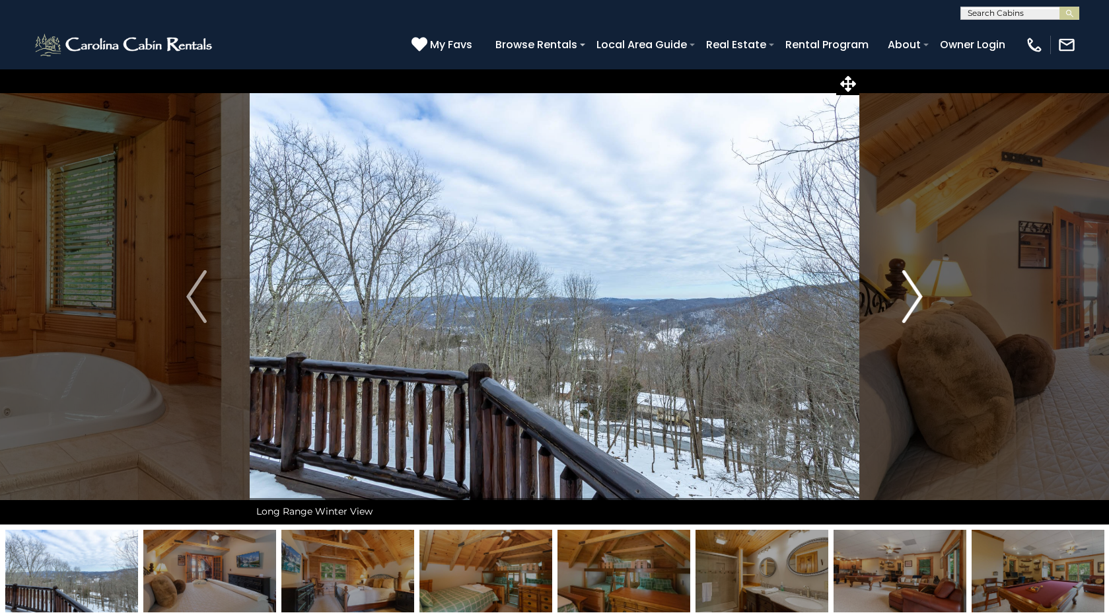
click at [918, 301] on img "Next" at bounding box center [913, 296] width 20 height 53
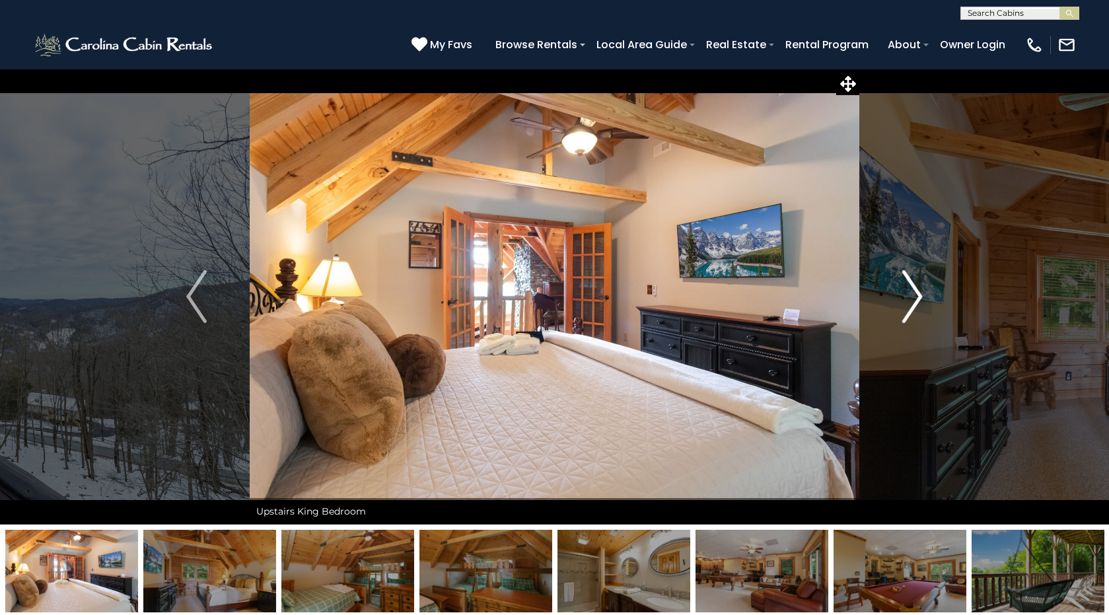
click at [918, 301] on img "Next" at bounding box center [913, 296] width 20 height 53
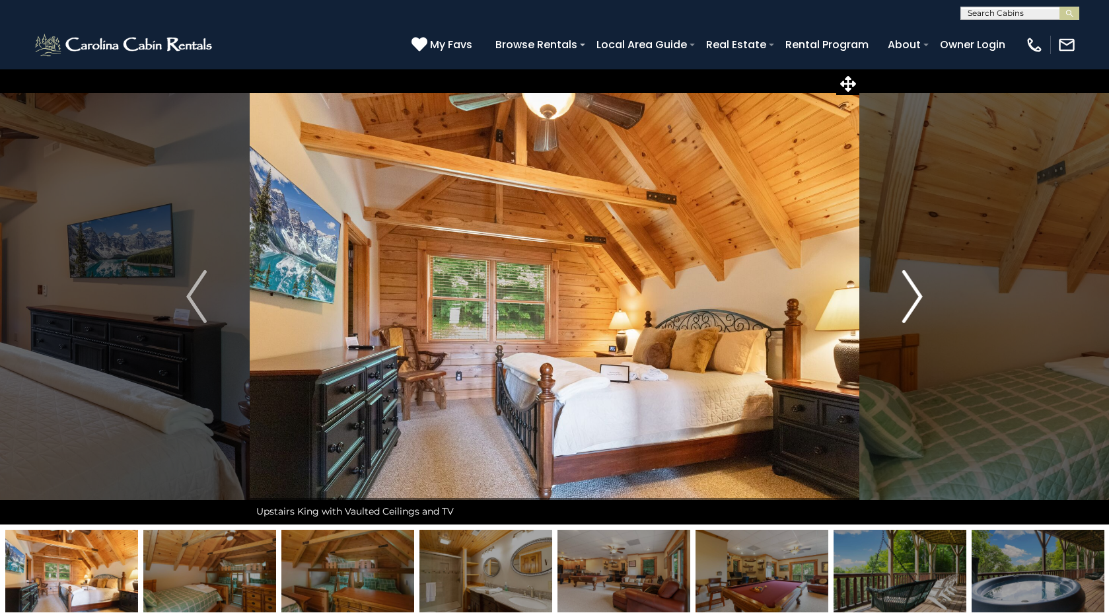
click at [918, 301] on img "Next" at bounding box center [913, 296] width 20 height 53
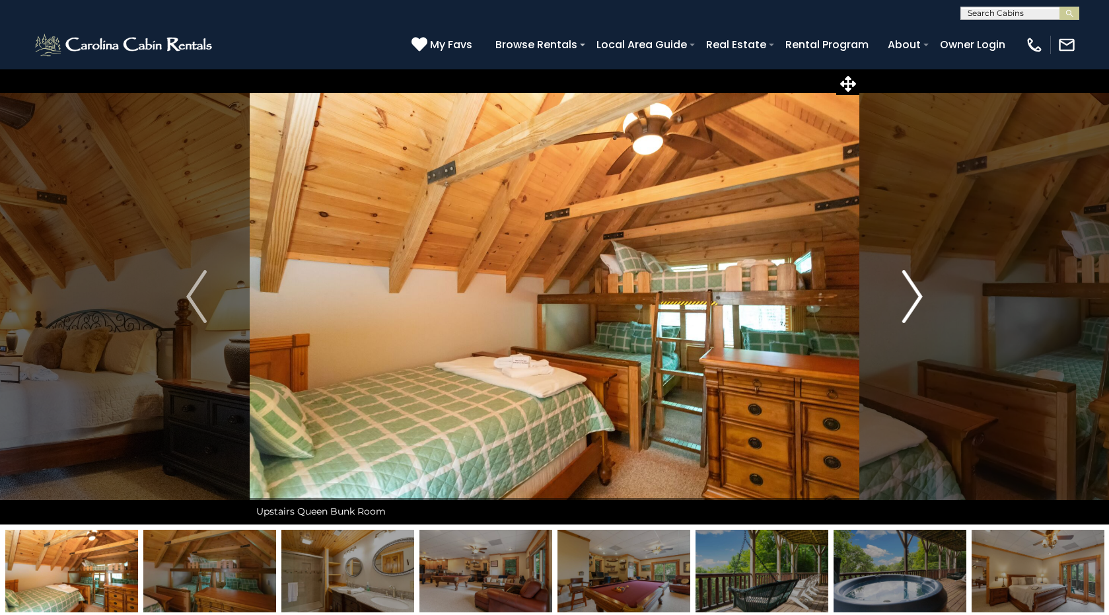
click at [918, 301] on img "Next" at bounding box center [913, 296] width 20 height 53
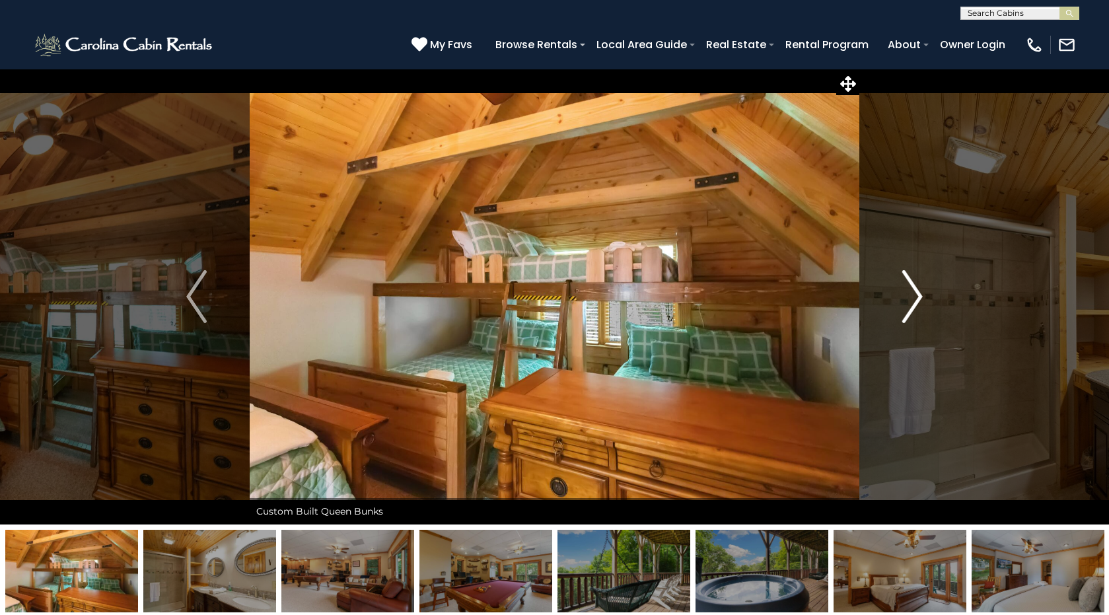
click at [918, 301] on img "Next" at bounding box center [913, 296] width 20 height 53
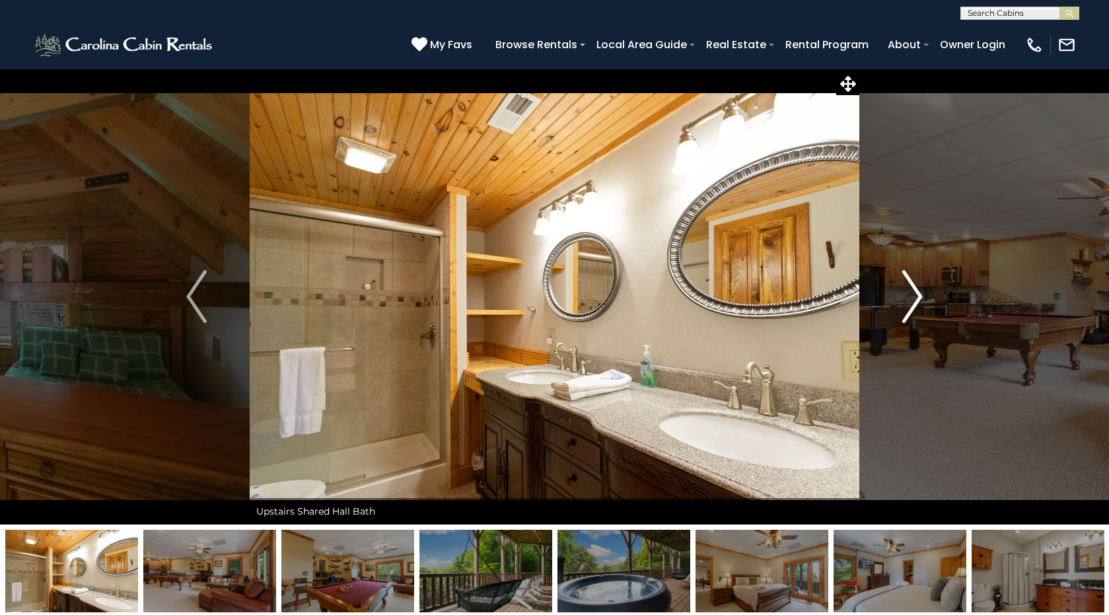
click at [918, 301] on img "Next" at bounding box center [913, 296] width 20 height 53
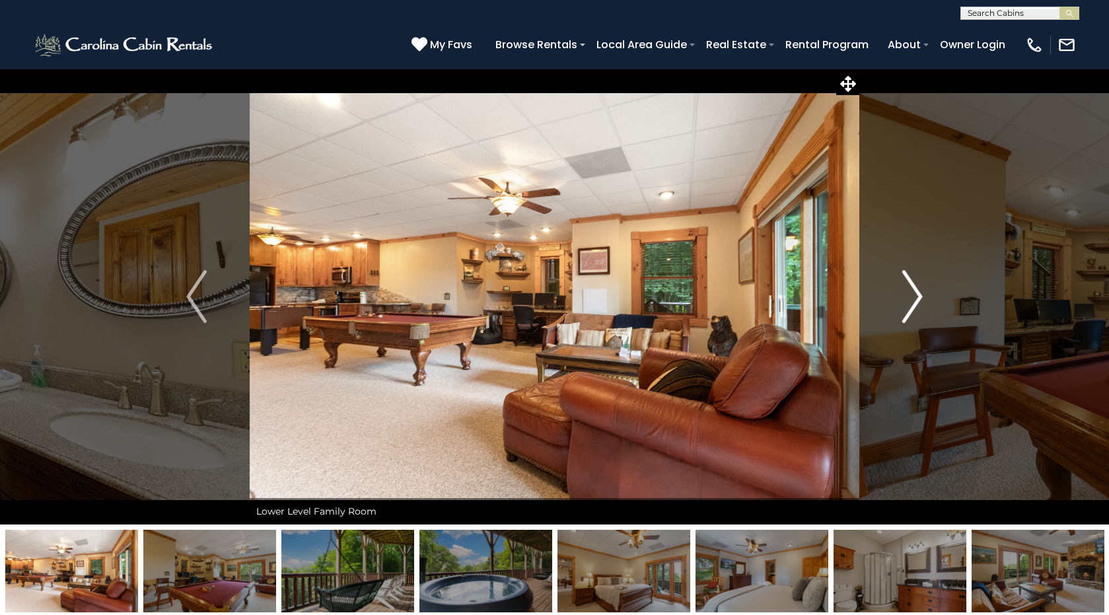
click at [918, 301] on img "Next" at bounding box center [913, 296] width 20 height 53
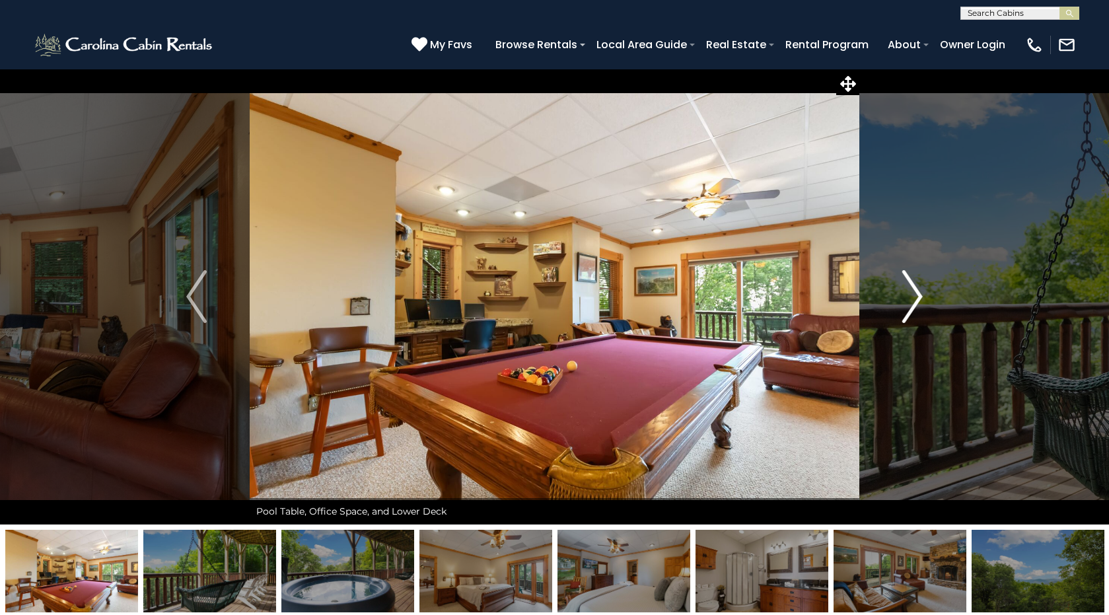
click at [918, 301] on img "Next" at bounding box center [913, 296] width 20 height 53
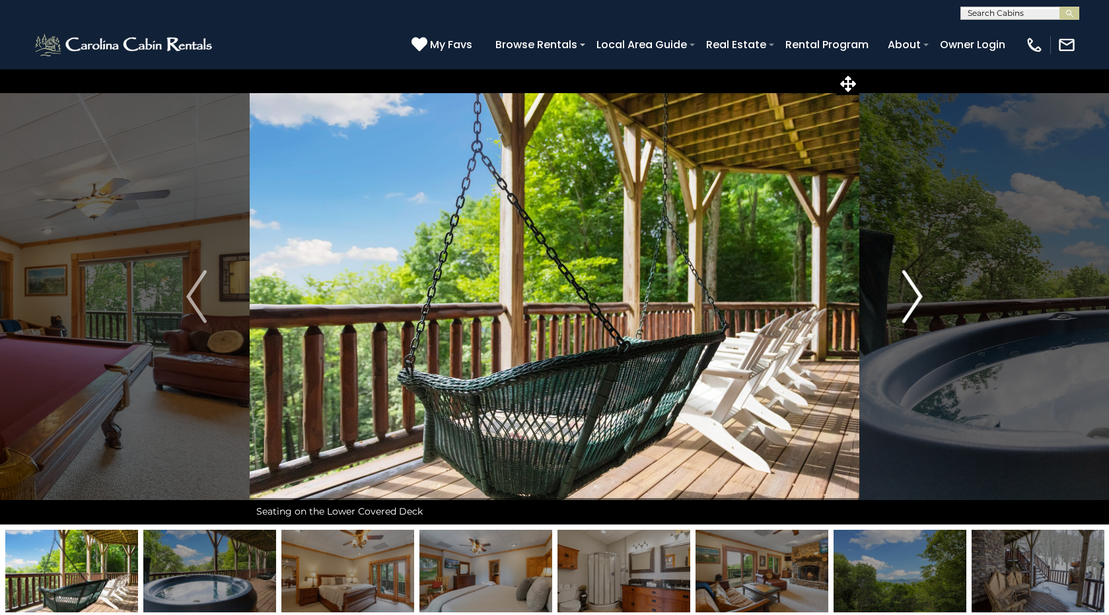
click at [918, 301] on img "Next" at bounding box center [913, 296] width 20 height 53
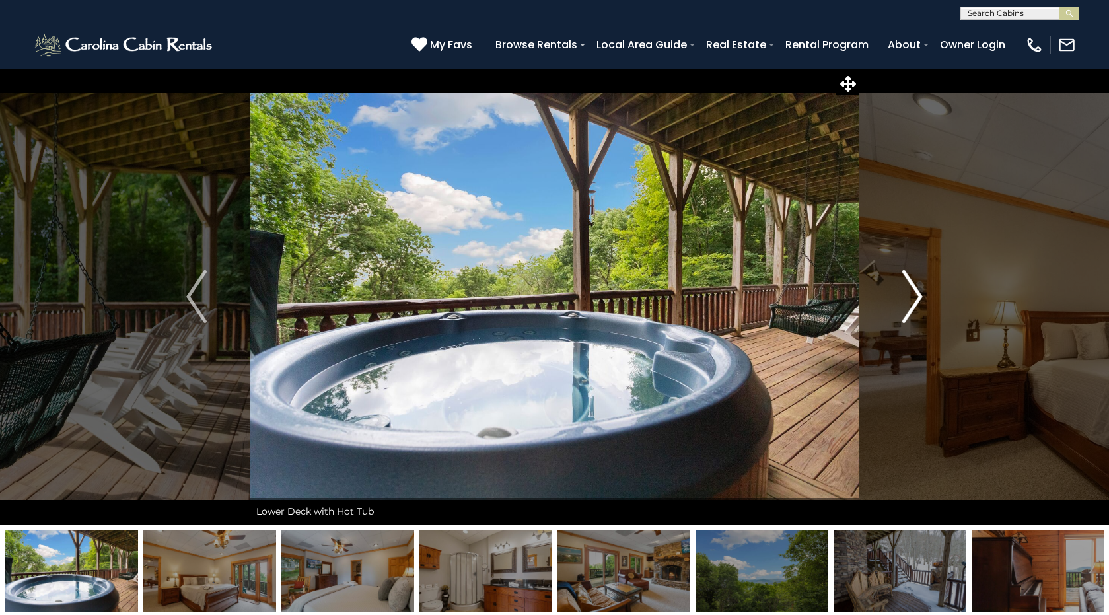
click at [918, 301] on img "Next" at bounding box center [913, 296] width 20 height 53
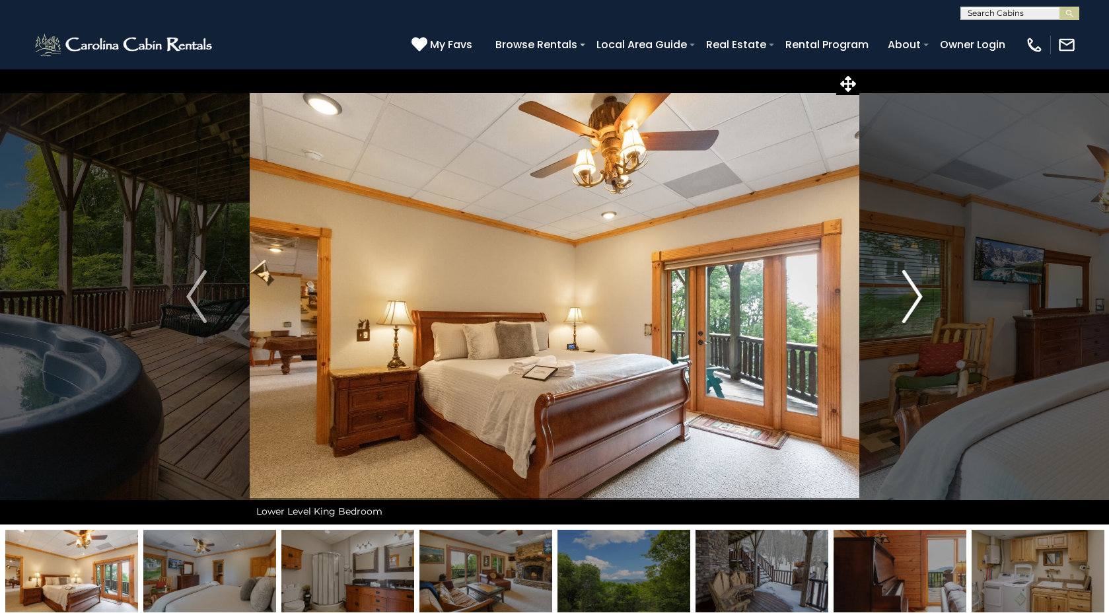
click at [918, 301] on img "Next" at bounding box center [913, 296] width 20 height 53
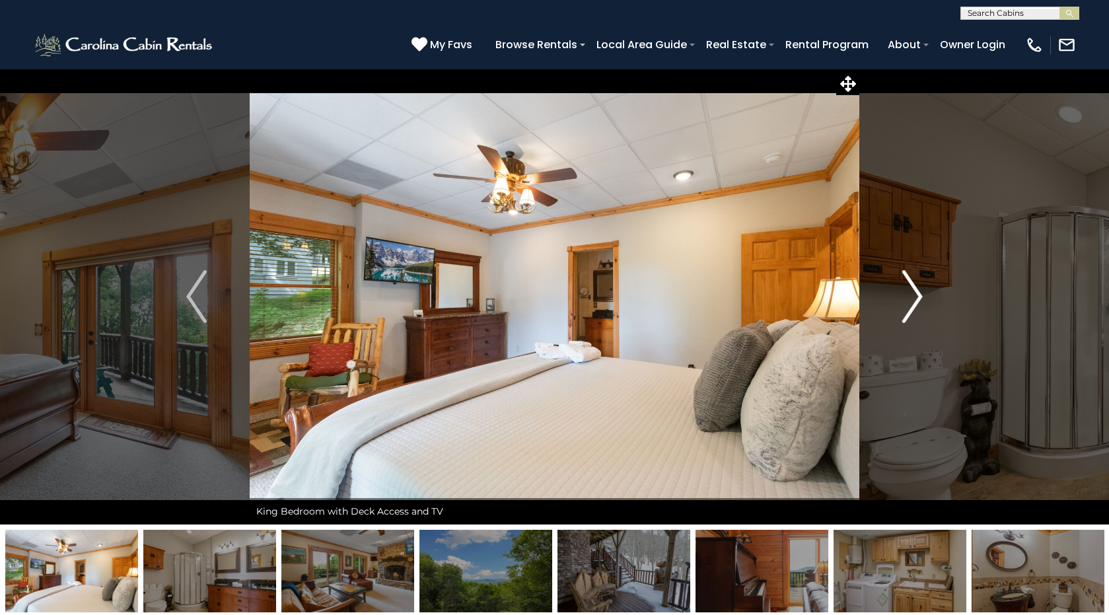
click at [918, 301] on img "Next" at bounding box center [913, 296] width 20 height 53
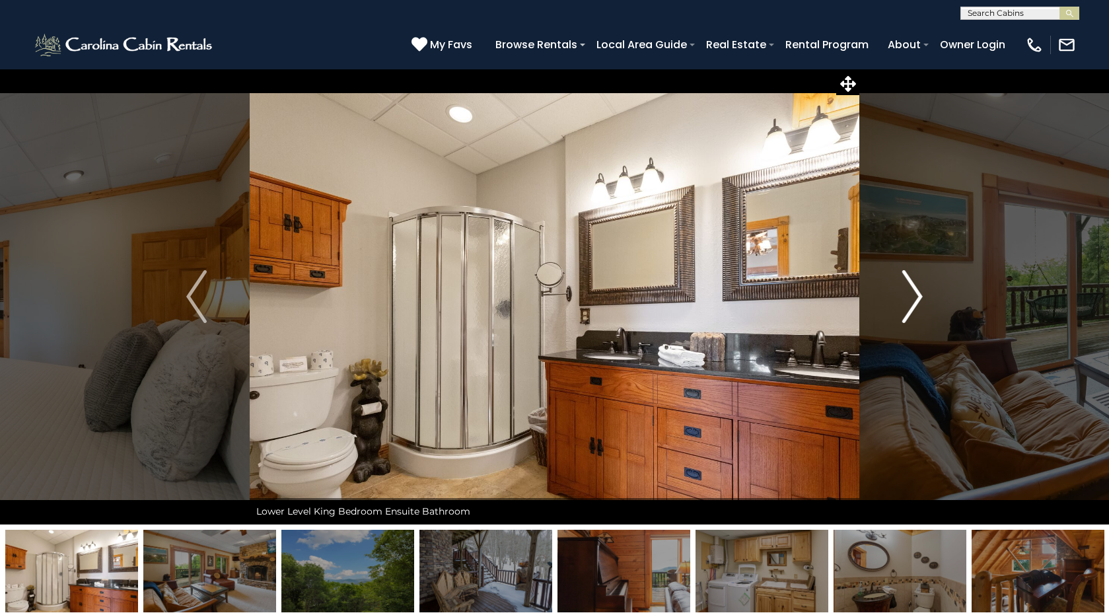
click at [918, 301] on img "Next" at bounding box center [913, 296] width 20 height 53
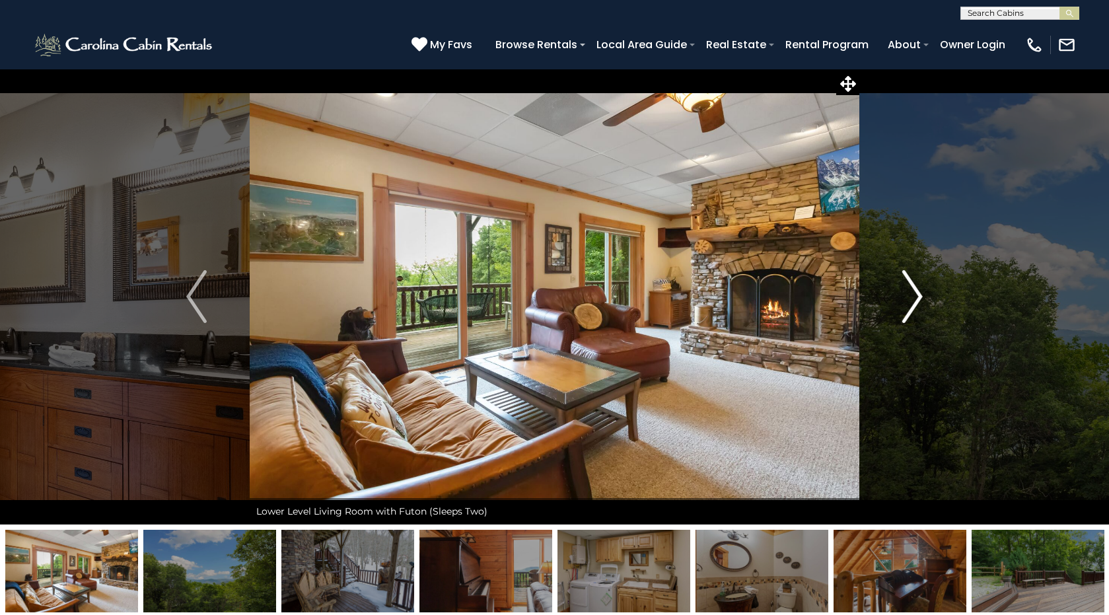
click at [918, 301] on img "Next" at bounding box center [913, 296] width 20 height 53
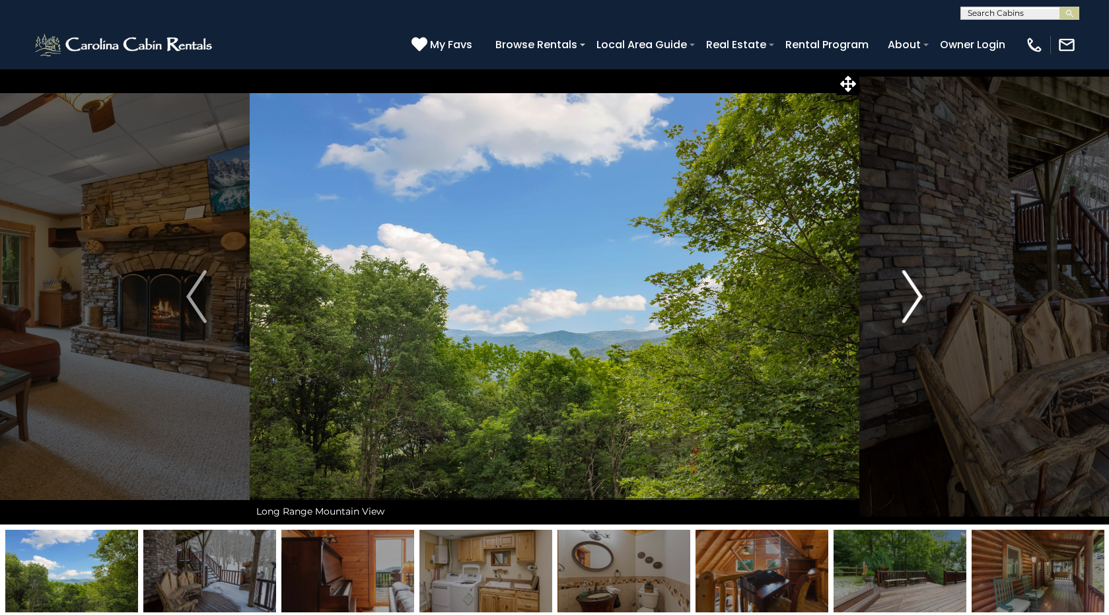
click at [918, 301] on img "Next" at bounding box center [913, 296] width 20 height 53
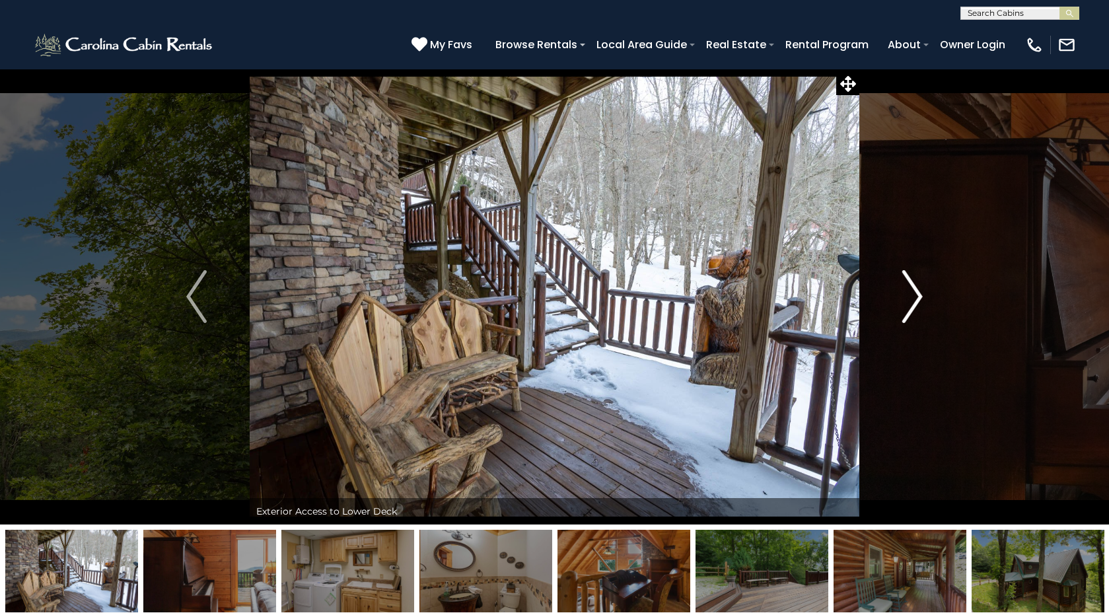
click at [918, 301] on img "Next" at bounding box center [913, 296] width 20 height 53
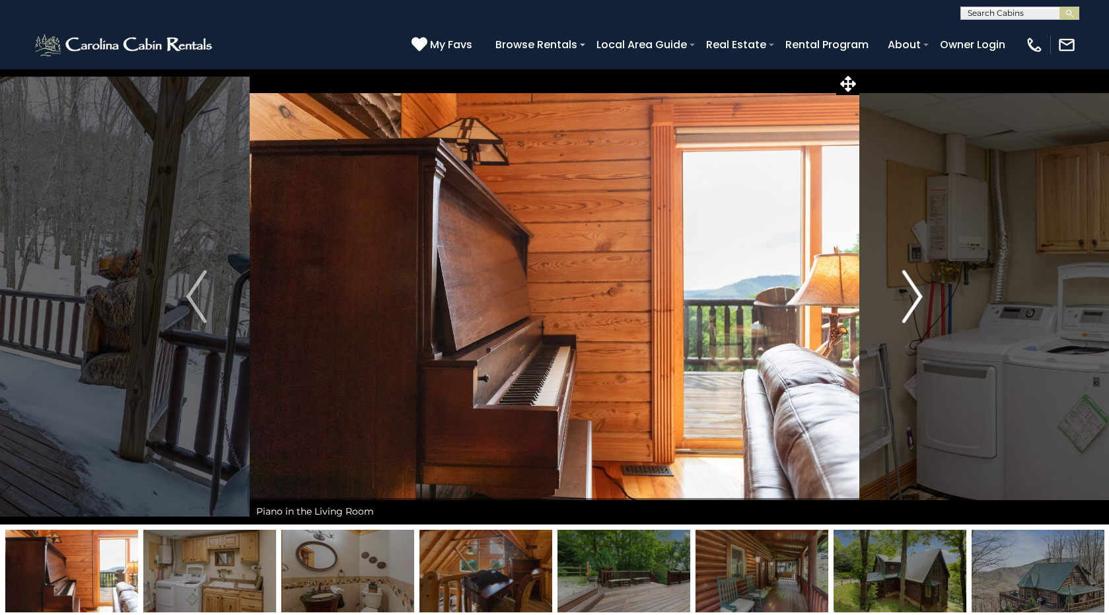
click at [918, 301] on img "Next" at bounding box center [913, 296] width 20 height 53
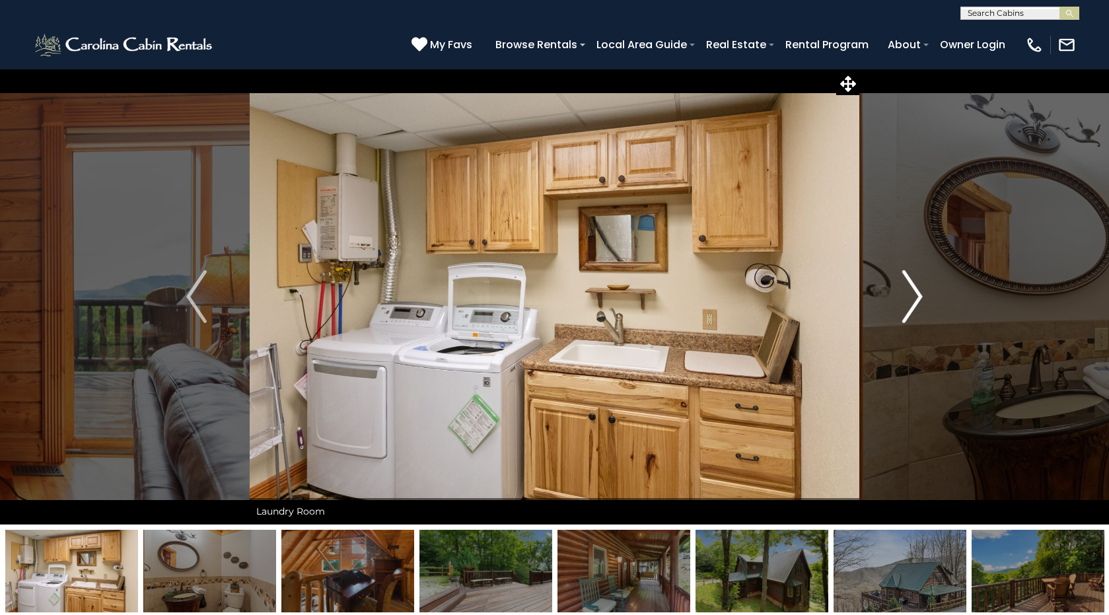
click at [918, 301] on img "Next" at bounding box center [913, 296] width 20 height 53
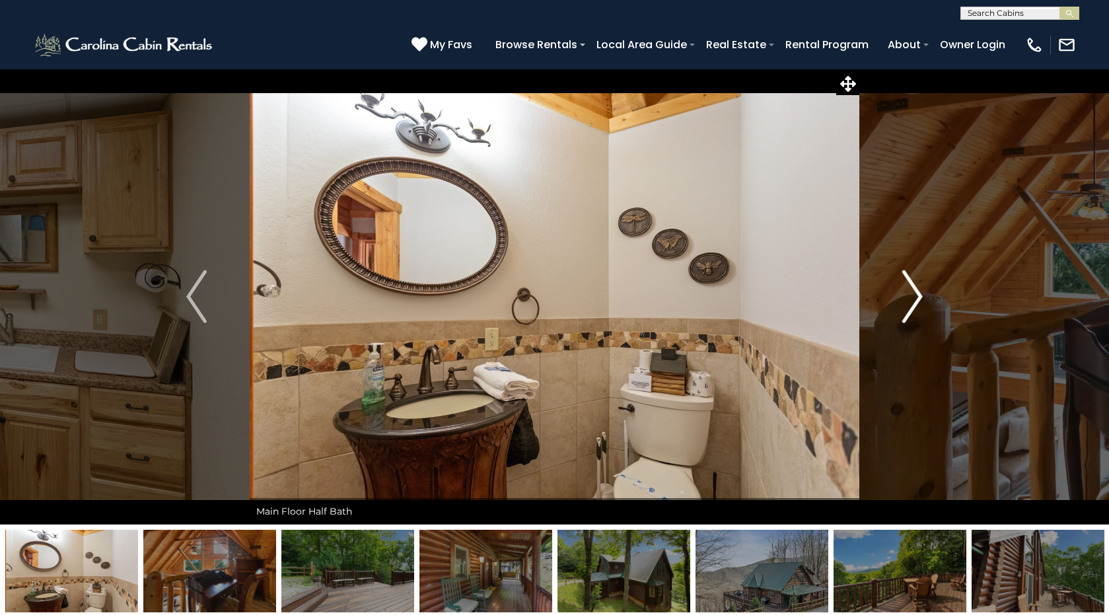
click at [918, 301] on img "Next" at bounding box center [913, 296] width 20 height 53
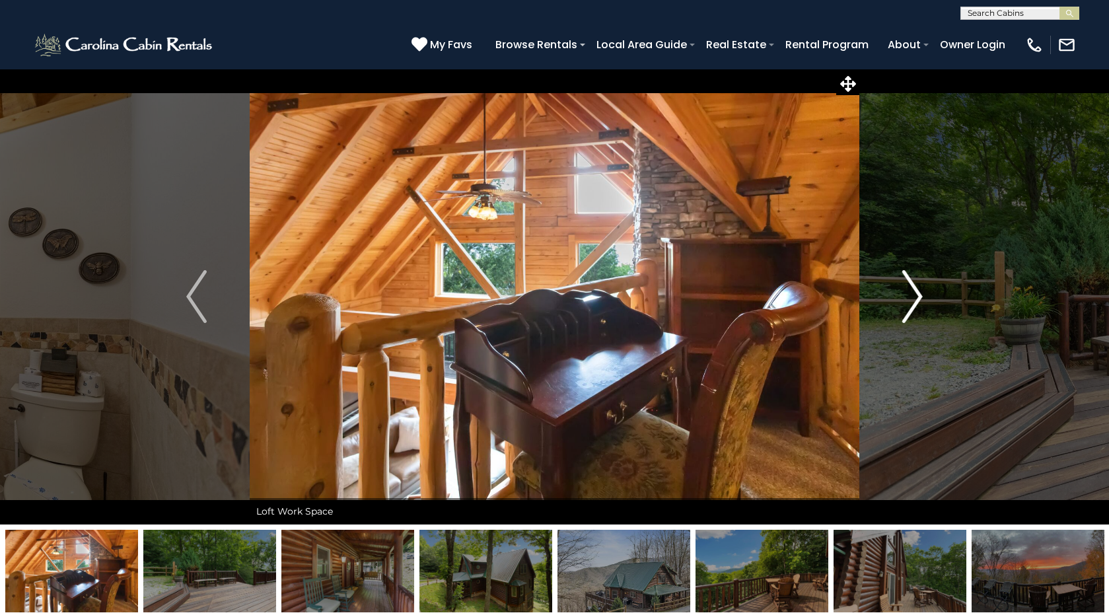
click at [918, 301] on img "Next" at bounding box center [913, 296] width 20 height 53
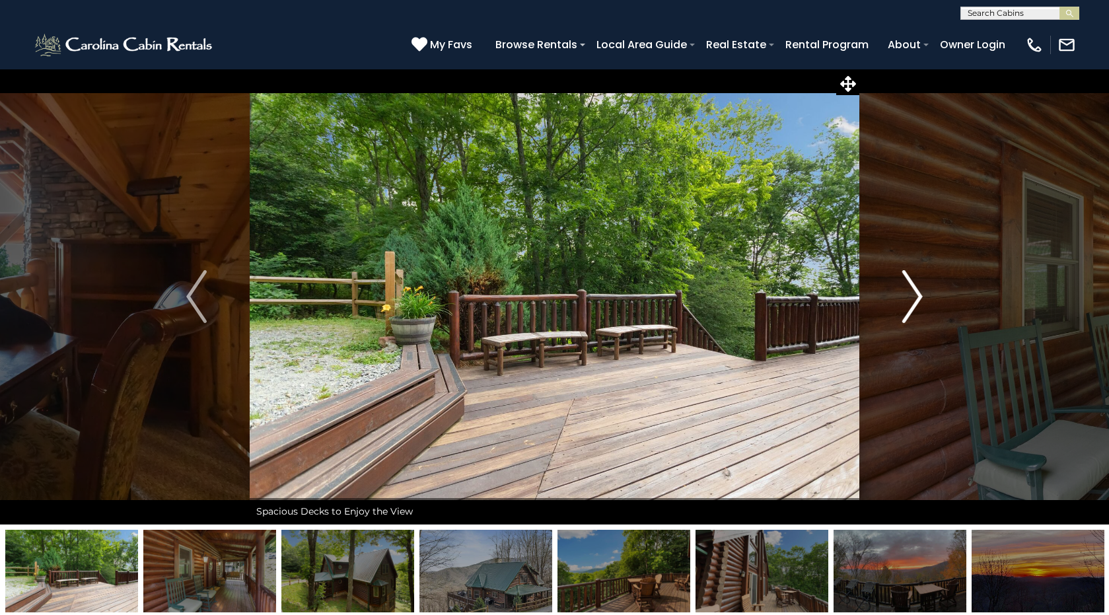
click at [918, 301] on img "Next" at bounding box center [913, 296] width 20 height 53
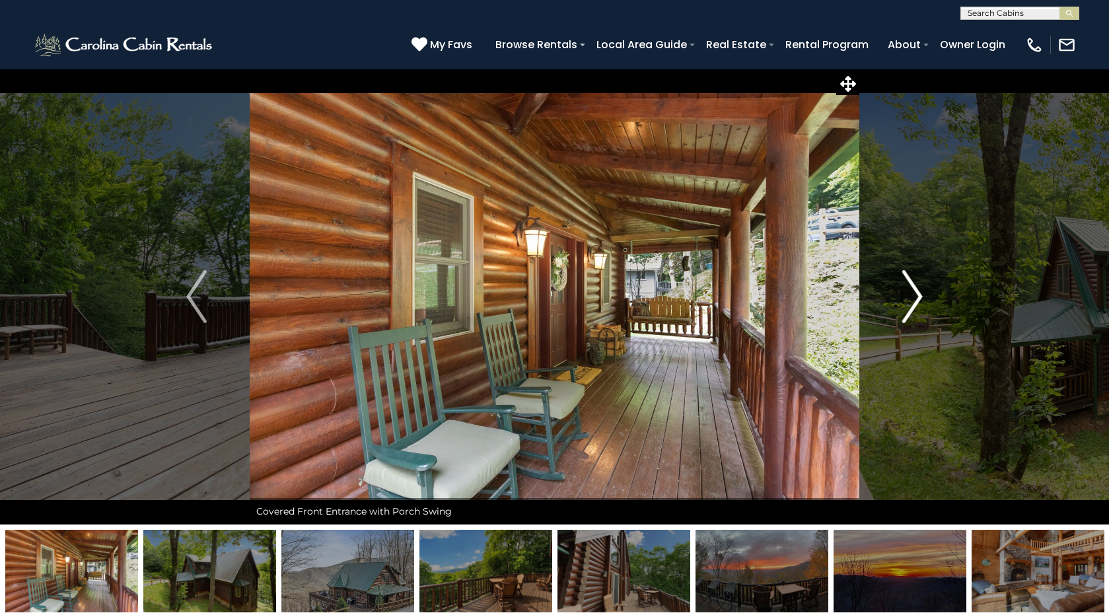
click at [918, 301] on img "Next" at bounding box center [913, 296] width 20 height 53
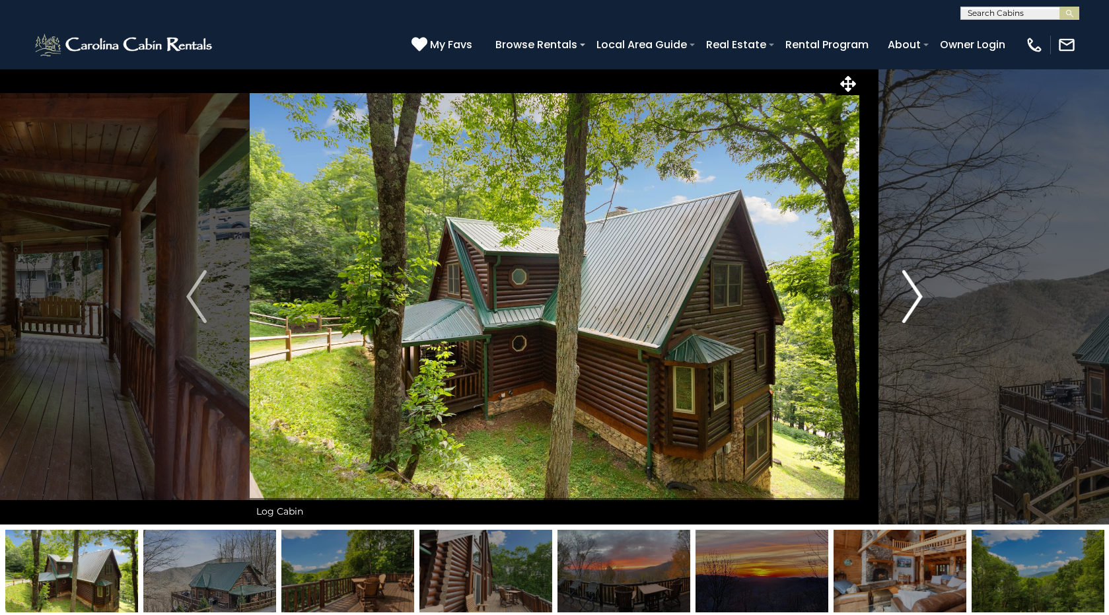
click at [918, 301] on img "Next" at bounding box center [913, 296] width 20 height 53
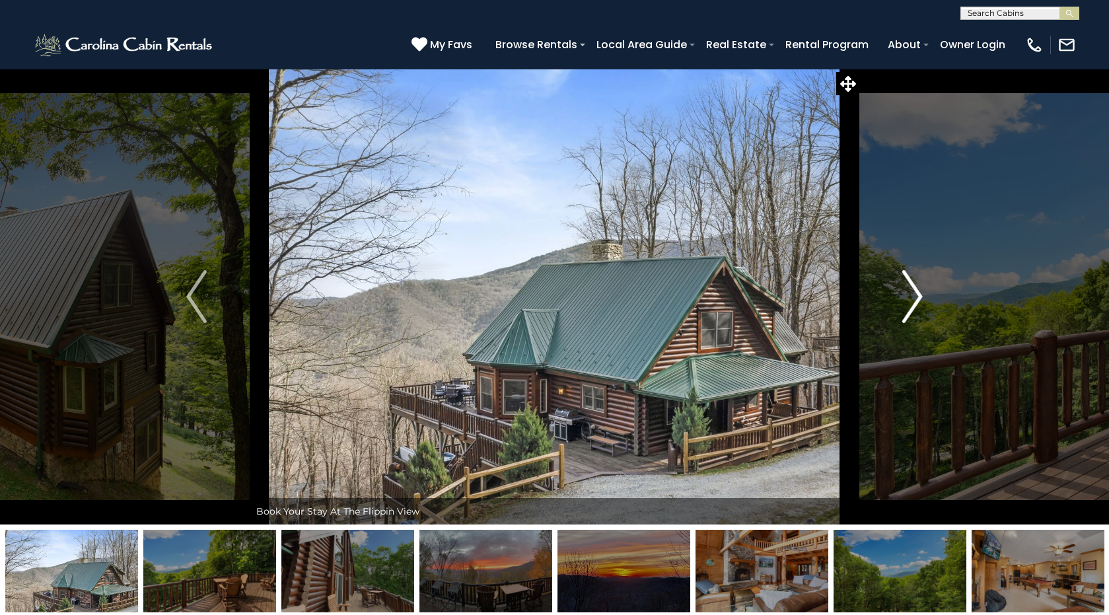
click at [918, 301] on img "Next" at bounding box center [913, 296] width 20 height 53
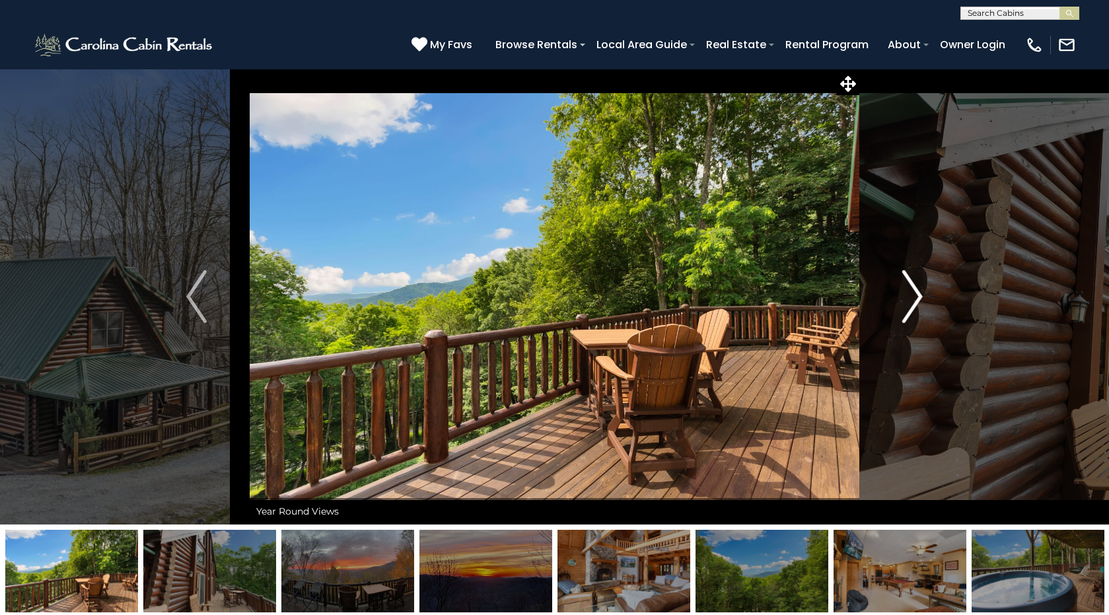
click at [918, 301] on img "Next" at bounding box center [913, 296] width 20 height 53
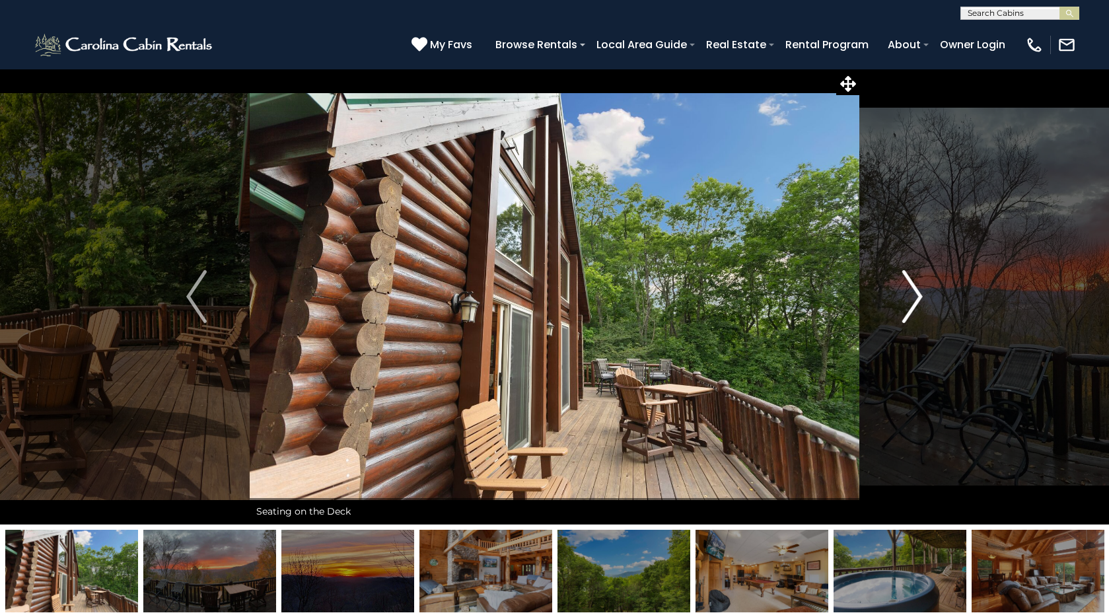
click at [918, 301] on img "Next" at bounding box center [913, 296] width 20 height 53
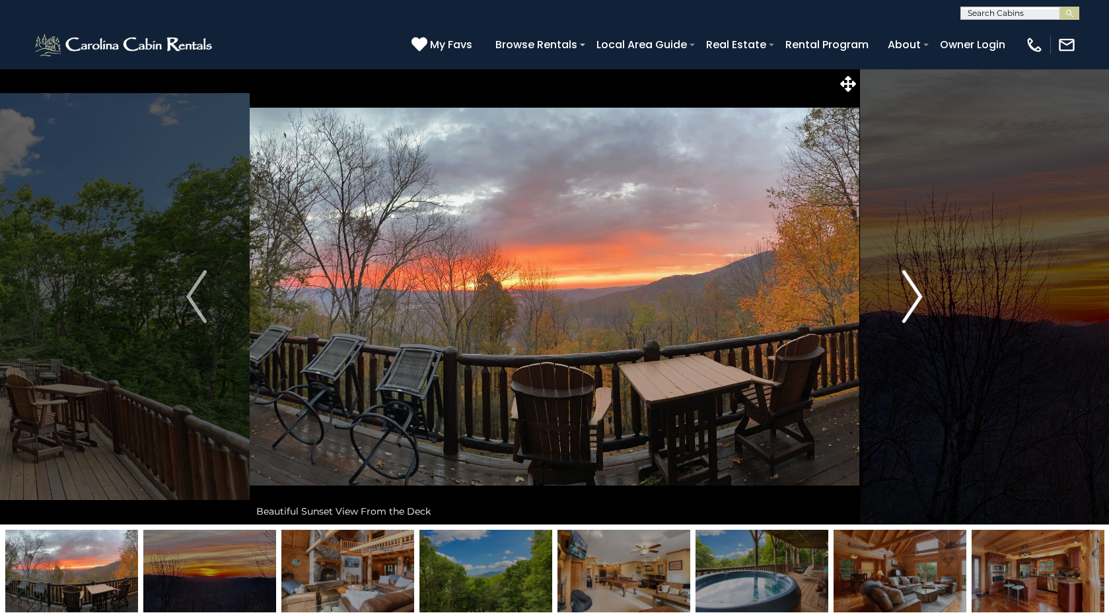
click at [918, 301] on img "Next" at bounding box center [913, 296] width 20 height 53
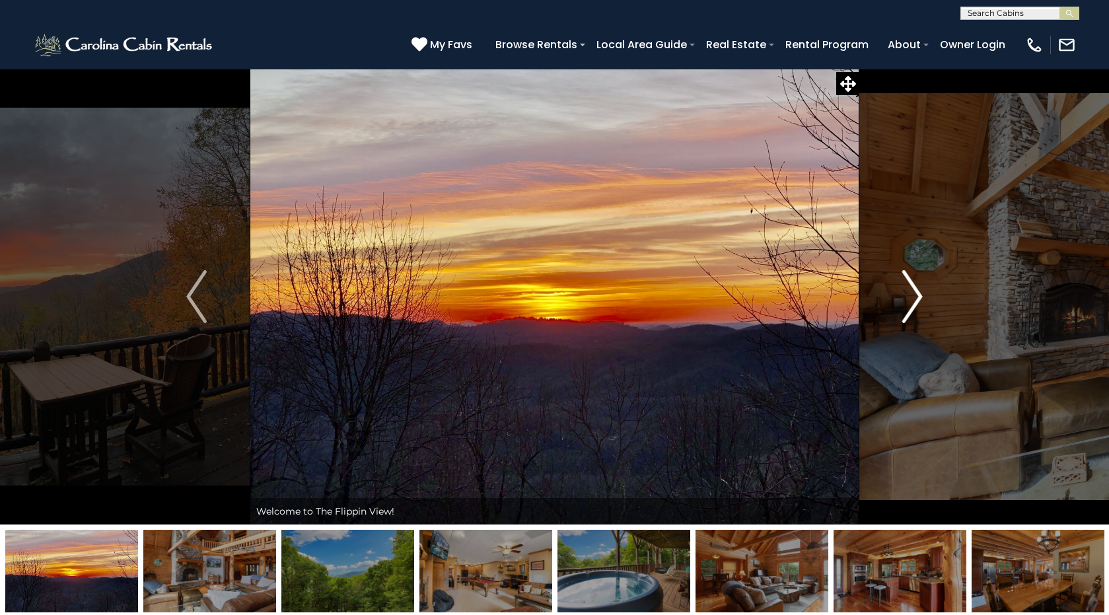
click at [918, 301] on img "Next" at bounding box center [913, 296] width 20 height 53
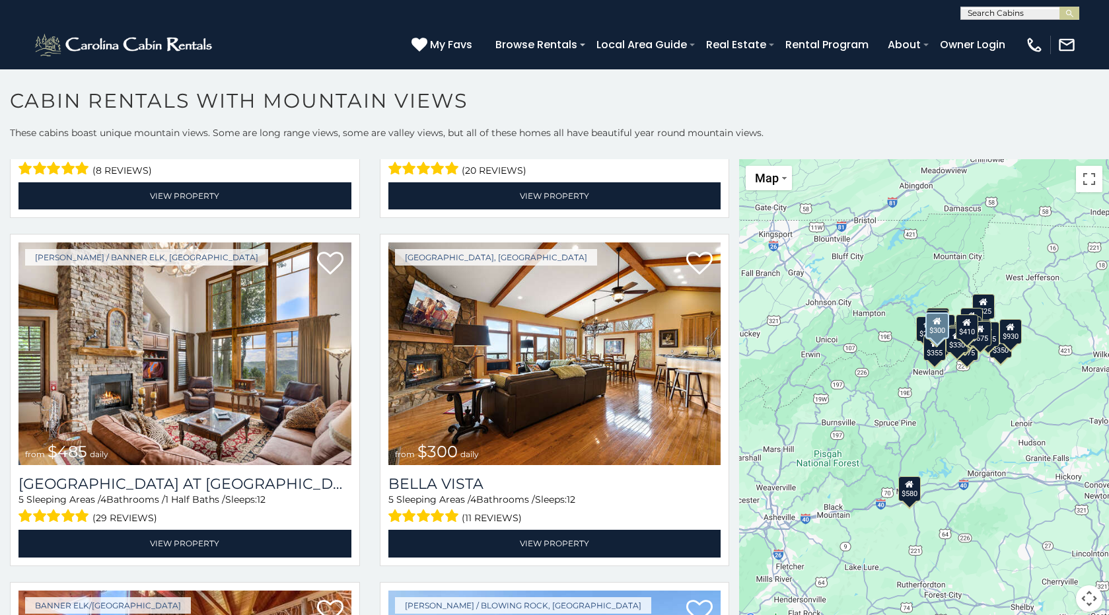
scroll to position [4130, 0]
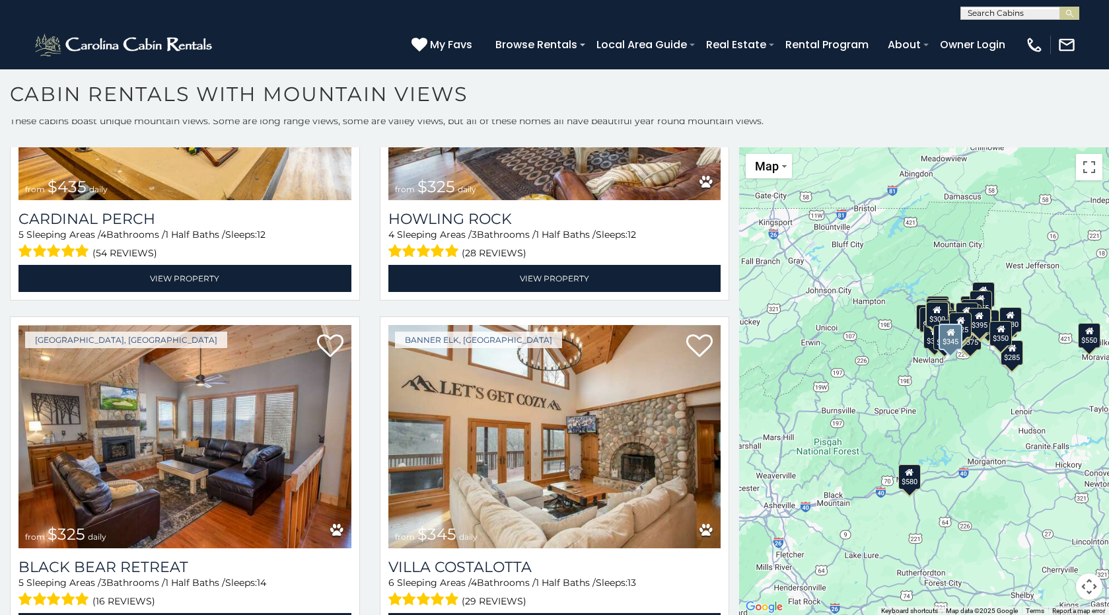
scroll to position [6171, 0]
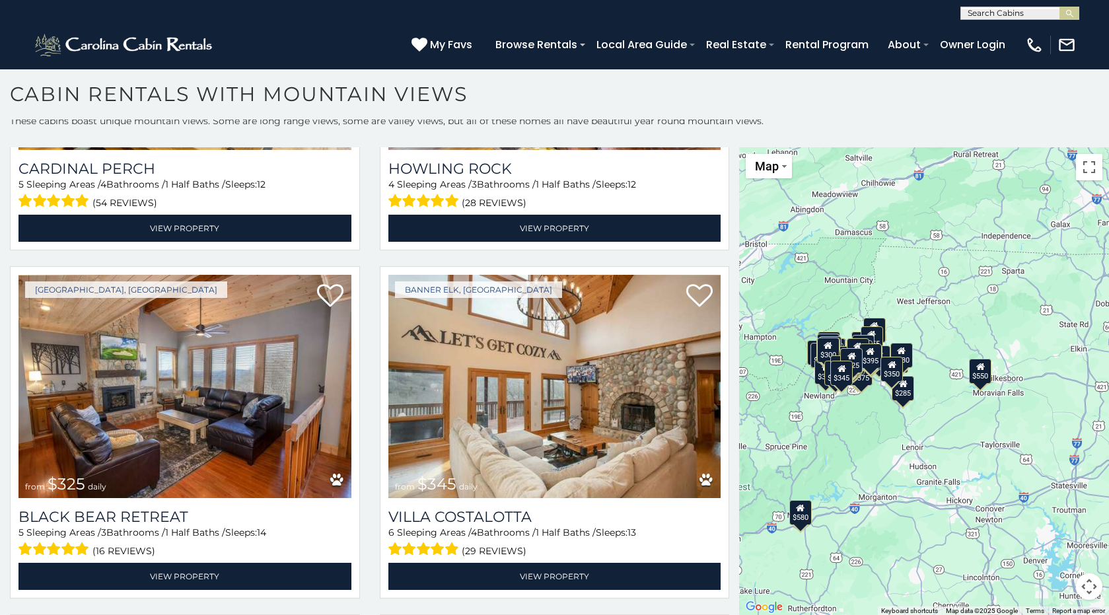
drag, startPoint x: 953, startPoint y: 384, endPoint x: 842, endPoint y: 419, distance: 116.6
click at [842, 419] on div "$580 $395 $349 $535 $375 $400 $325 $451 $460 $1,095 $525 $315 $310 $330 $400 $3…" at bounding box center [924, 381] width 370 height 468
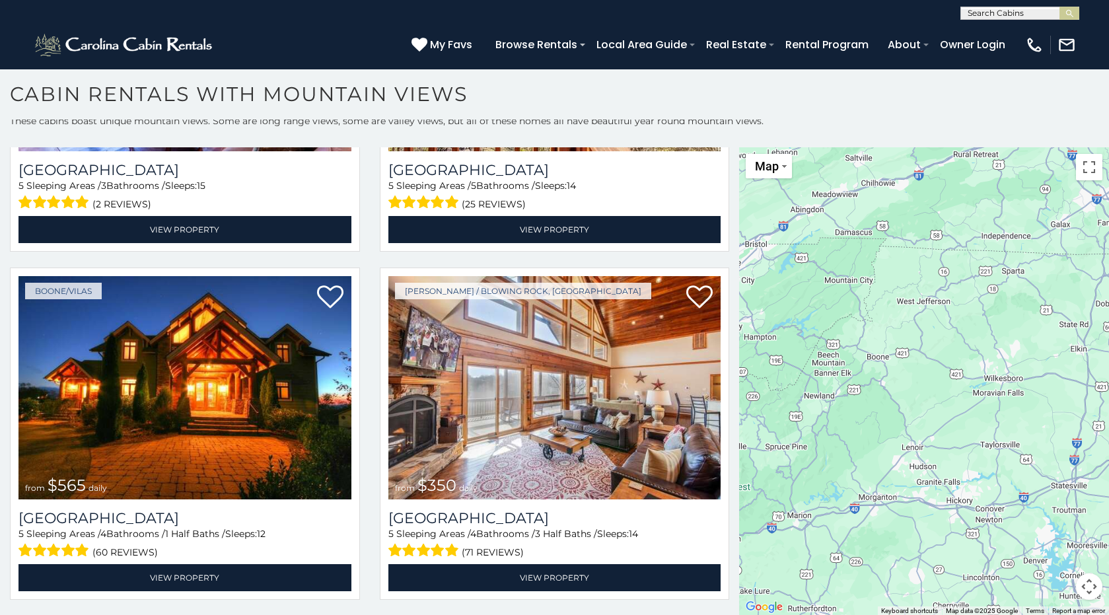
scroll to position [4717, 0]
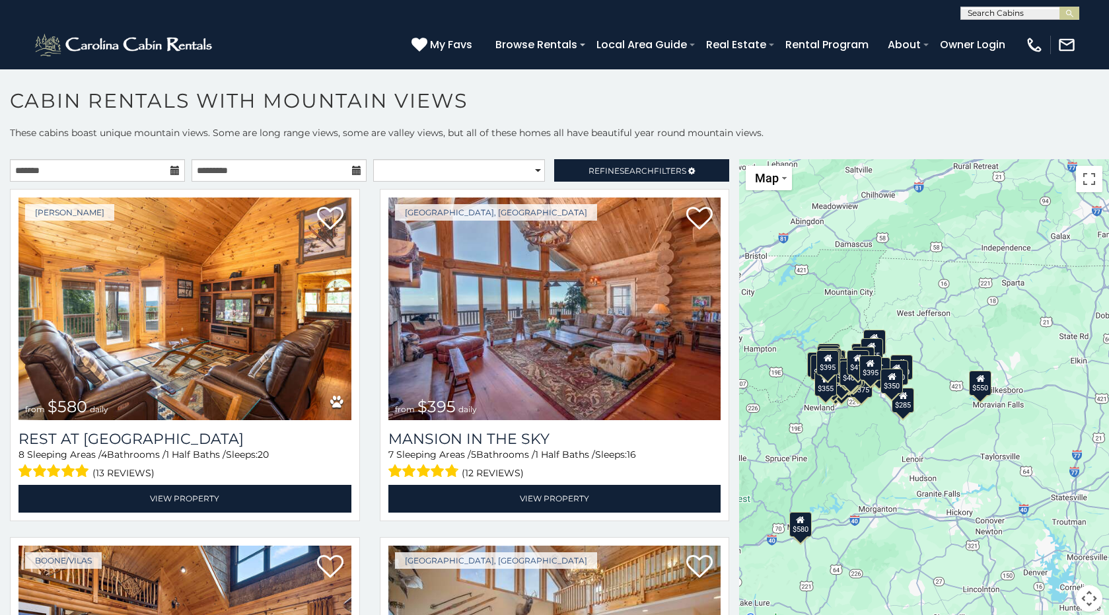
scroll to position [7, 0]
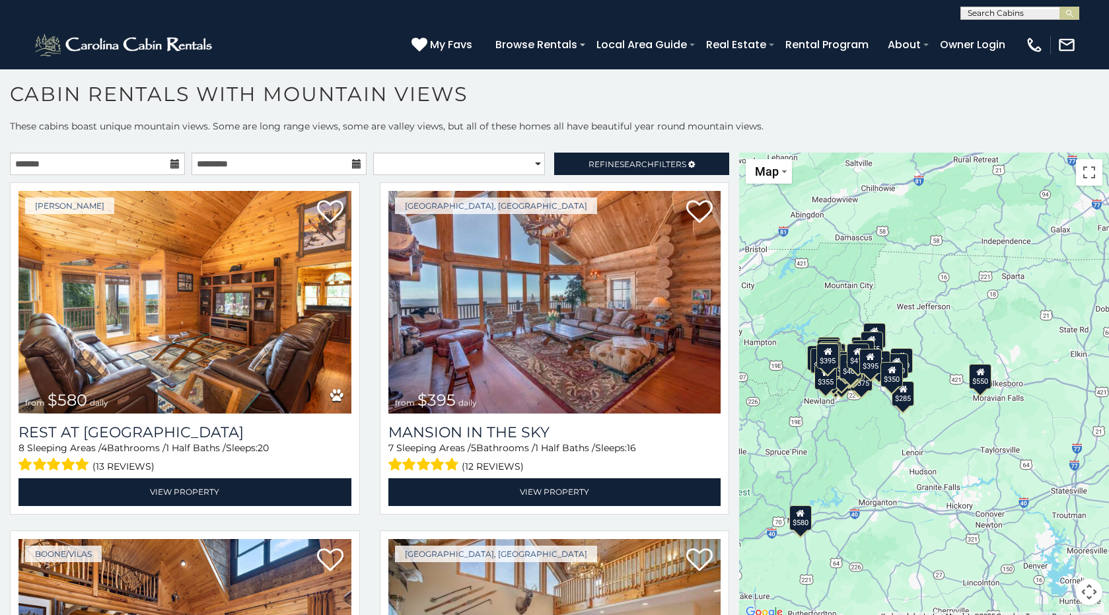
click at [976, 380] on div "$550" at bounding box center [981, 375] width 22 height 25
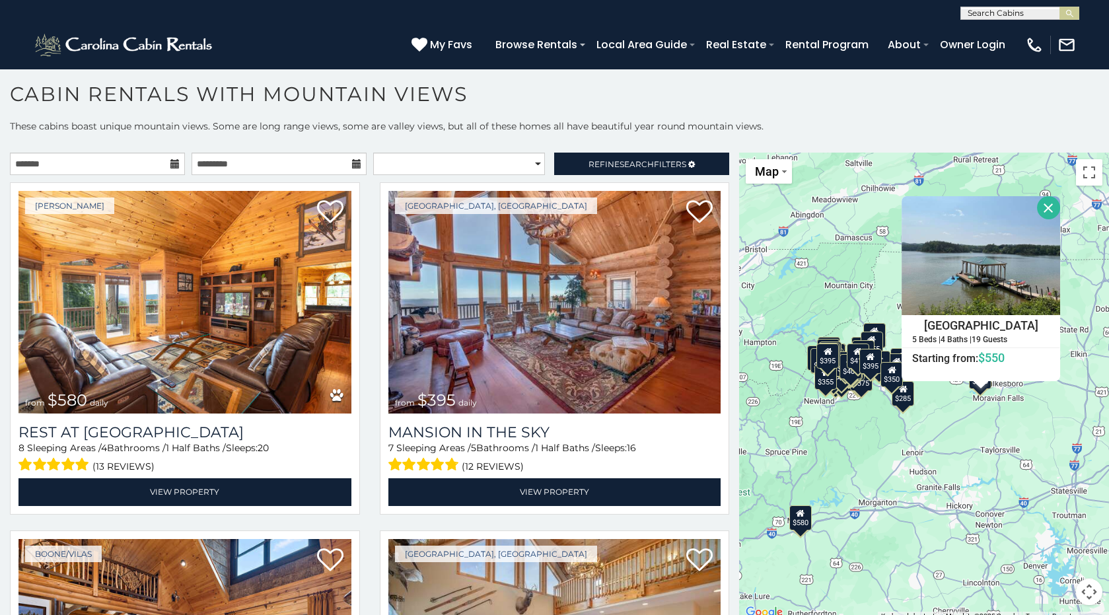
click at [874, 334] on div "$255" at bounding box center [872, 344] width 22 height 25
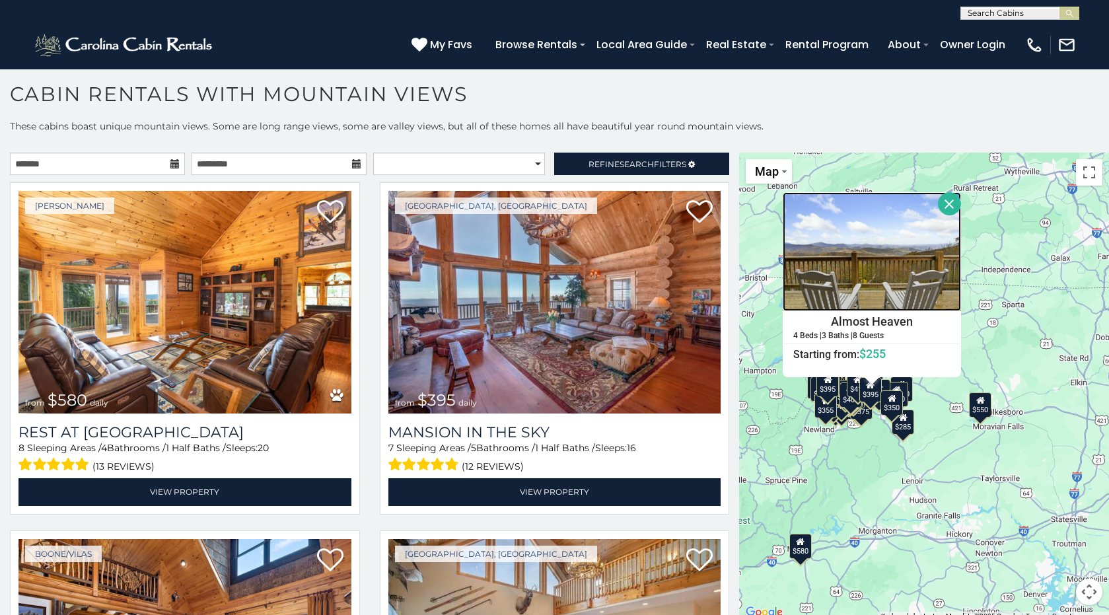
click at [862, 281] on img at bounding box center [872, 251] width 178 height 119
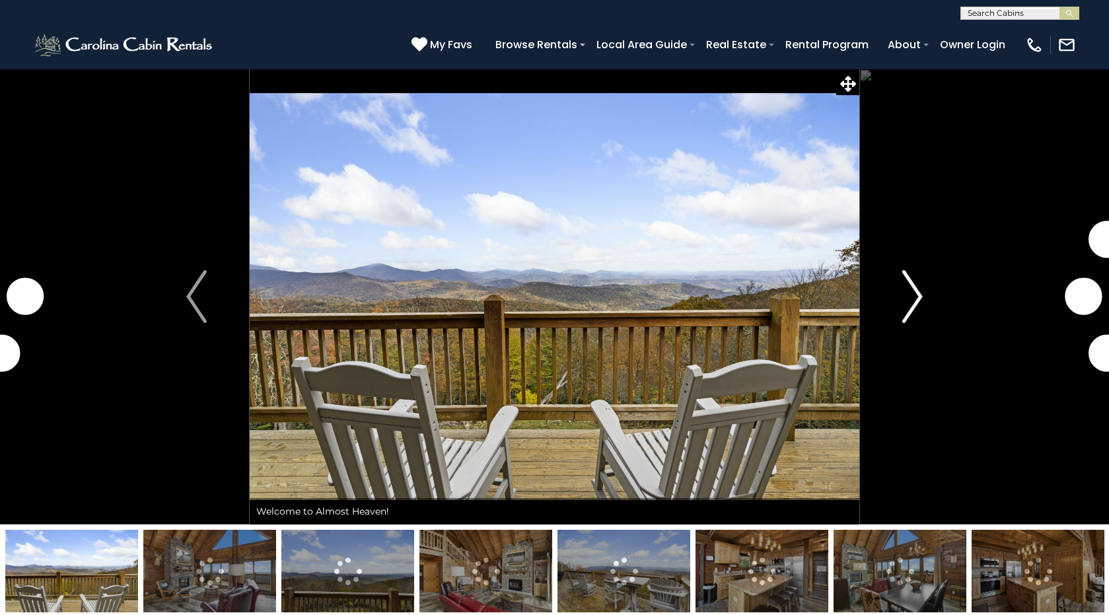
click at [915, 297] on img "Next" at bounding box center [913, 296] width 20 height 53
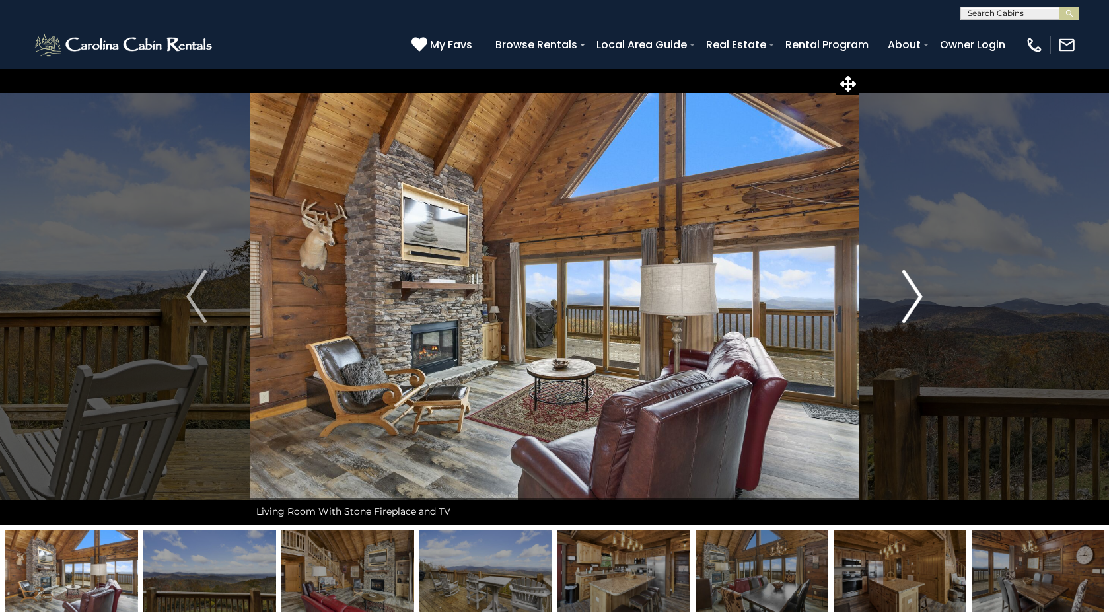
click at [915, 297] on img "Next" at bounding box center [913, 296] width 20 height 53
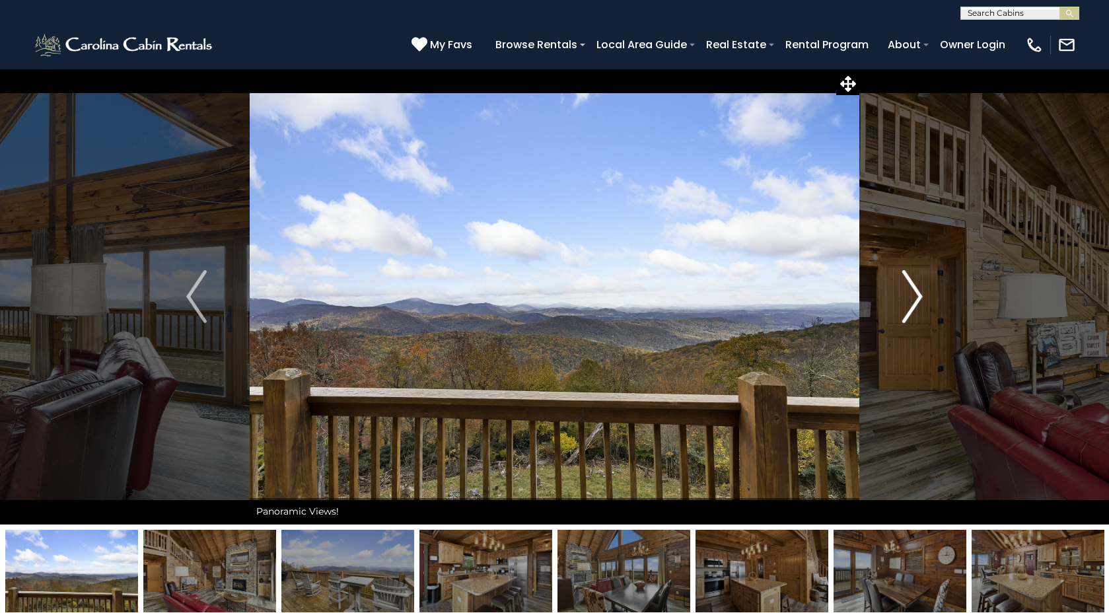
click at [915, 298] on img "Next" at bounding box center [913, 296] width 20 height 53
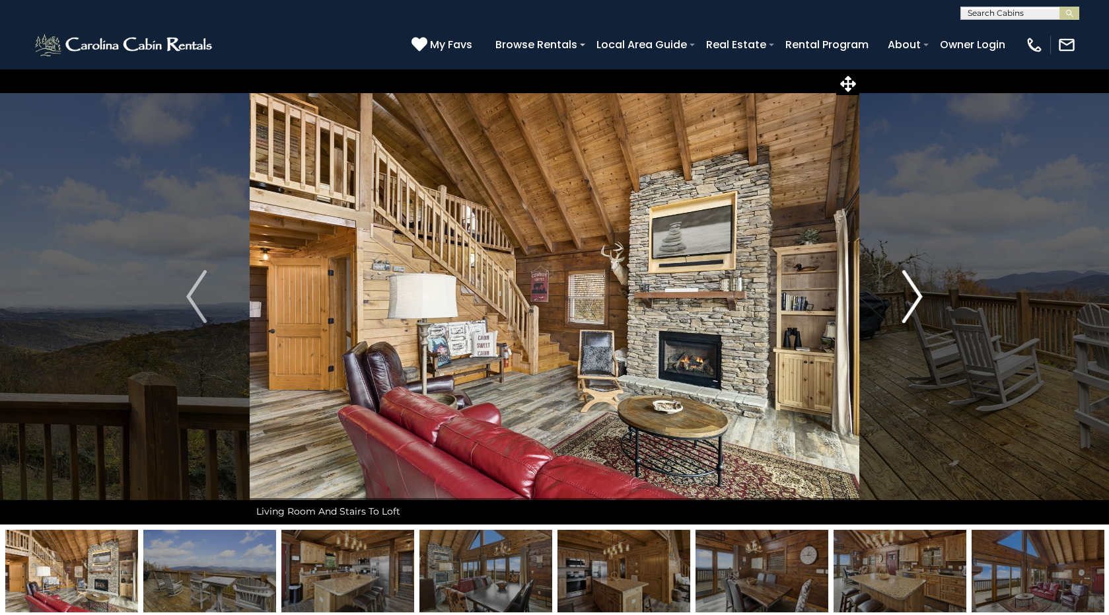
click at [915, 298] on img "Next" at bounding box center [913, 296] width 20 height 53
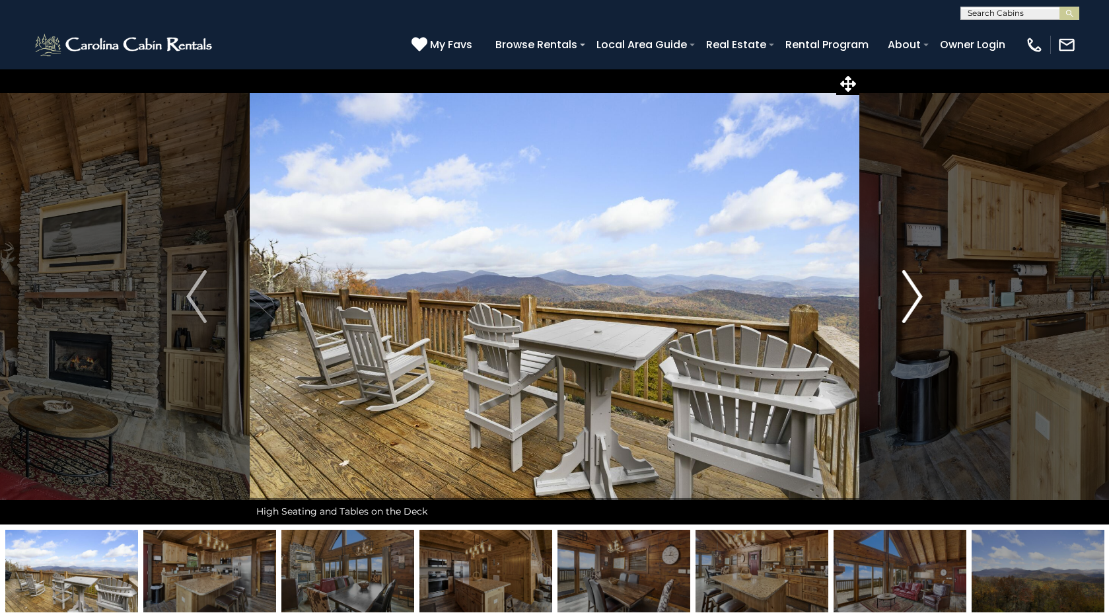
click at [916, 299] on img "Next" at bounding box center [913, 296] width 20 height 53
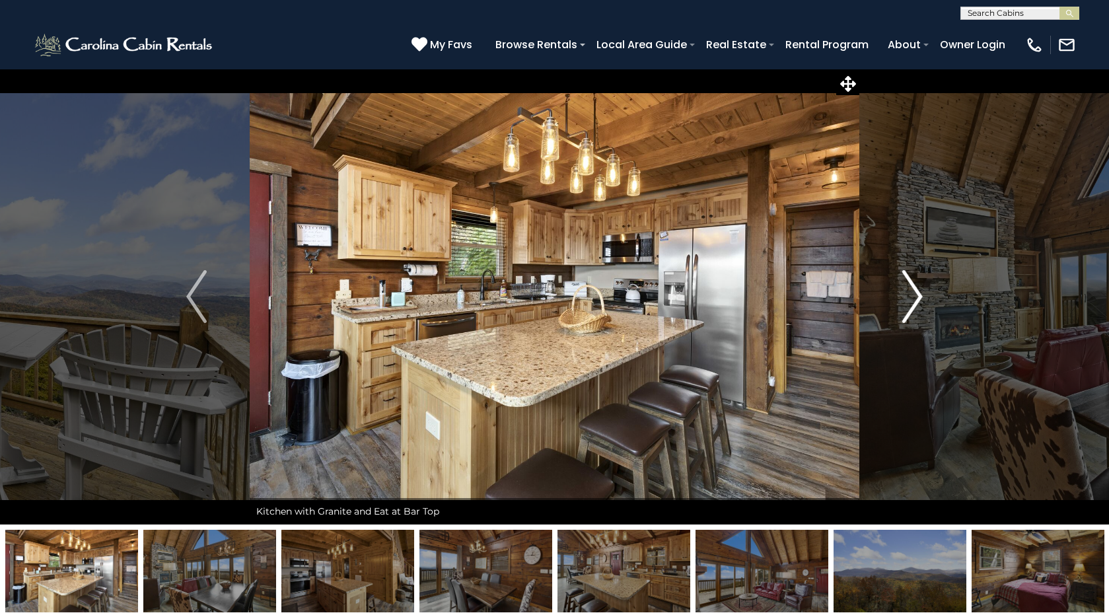
click at [916, 299] on img "Next" at bounding box center [913, 296] width 20 height 53
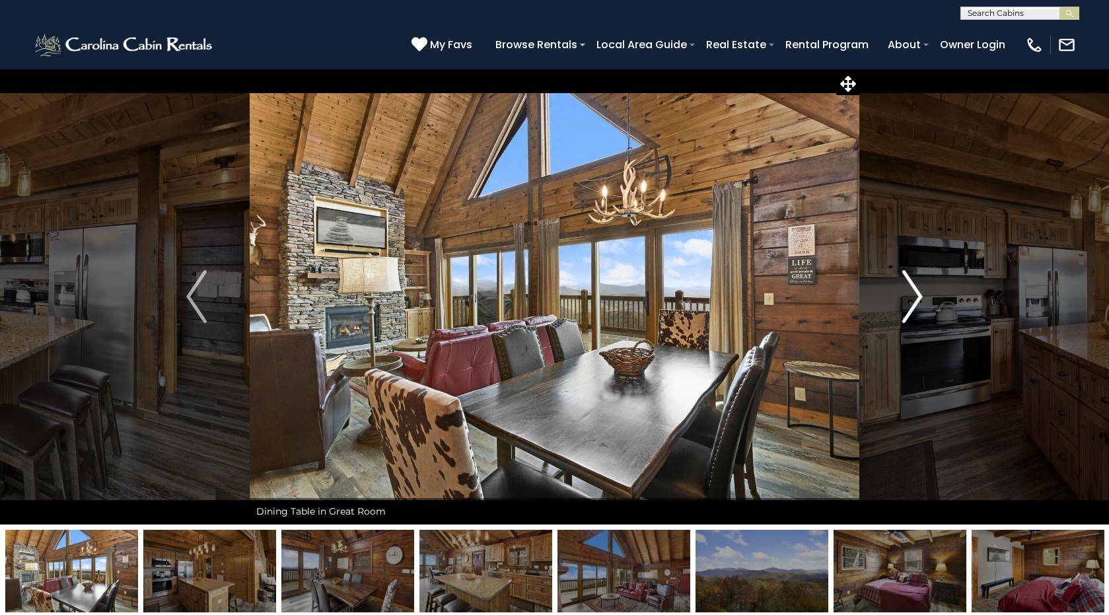
click at [916, 299] on img "Next" at bounding box center [913, 296] width 20 height 53
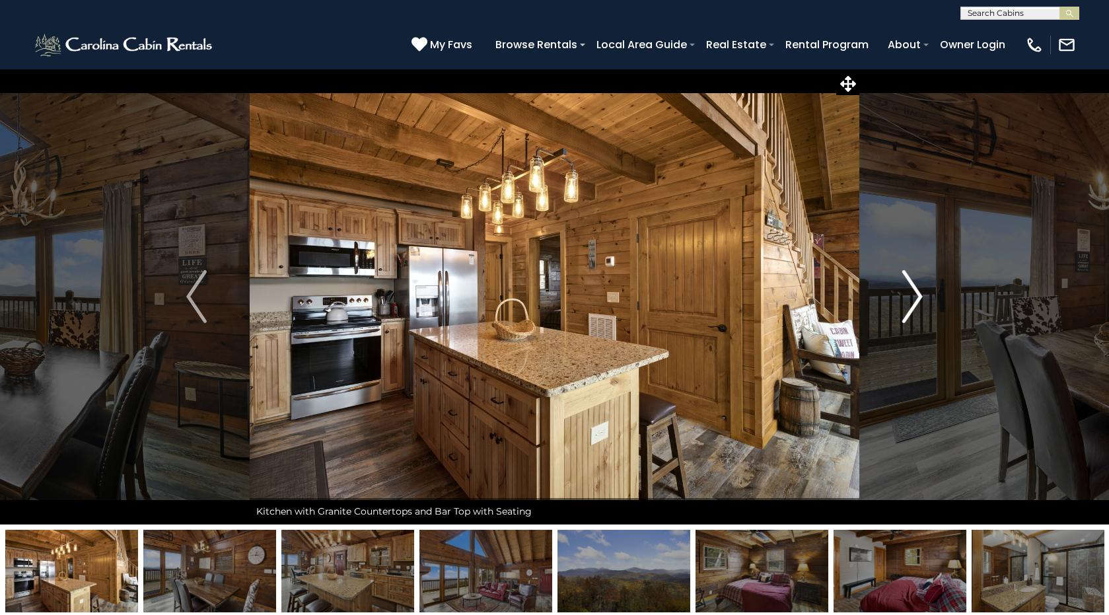
click at [916, 299] on img "Next" at bounding box center [913, 296] width 20 height 53
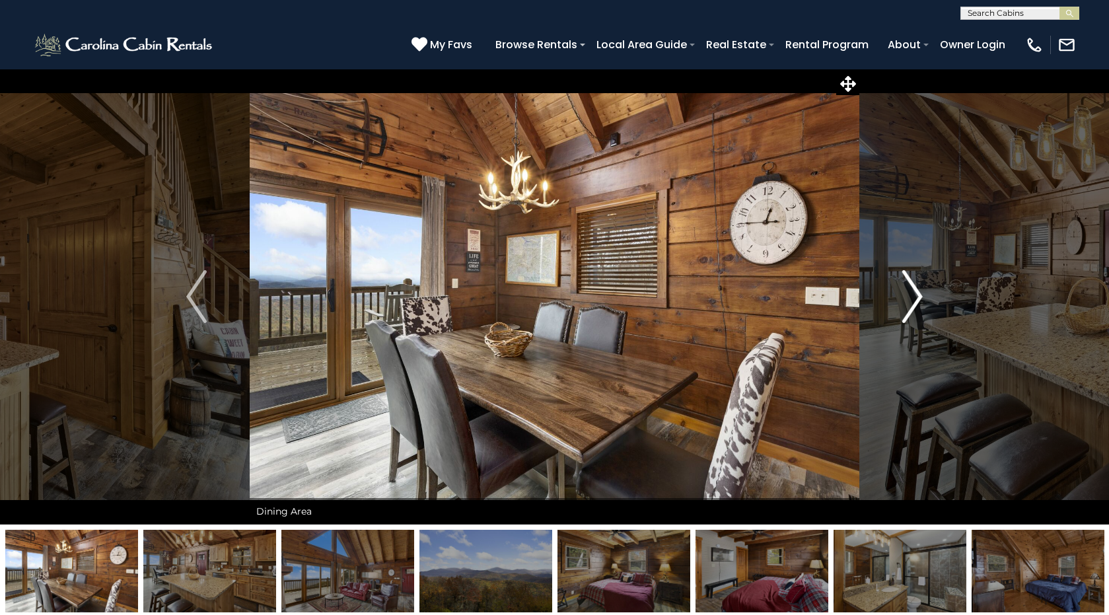
click at [916, 299] on img "Next" at bounding box center [913, 296] width 20 height 53
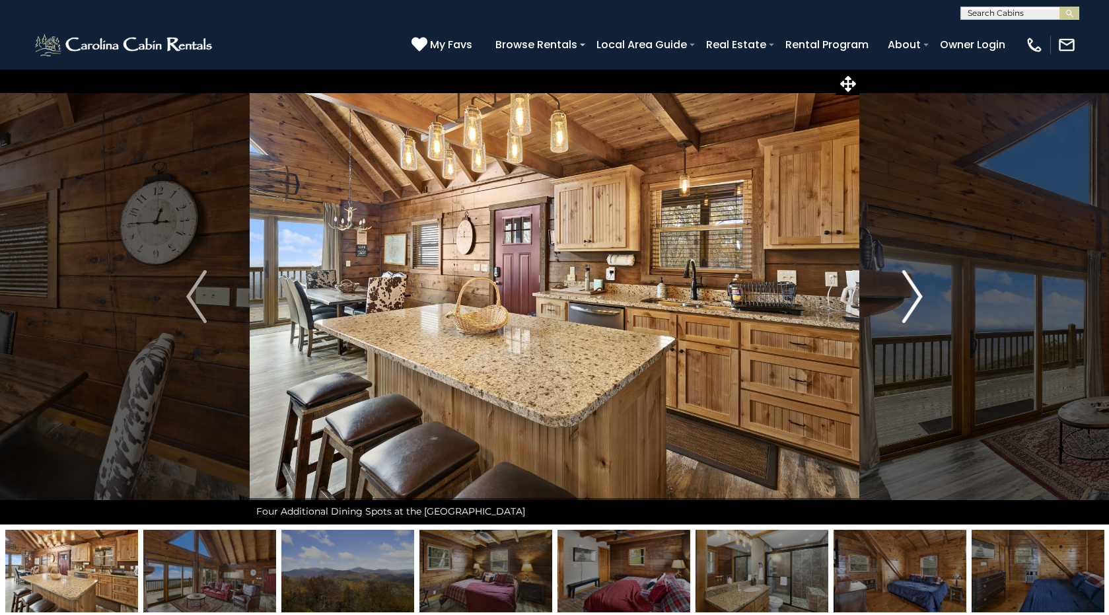
click at [916, 300] on img "Next" at bounding box center [913, 296] width 20 height 53
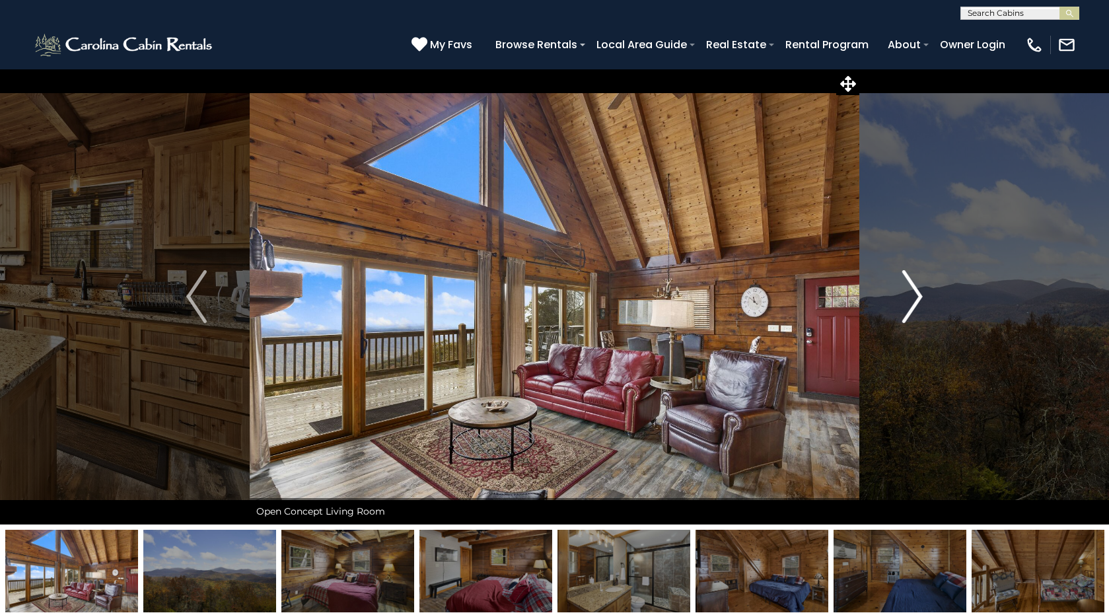
click at [916, 300] on img "Next" at bounding box center [913, 296] width 20 height 53
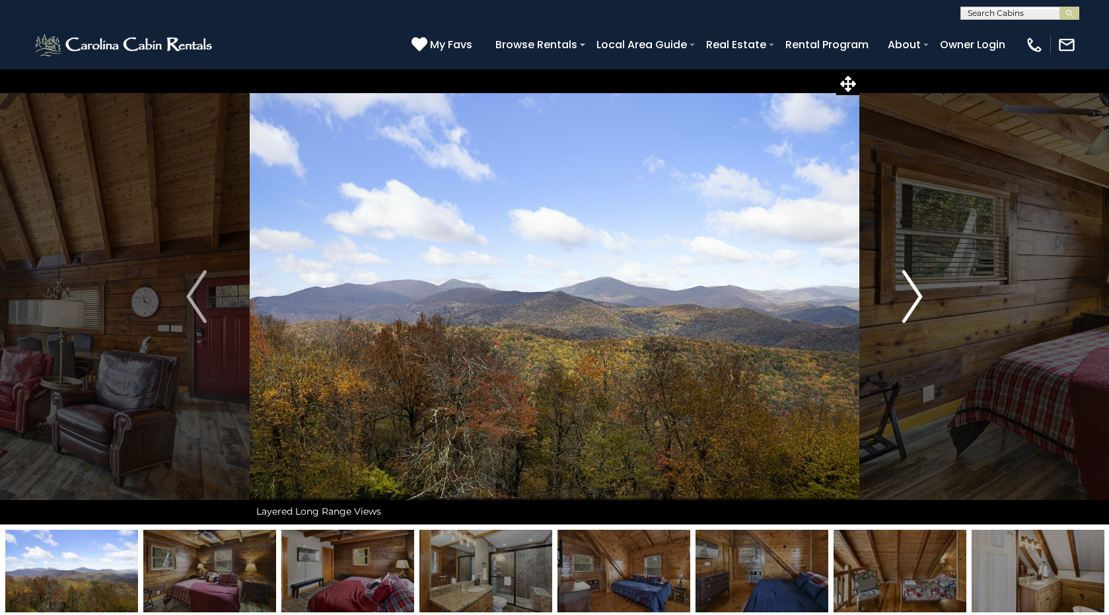
click at [916, 300] on img "Next" at bounding box center [913, 296] width 20 height 53
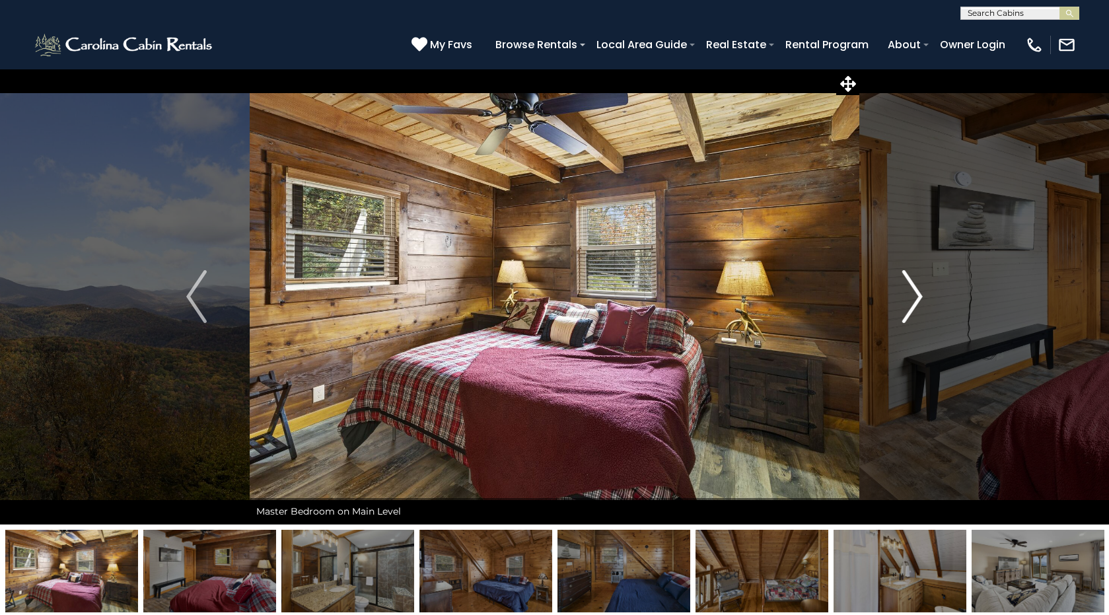
click at [916, 300] on img "Next" at bounding box center [913, 296] width 20 height 53
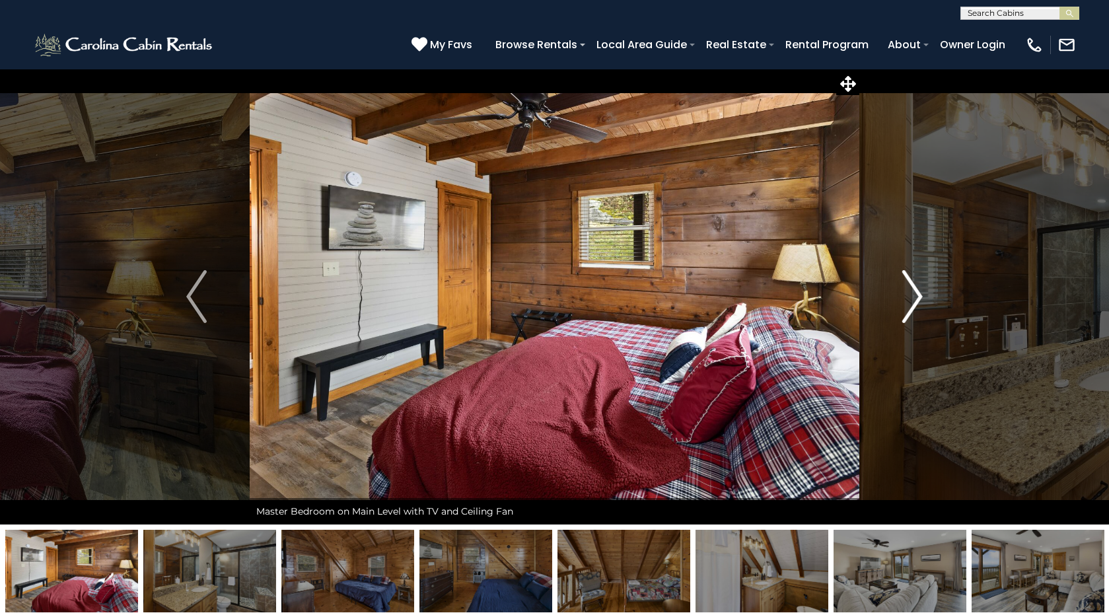
click at [916, 301] on img "Next" at bounding box center [913, 296] width 20 height 53
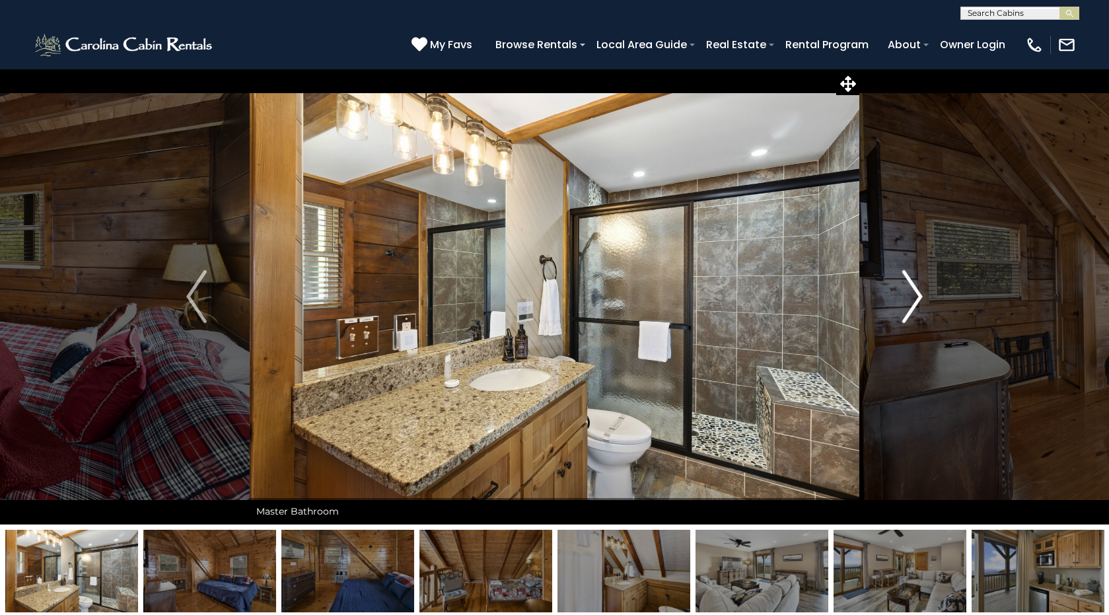
click at [916, 301] on img "Next" at bounding box center [913, 296] width 20 height 53
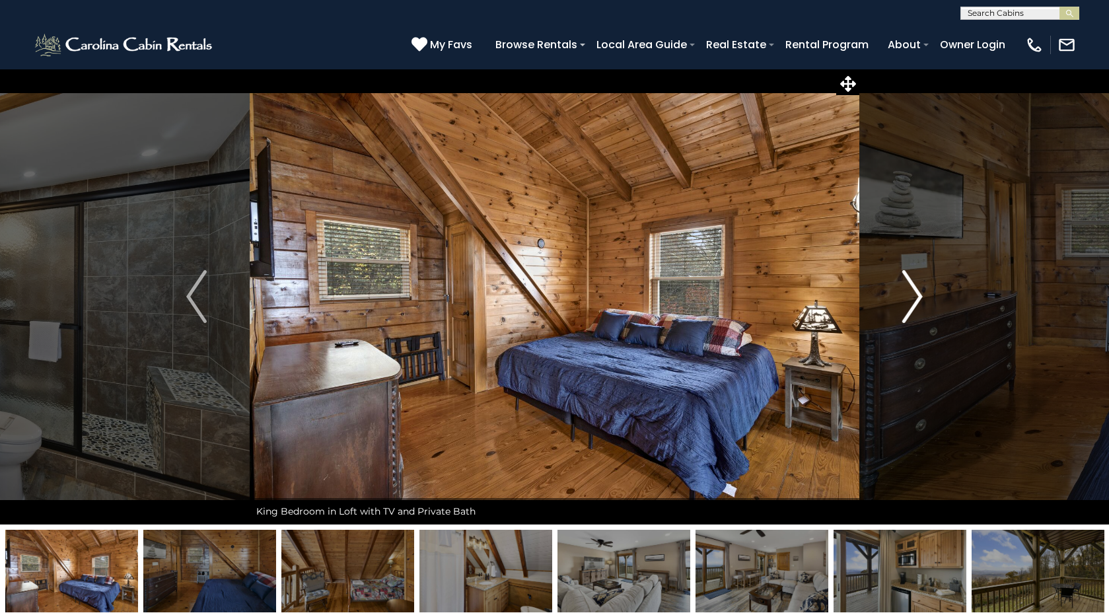
click at [916, 301] on img "Next" at bounding box center [913, 296] width 20 height 53
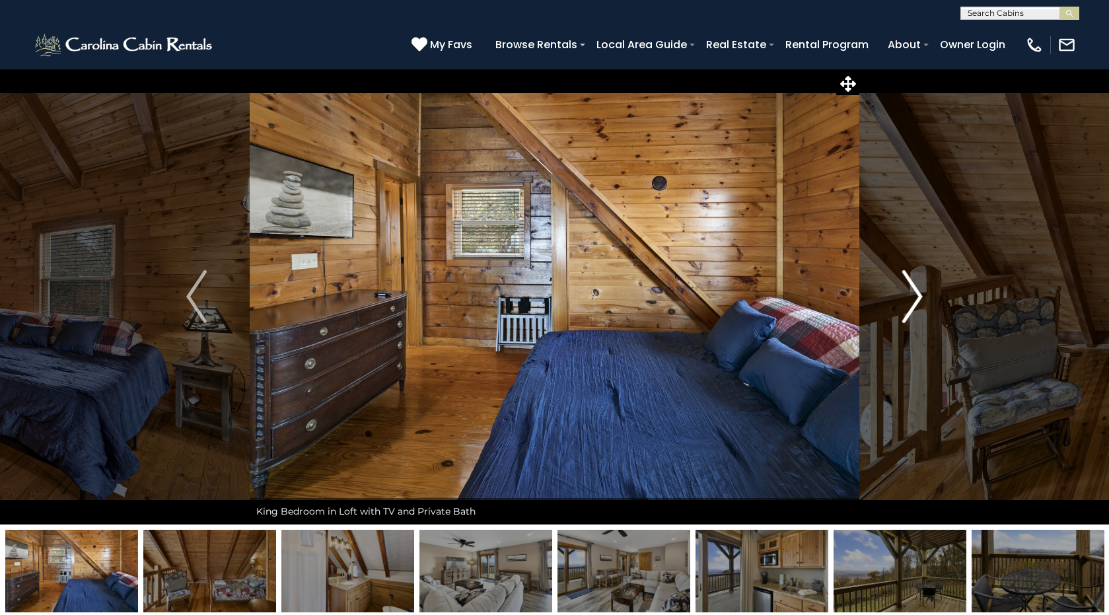
click at [916, 301] on img "Next" at bounding box center [913, 296] width 20 height 53
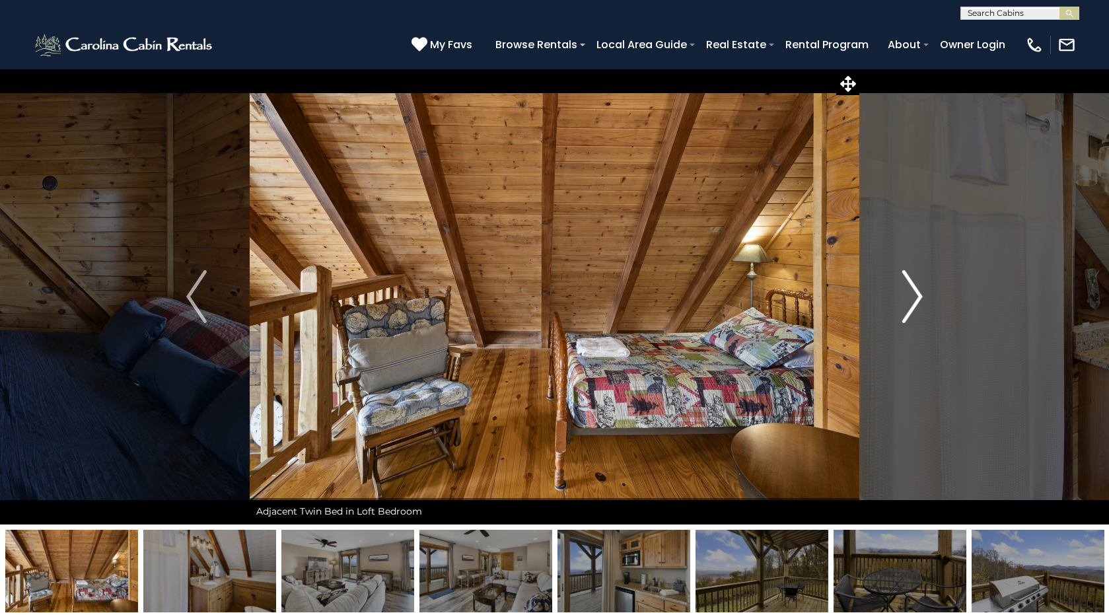
click at [916, 302] on img "Next" at bounding box center [913, 296] width 20 height 53
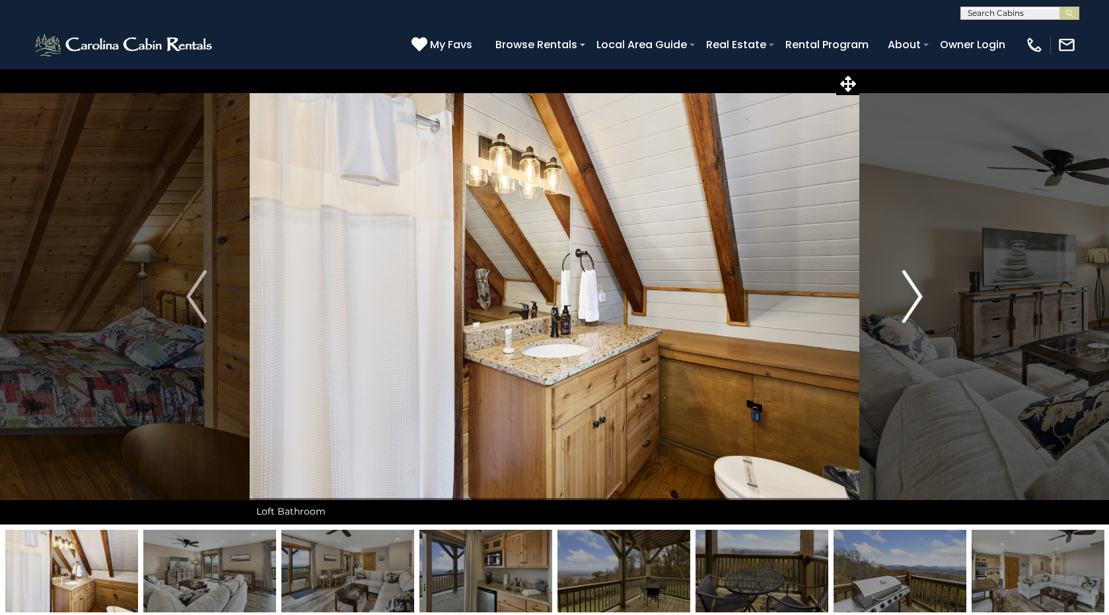
click at [916, 303] on img "Next" at bounding box center [913, 296] width 20 height 53
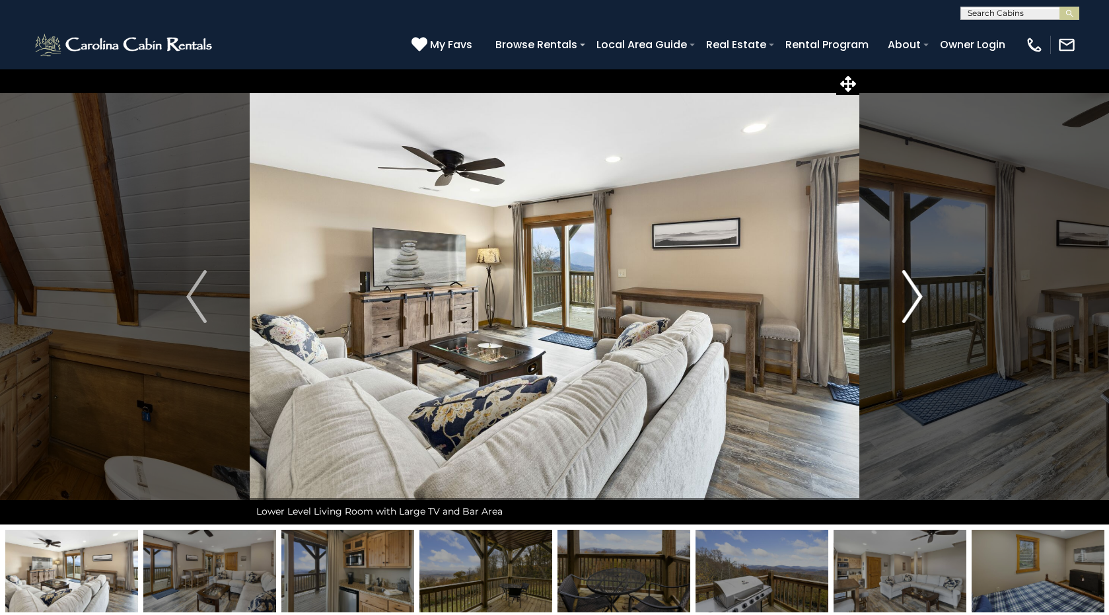
click at [916, 303] on img "Next" at bounding box center [913, 296] width 20 height 53
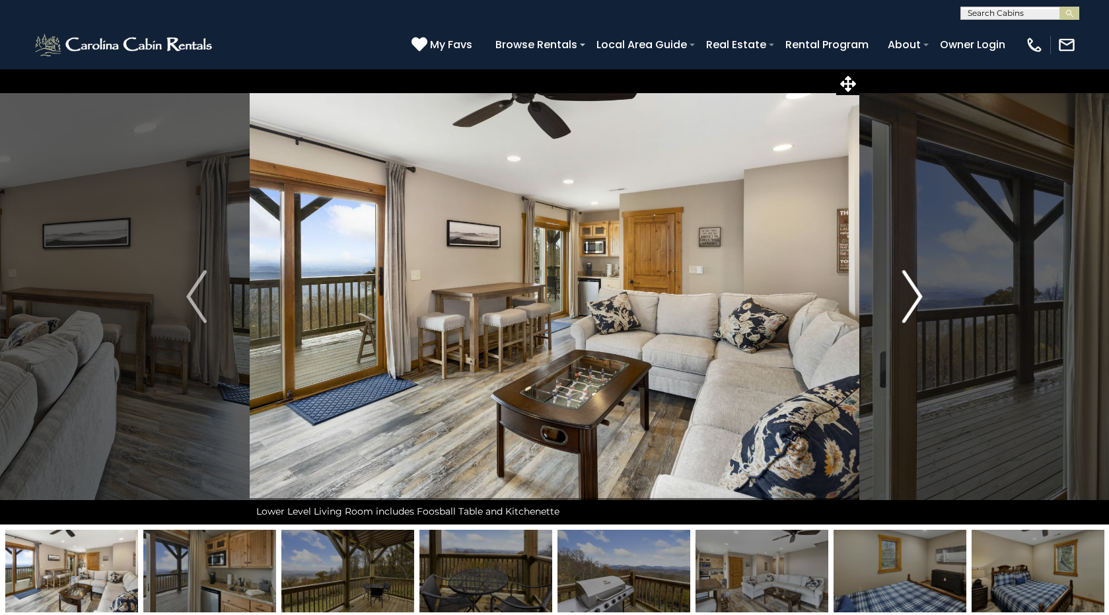
click at [916, 303] on img "Next" at bounding box center [913, 296] width 20 height 53
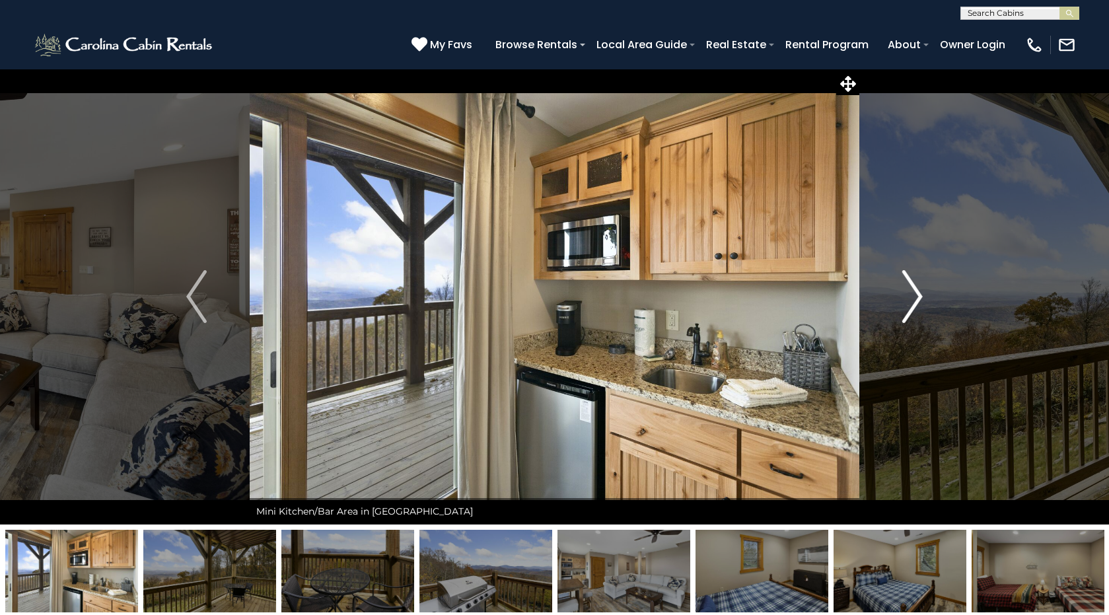
click at [916, 304] on img "Next" at bounding box center [913, 296] width 20 height 53
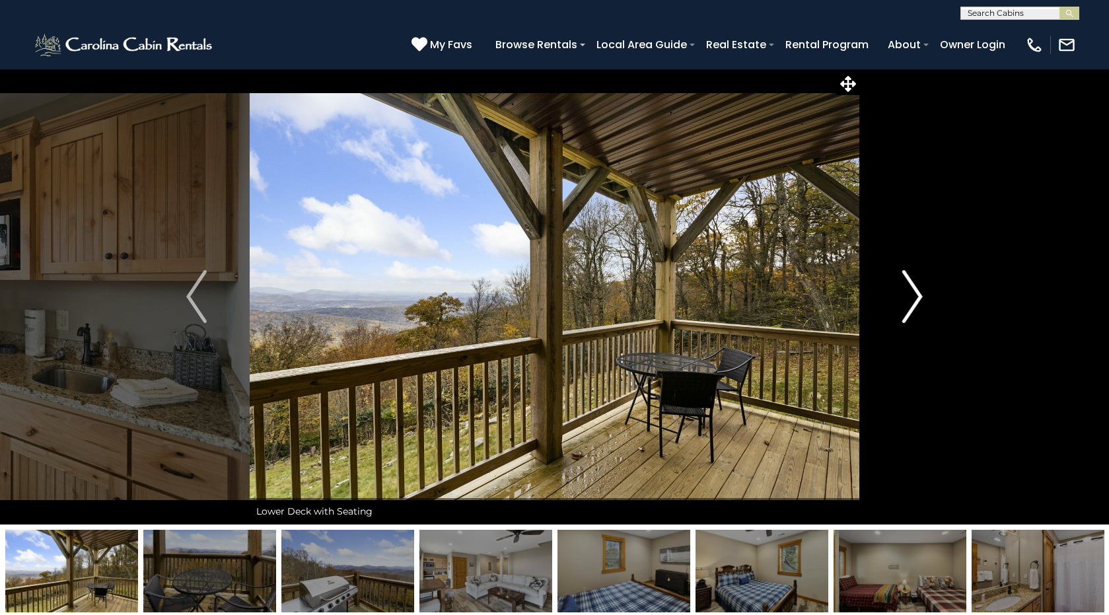
click at [916, 304] on img "Next" at bounding box center [913, 296] width 20 height 53
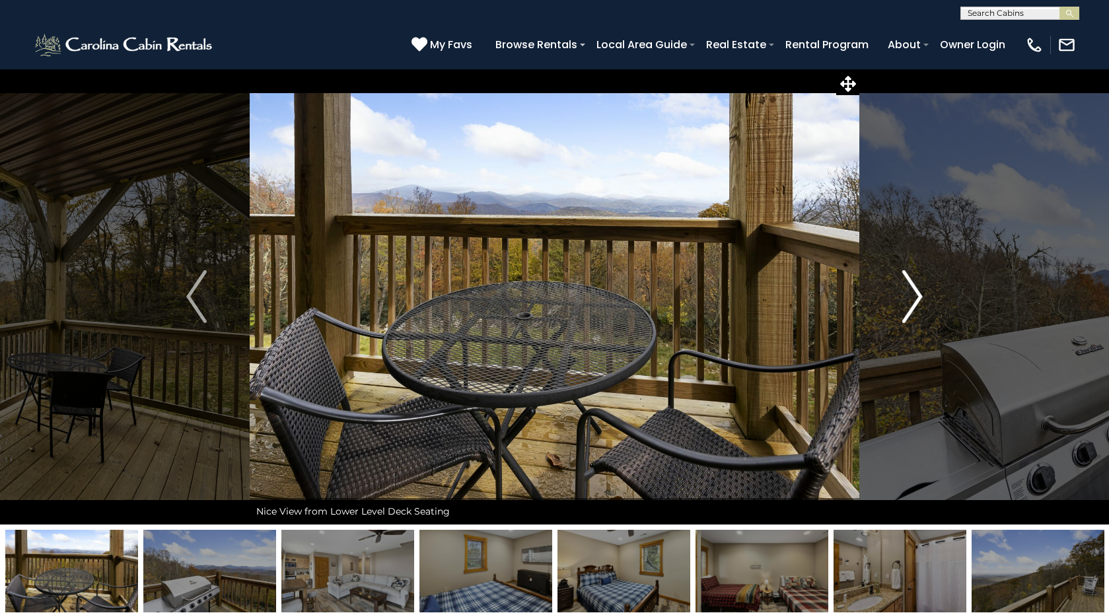
click at [916, 305] on img "Next" at bounding box center [913, 296] width 20 height 53
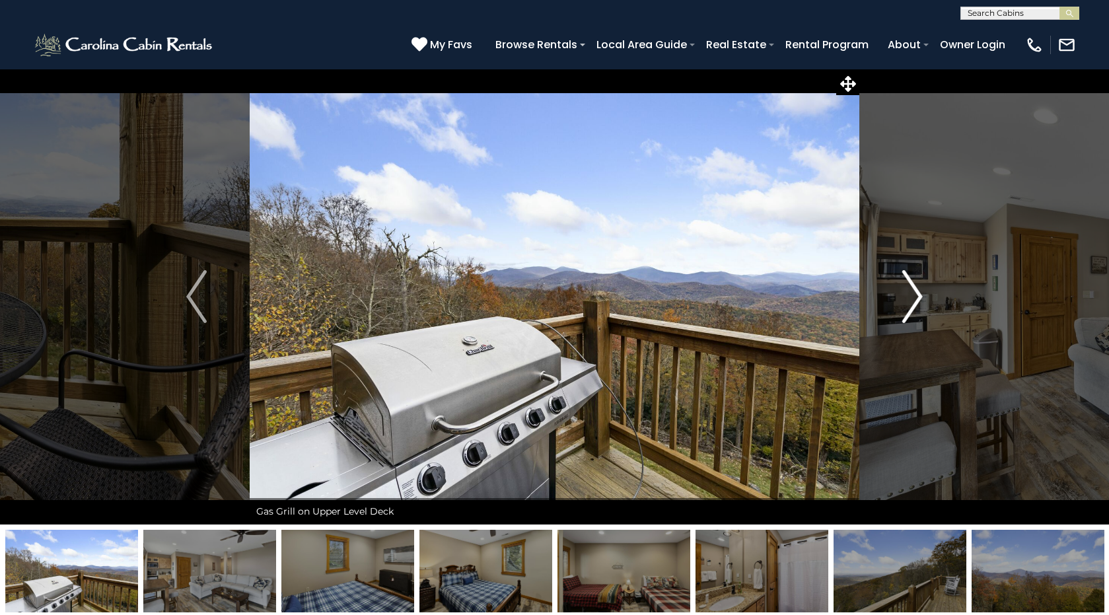
click at [916, 305] on img "Next" at bounding box center [913, 296] width 20 height 53
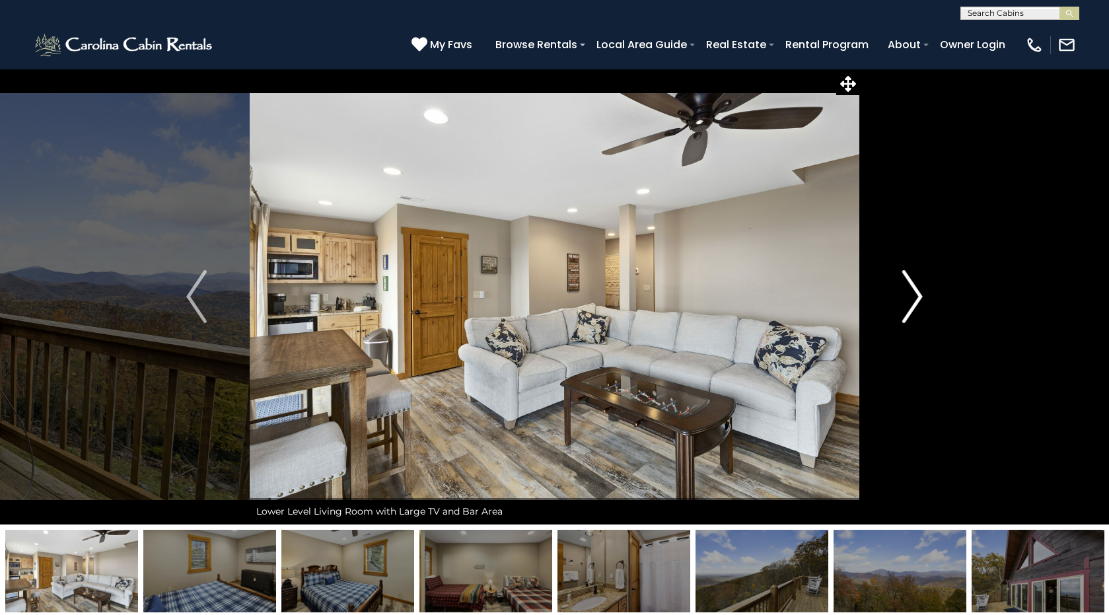
click at [916, 305] on img "Next" at bounding box center [913, 296] width 20 height 53
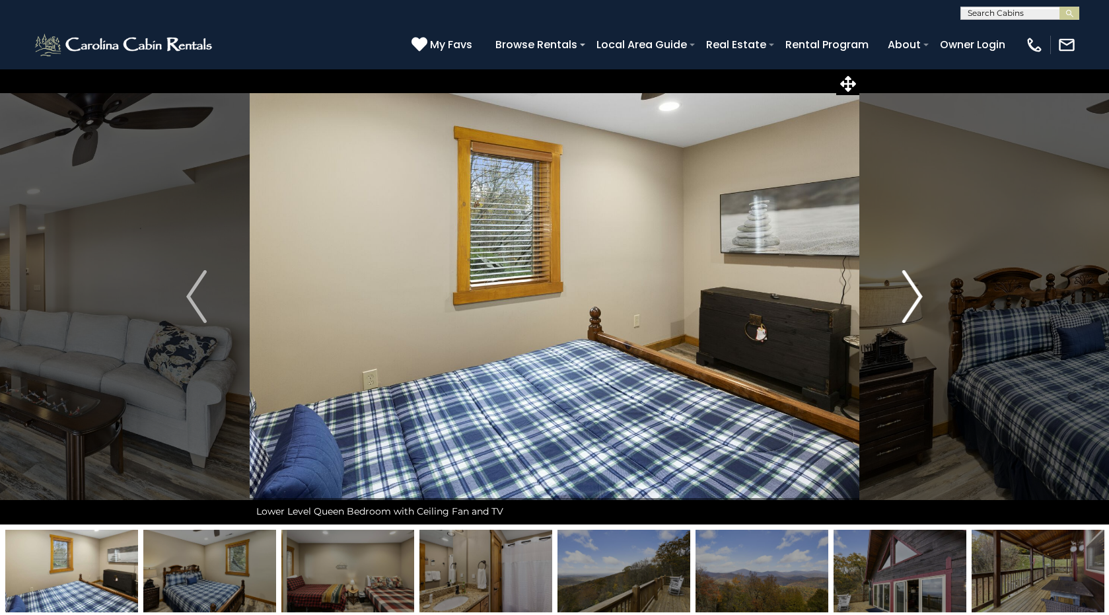
click at [916, 305] on img "Next" at bounding box center [913, 296] width 20 height 53
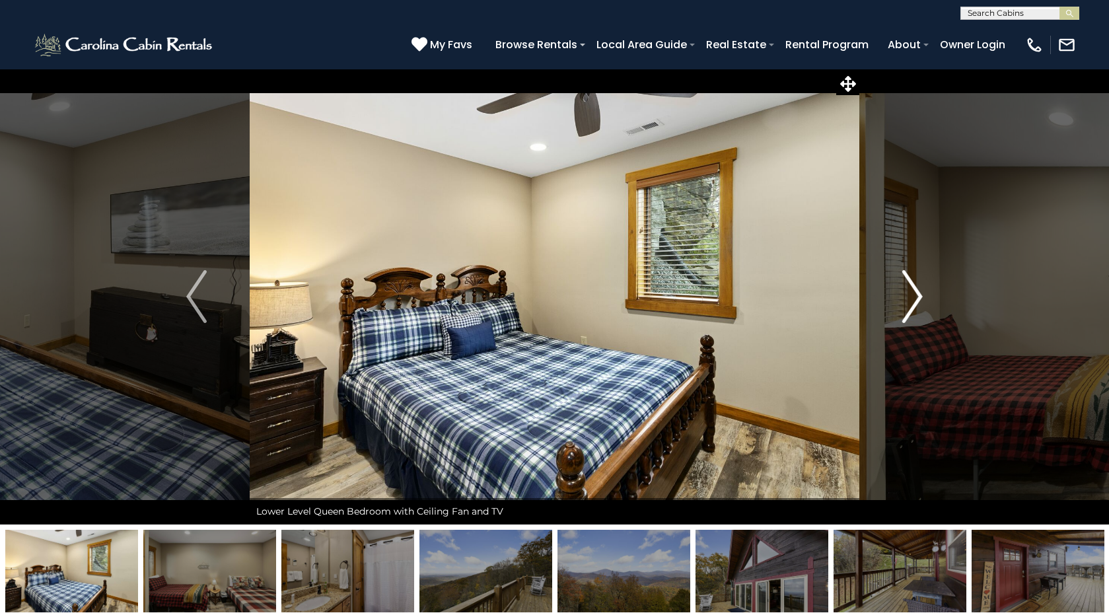
click at [916, 305] on img "Next" at bounding box center [913, 296] width 20 height 53
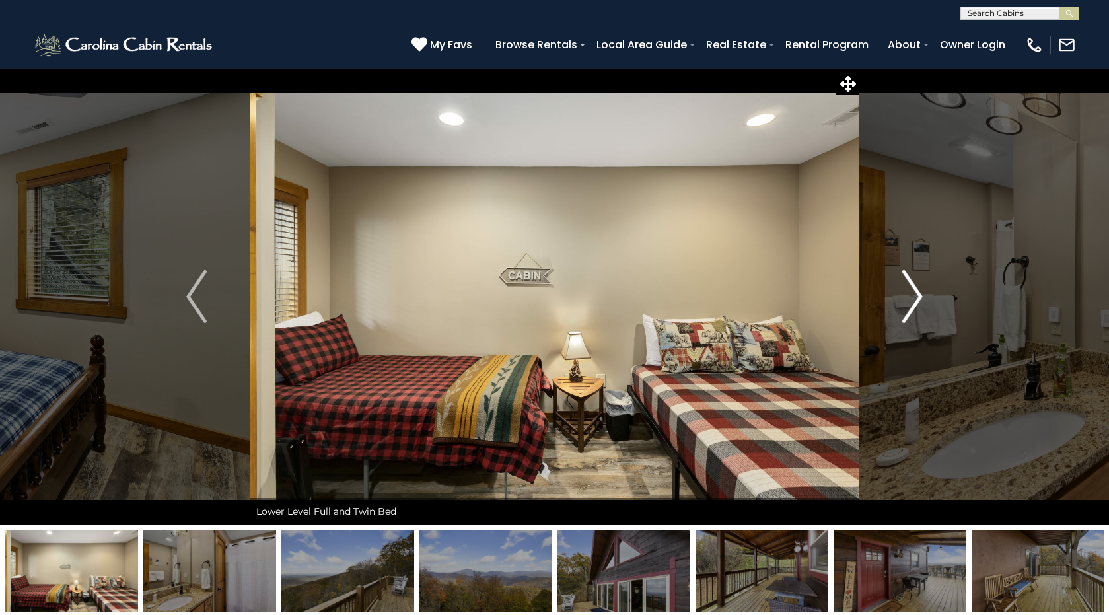
click at [916, 305] on img "Next" at bounding box center [913, 296] width 20 height 53
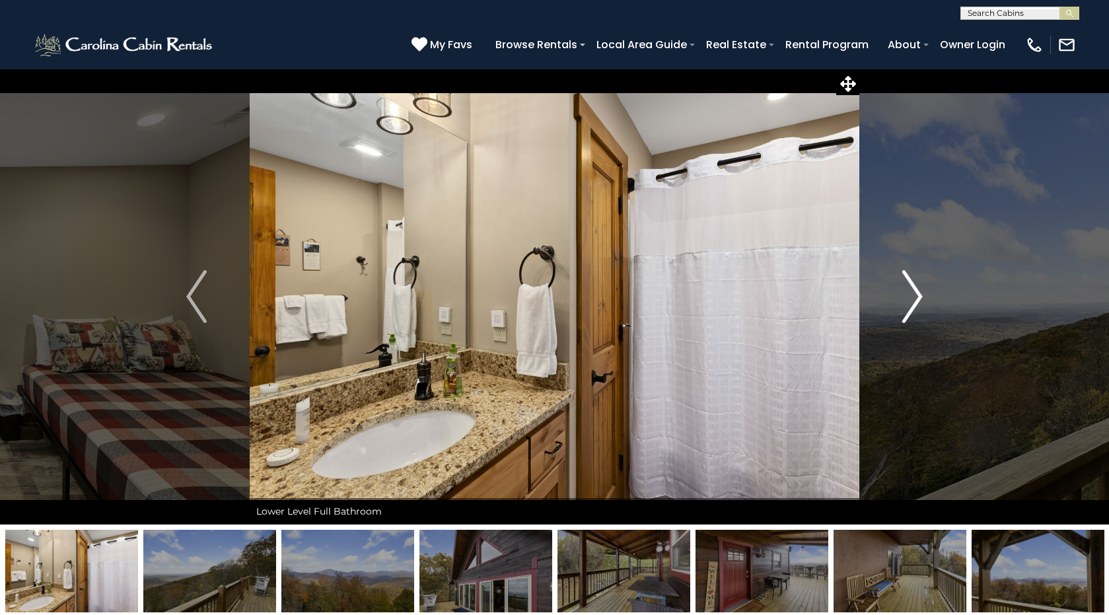
click at [916, 306] on img "Next" at bounding box center [913, 296] width 20 height 53
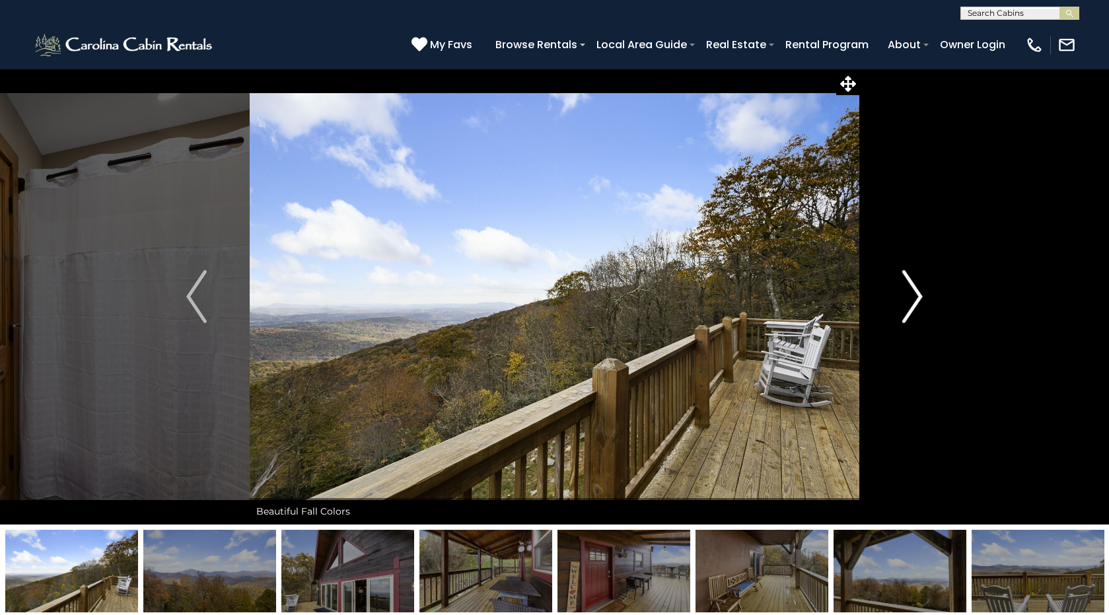
click at [916, 306] on img "Next" at bounding box center [913, 296] width 20 height 53
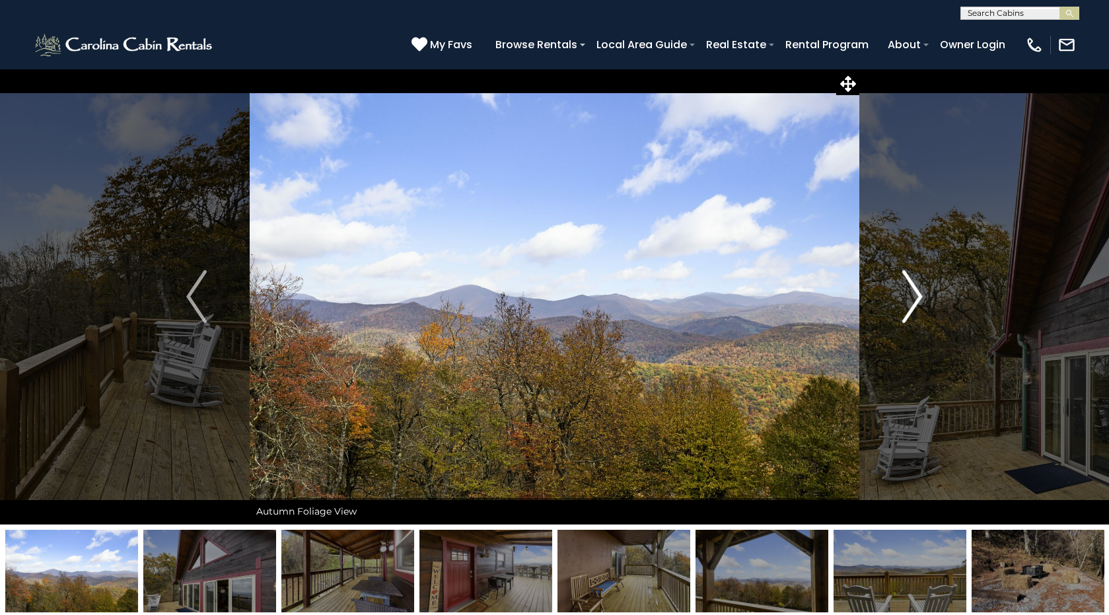
click at [916, 306] on img "Next" at bounding box center [913, 296] width 20 height 53
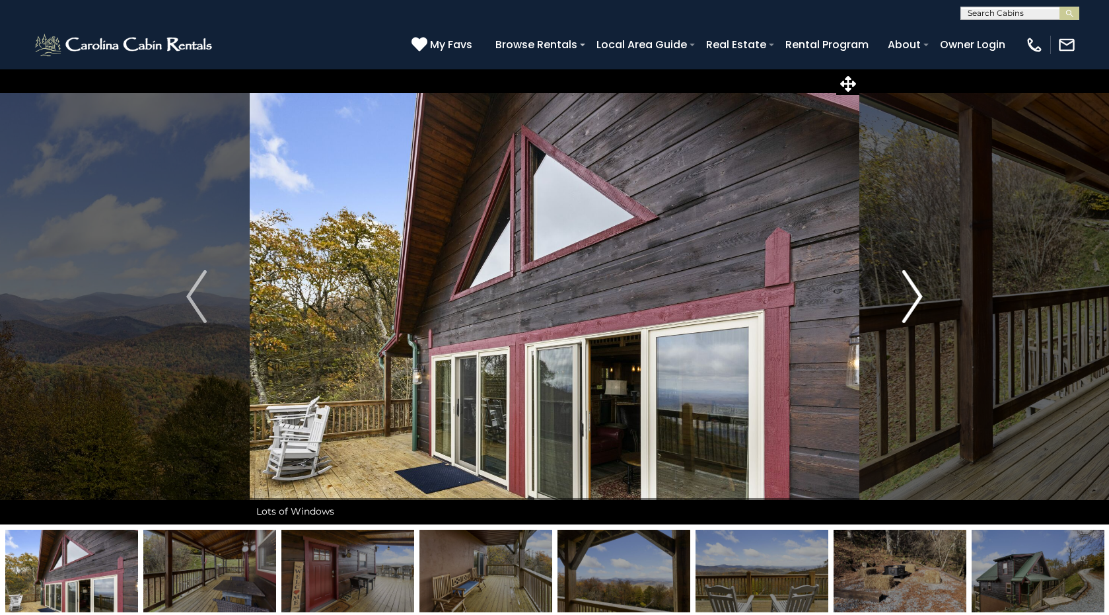
click at [916, 307] on img "Next" at bounding box center [913, 296] width 20 height 53
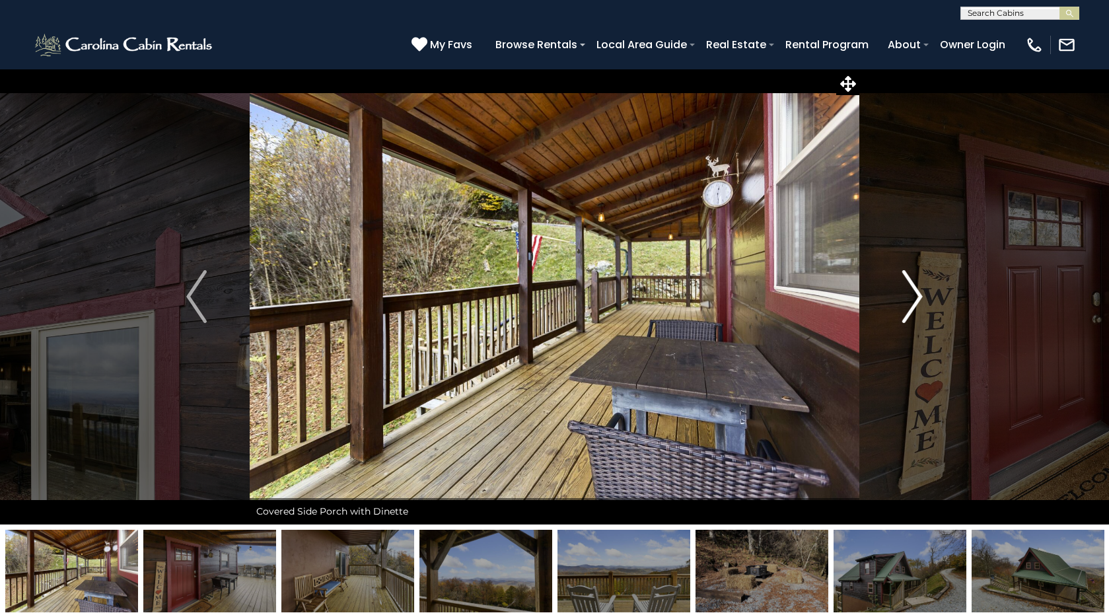
click at [916, 307] on img "Next" at bounding box center [913, 296] width 20 height 53
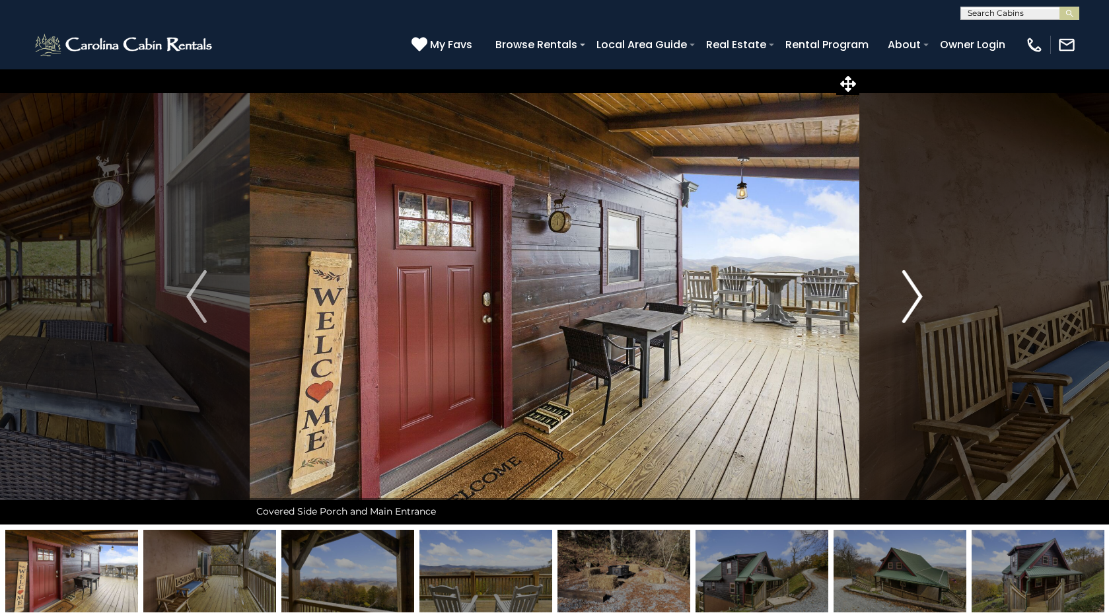
click at [916, 307] on img "Next" at bounding box center [913, 296] width 20 height 53
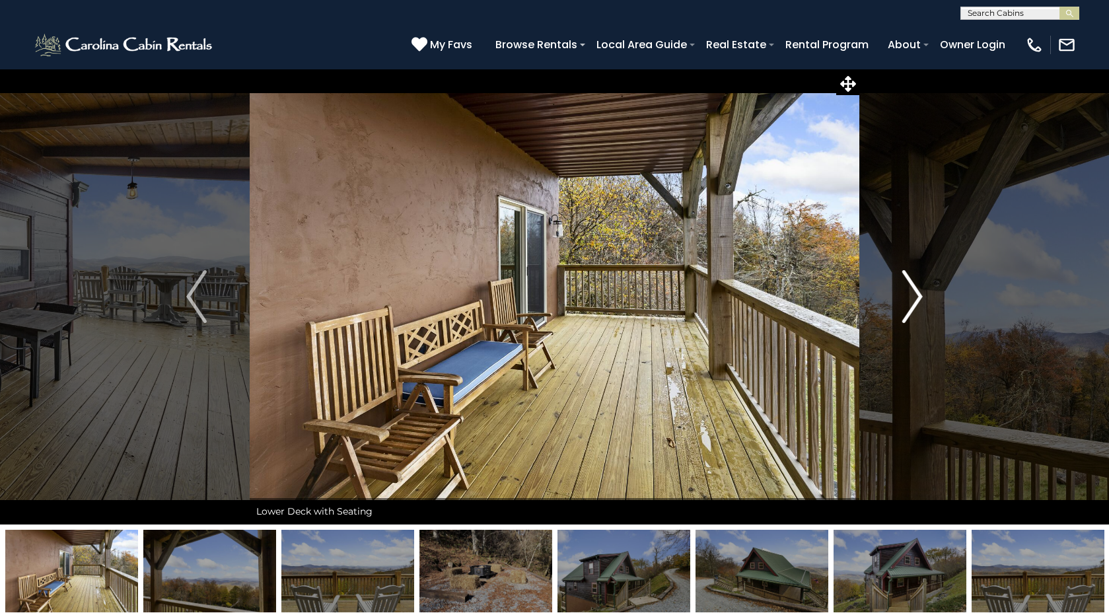
click at [916, 307] on img "Next" at bounding box center [913, 296] width 20 height 53
